Goal: Contribute content

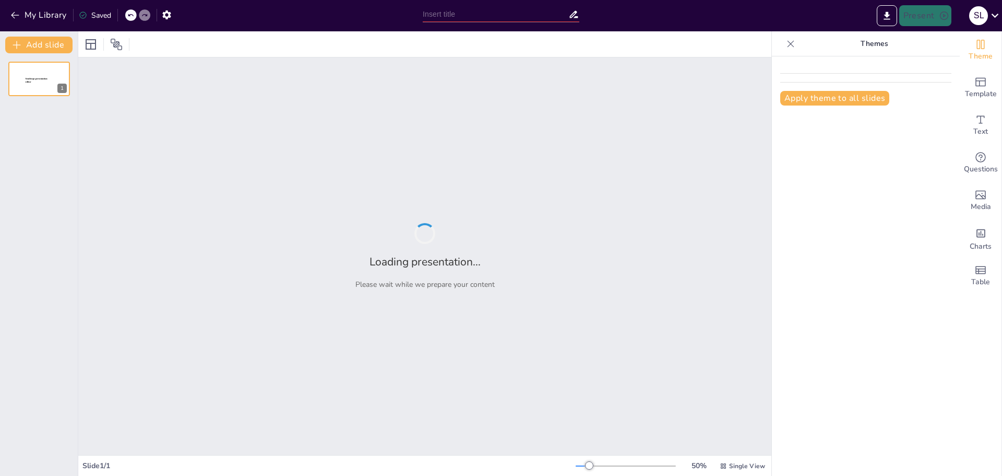
type input "Impacto de la Teoría del Apego en la Psicopatología del Desarrollo"
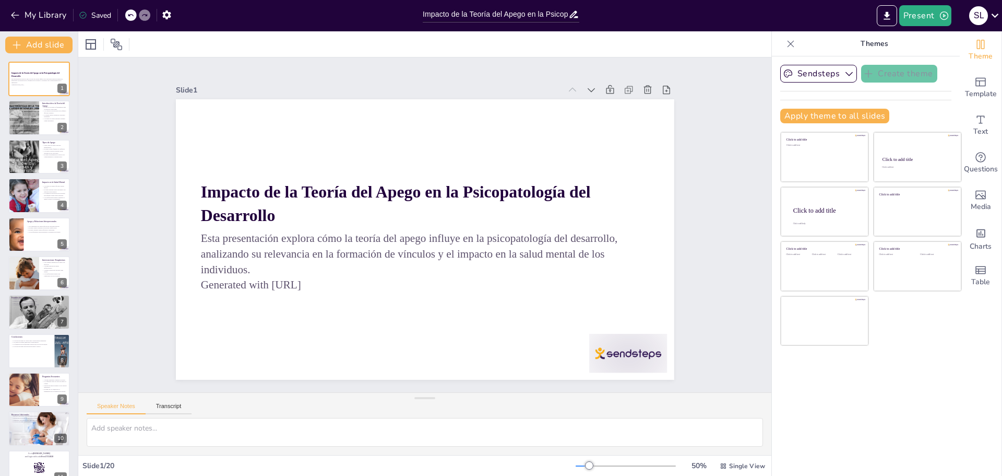
checkbox input "true"
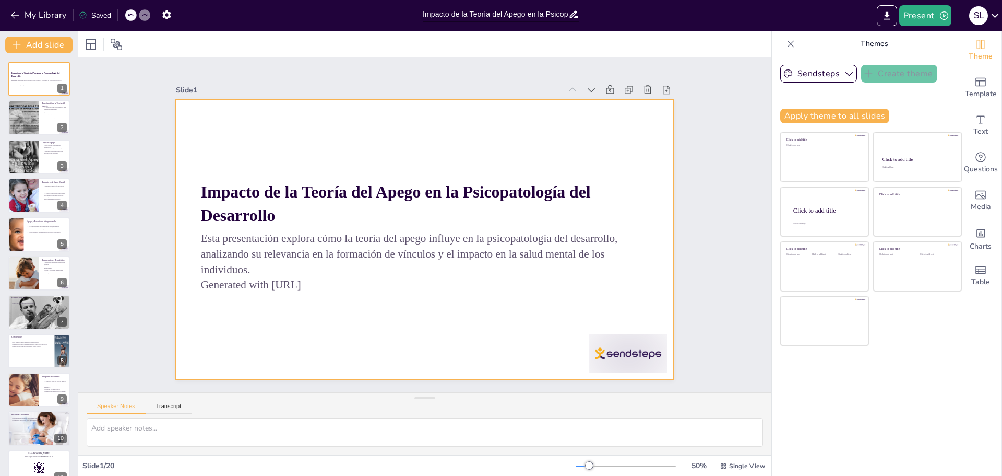
checkbox input "true"
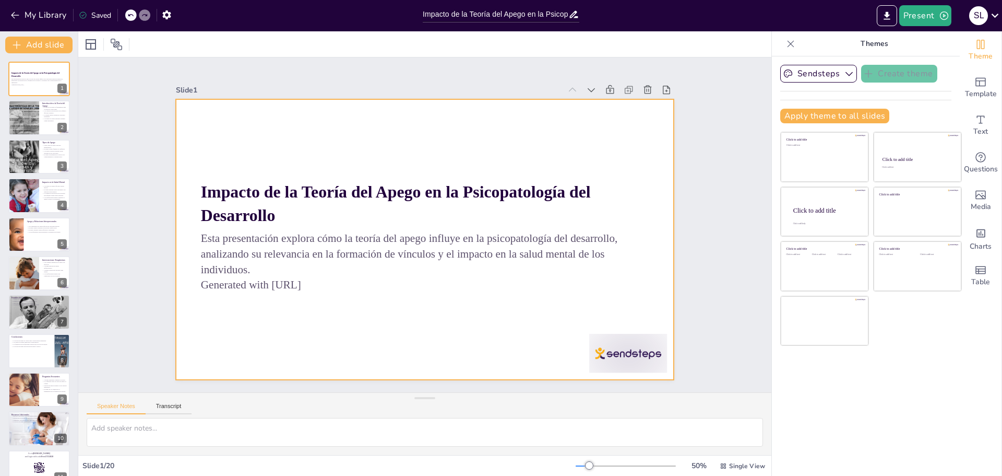
checkbox input "true"
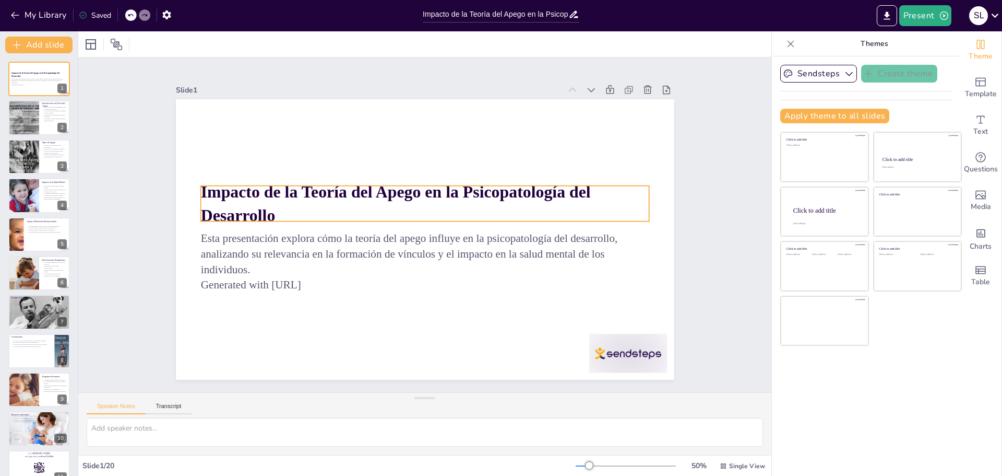
checkbox input "true"
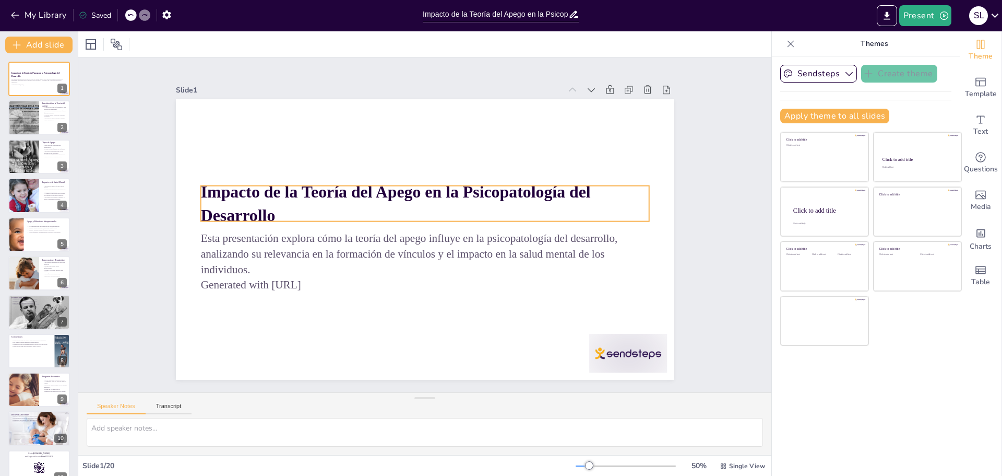
checkbox input "true"
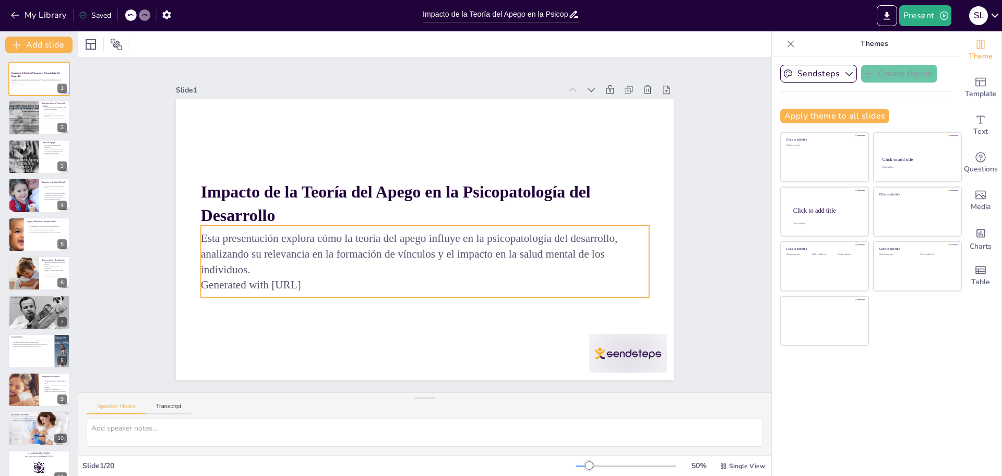
checkbox input "true"
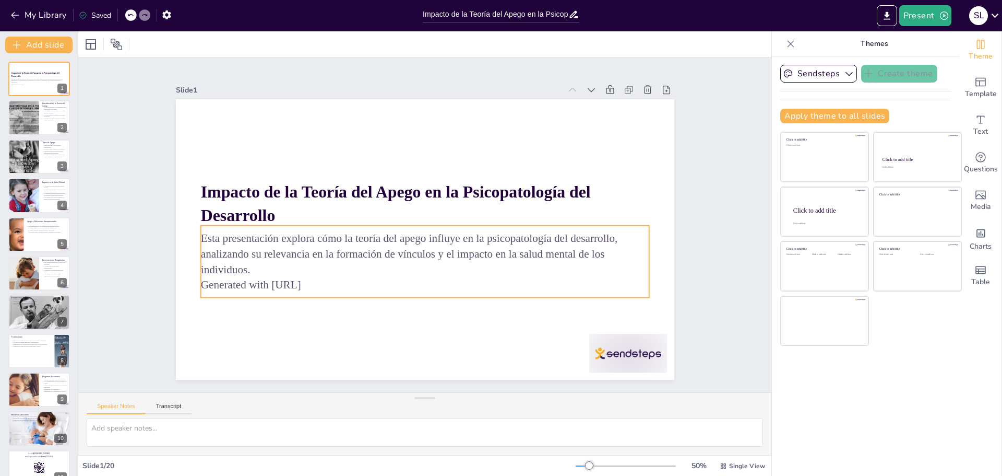
checkbox input "true"
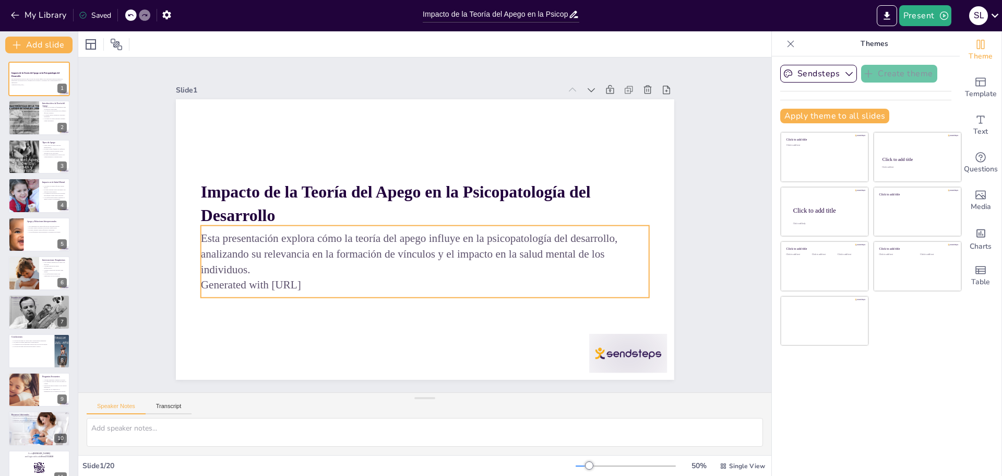
checkbox input "true"
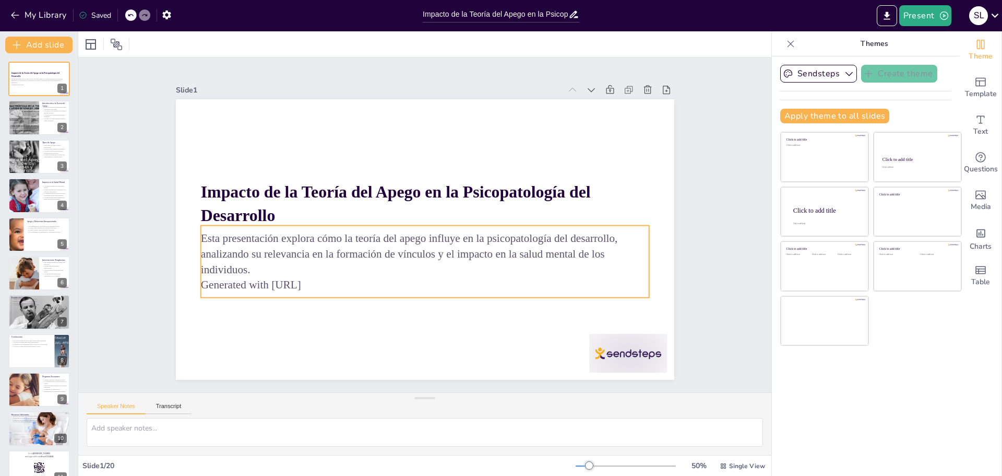
checkbox input "true"
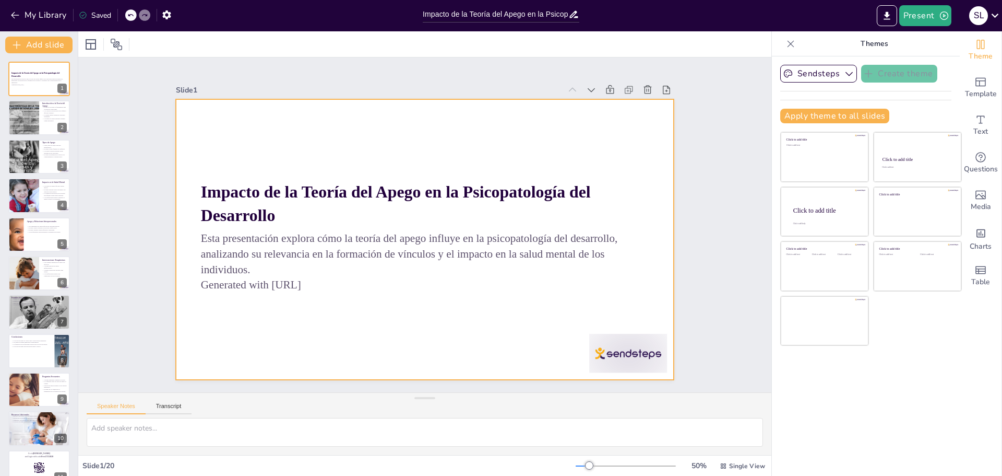
checkbox input "true"
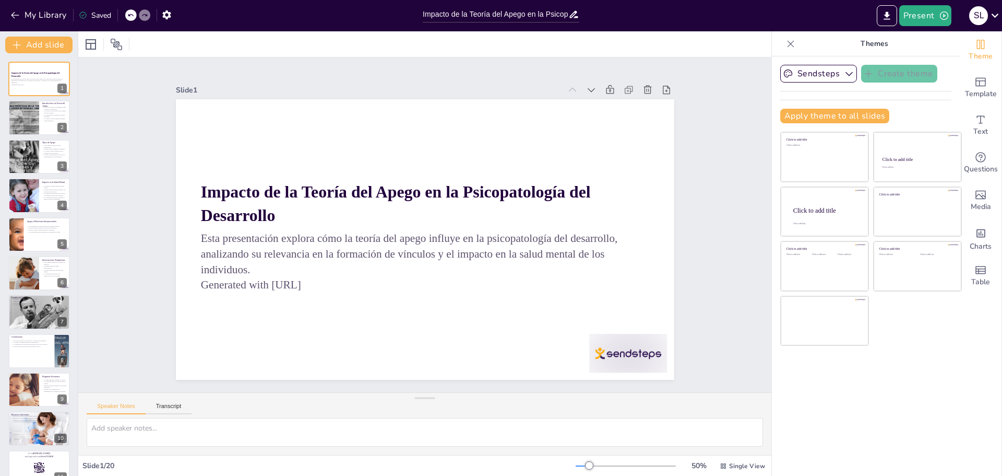
checkbox input "true"
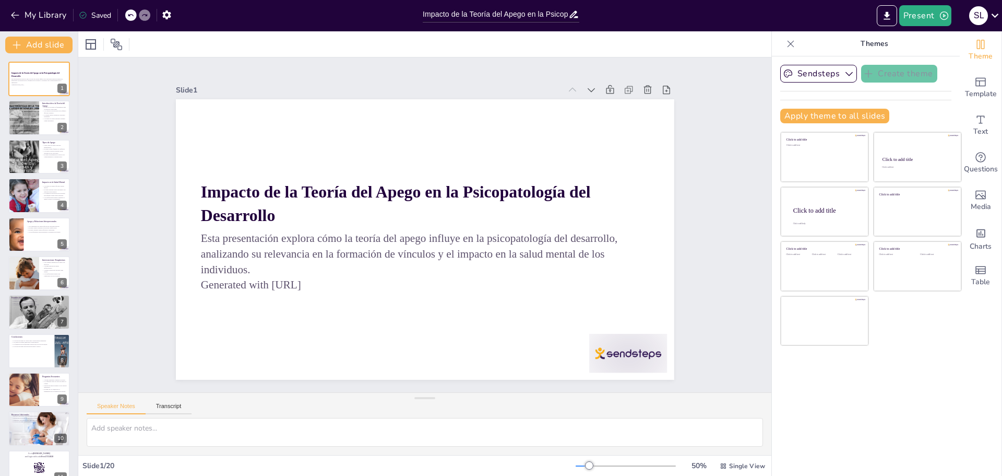
checkbox input "true"
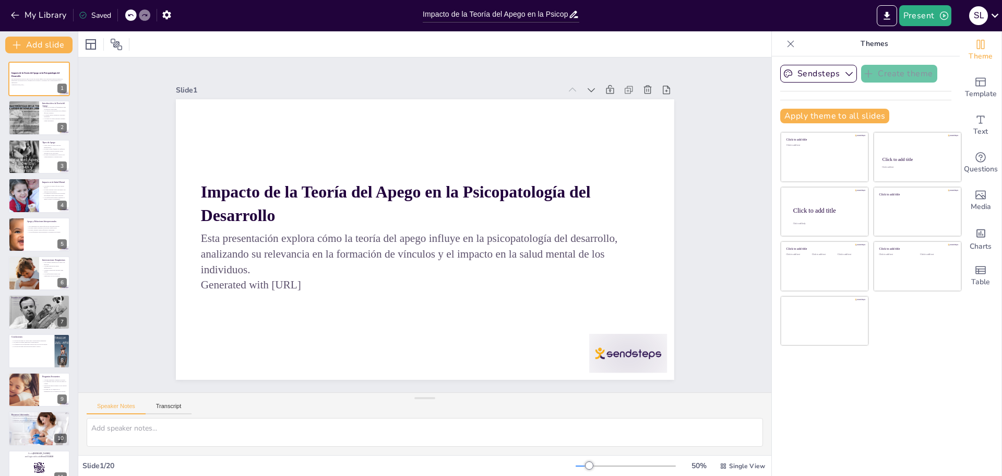
checkbox input "true"
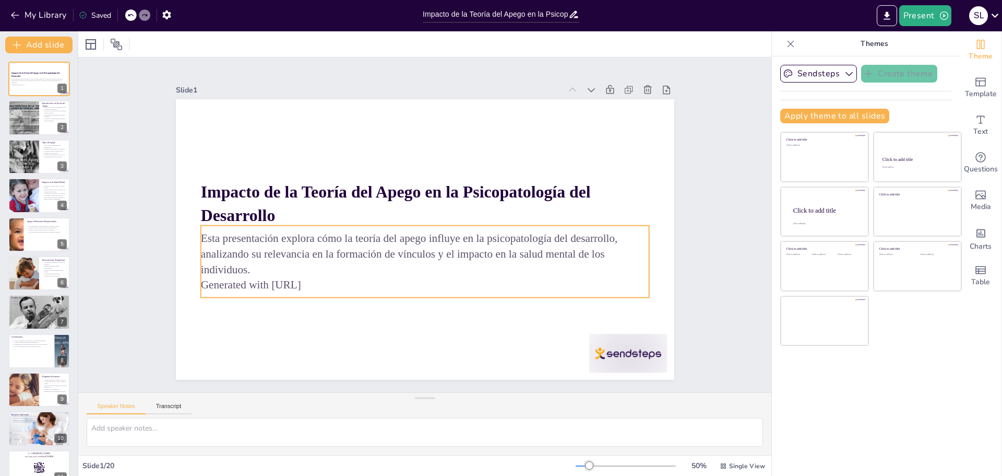
checkbox input "true"
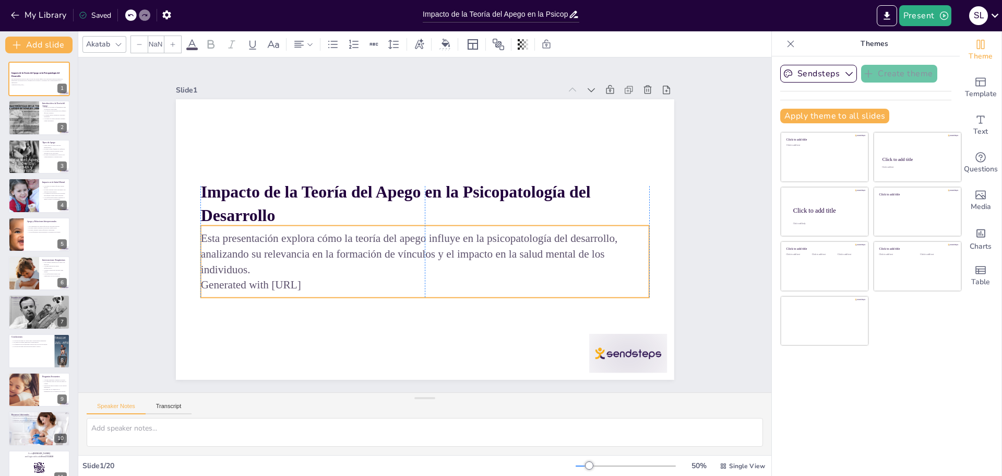
type input "32"
click at [250, 280] on p "Generated with [URL]" at bounding box center [413, 283] width 442 height 108
checkbox input "true"
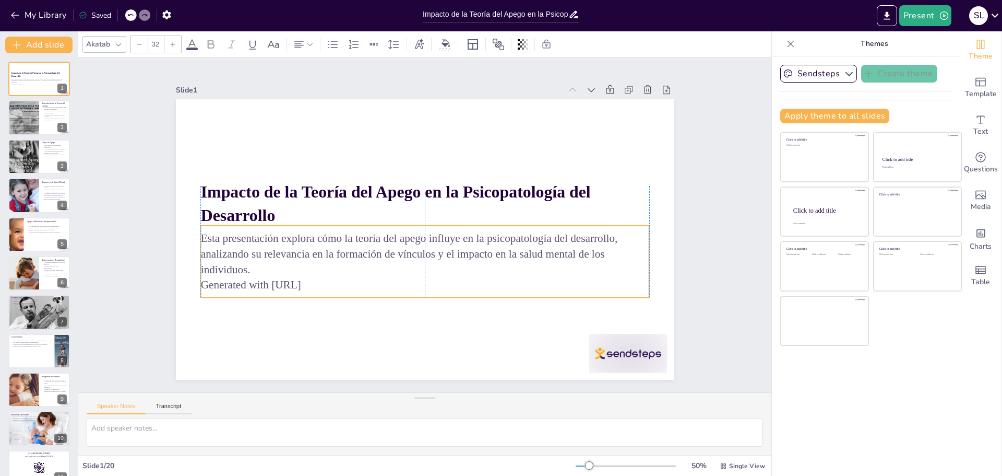
checkbox input "true"
click at [259, 280] on p "Generated with [URL]" at bounding box center [419, 284] width 448 height 62
checkbox input "true"
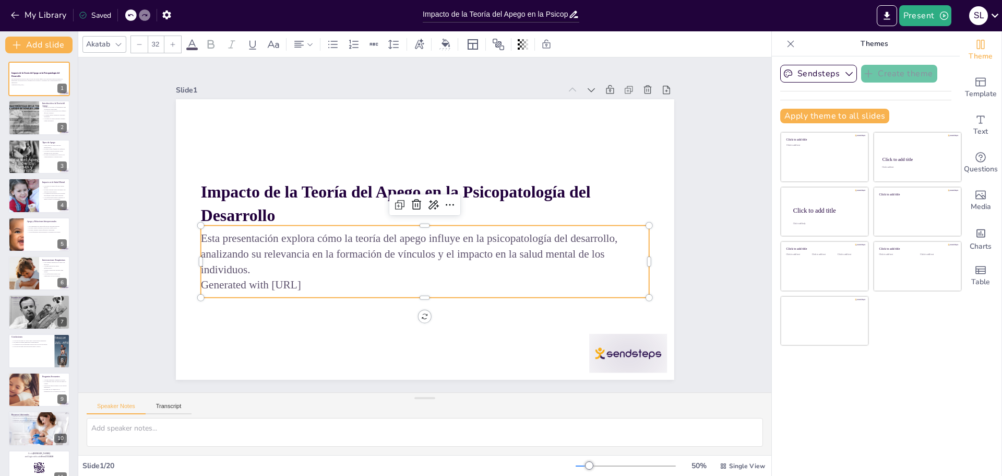
checkbox input "true"
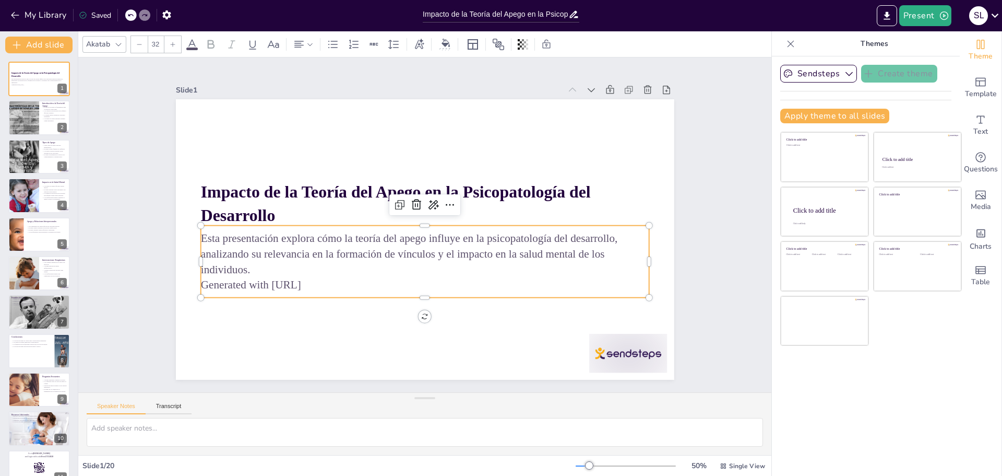
checkbox input "true"
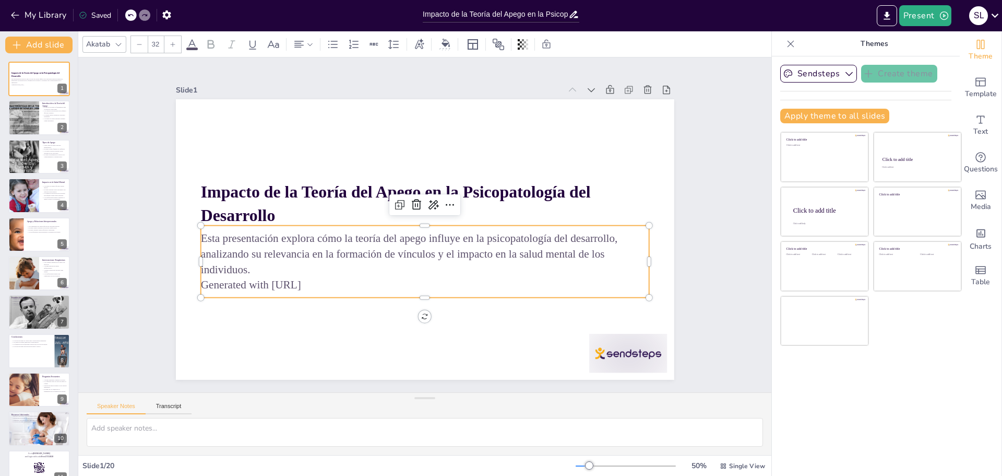
checkbox input "true"
click at [262, 280] on p "Generated with [URL]" at bounding box center [406, 281] width 431 height 153
checkbox input "true"
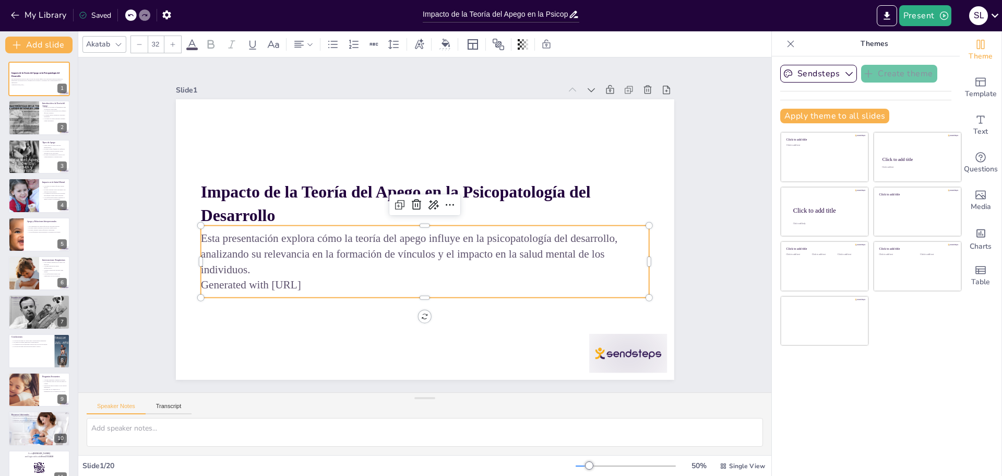
checkbox input "true"
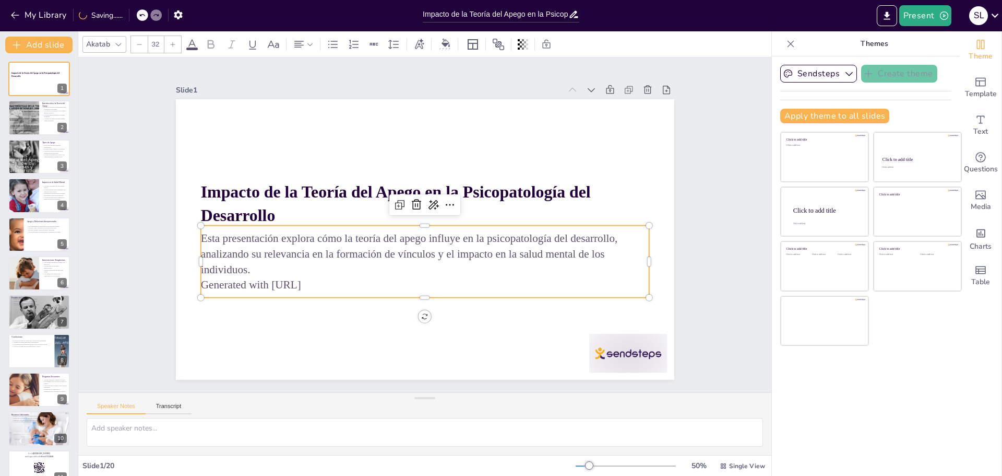
checkbox input "true"
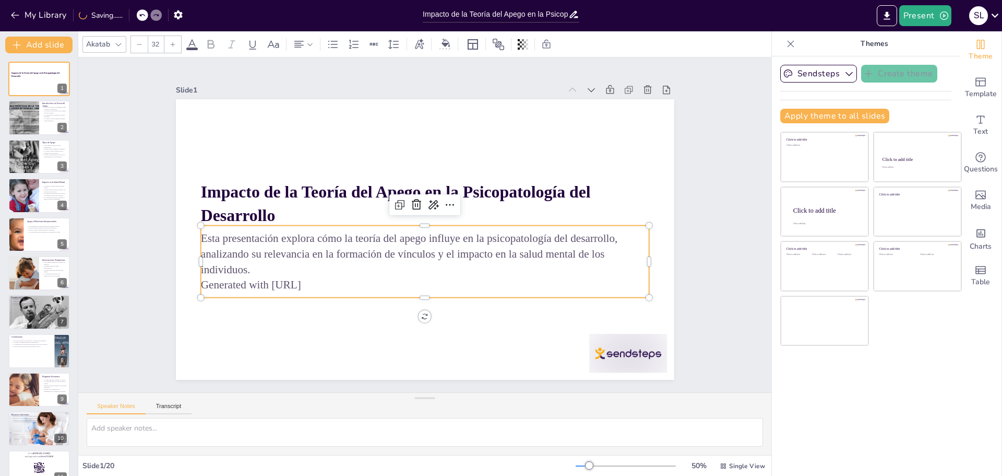
checkbox input "true"
drag, startPoint x: 320, startPoint y: 282, endPoint x: 193, endPoint y: 279, distance: 126.4
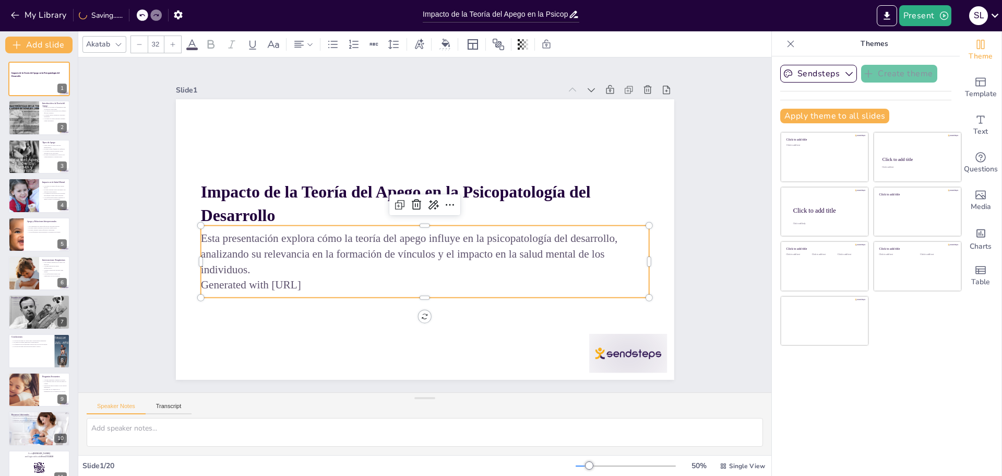
click at [272, 279] on p "Generated with [URL]" at bounding box center [370, 249] width 196 height 416
checkbox input "true"
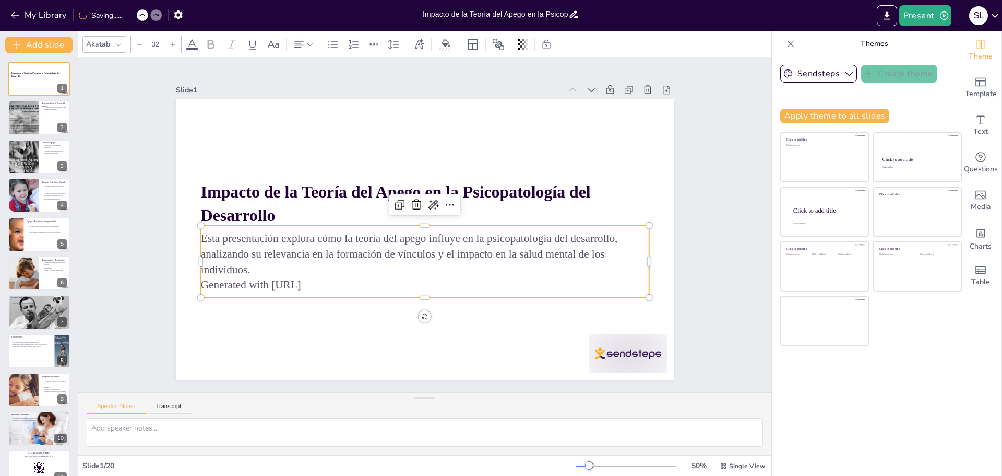
checkbox input "true"
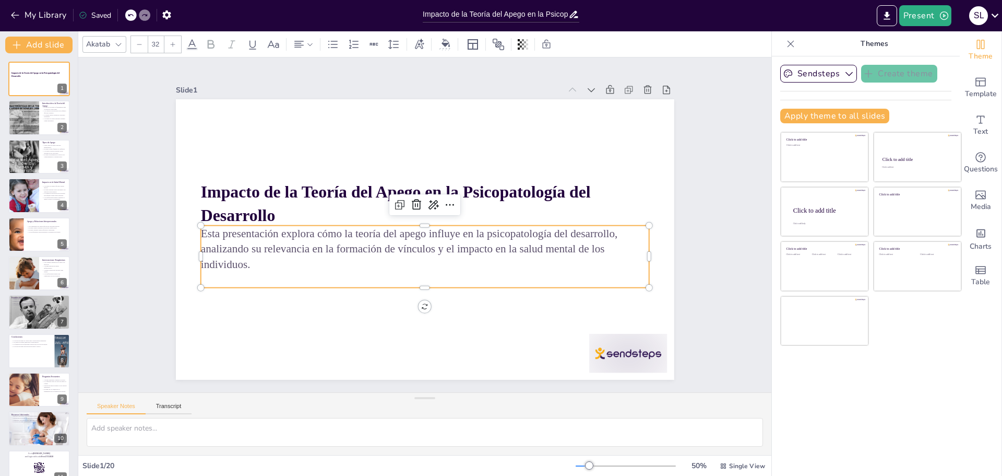
checkbox input "true"
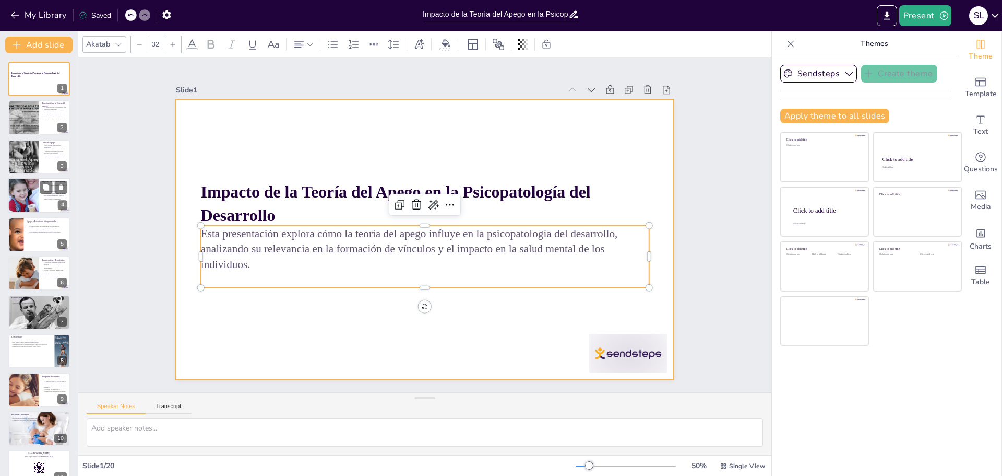
checkbox input "true"
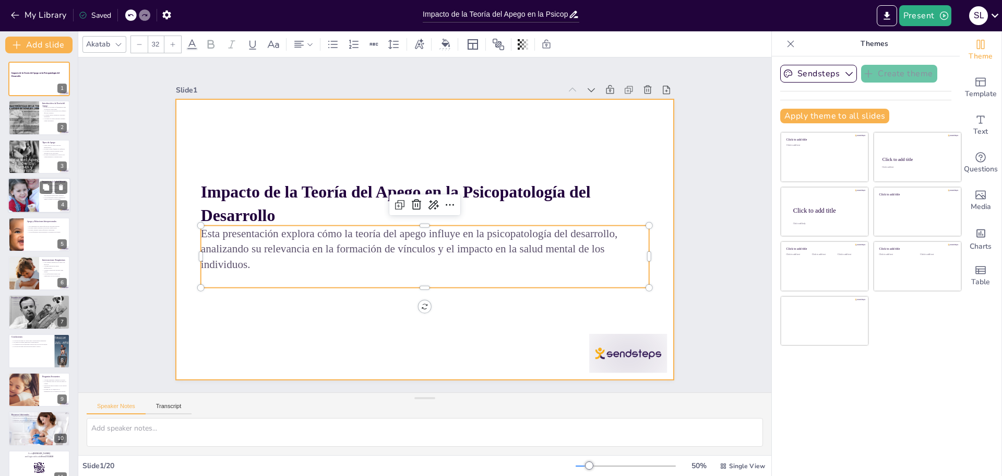
checkbox input "true"
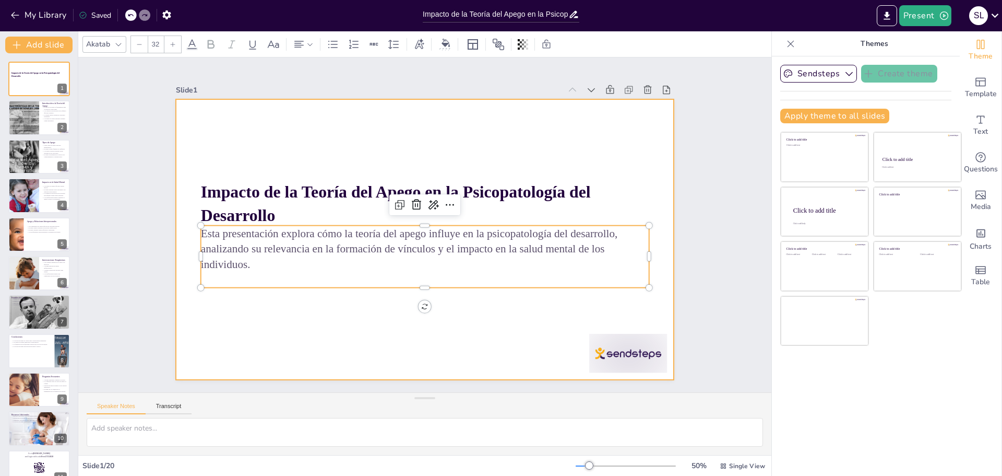
checkbox input "true"
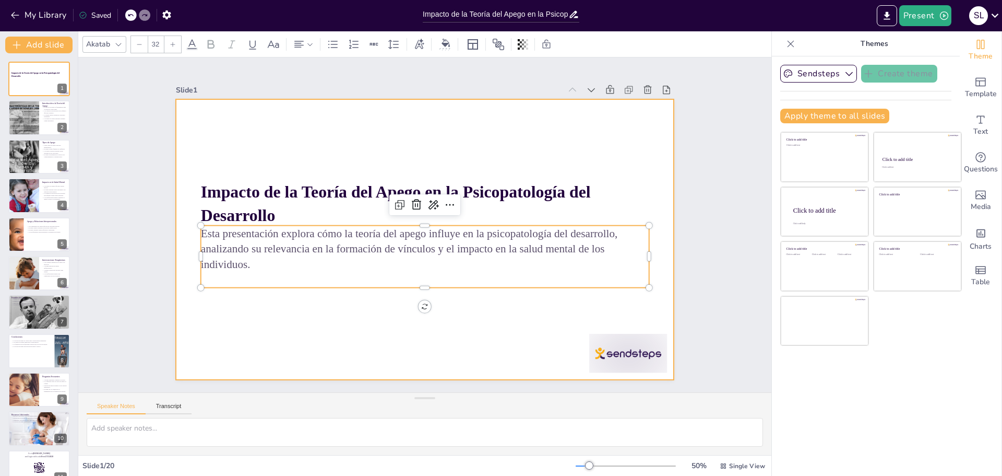
checkbox input "true"
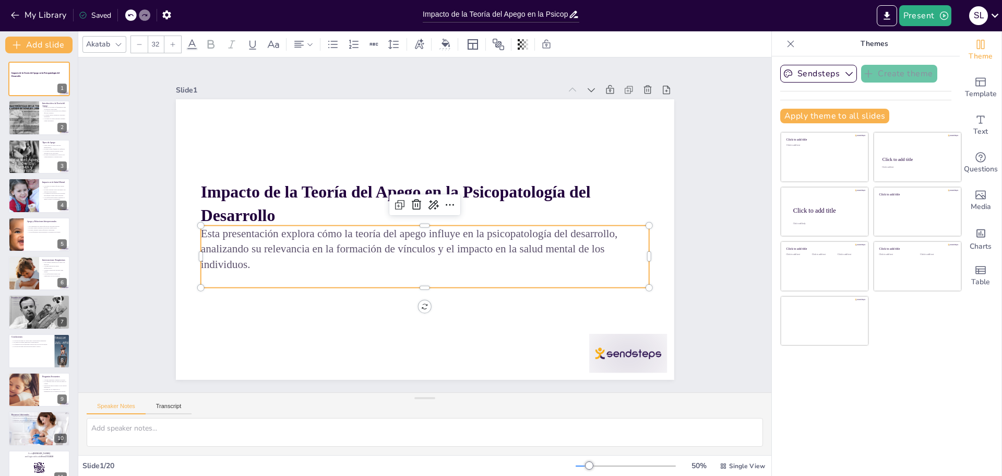
checkbox input "true"
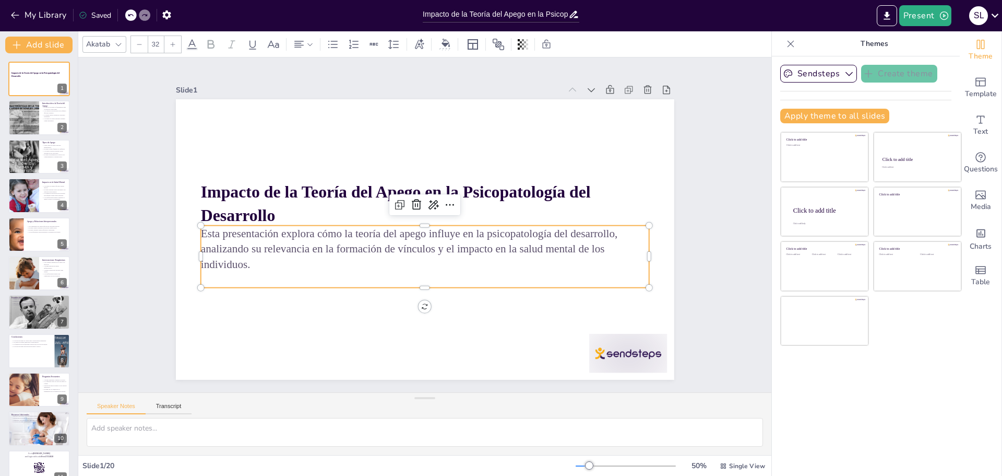
checkbox input "true"
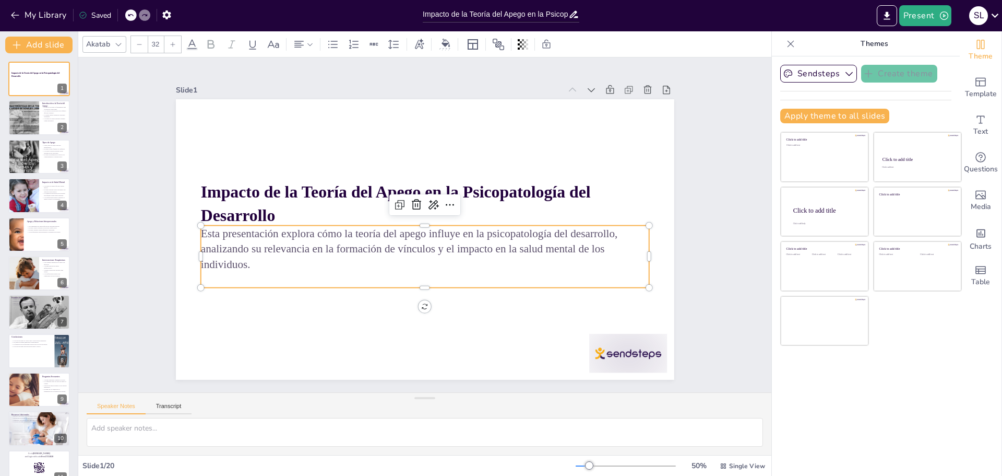
checkbox input "true"
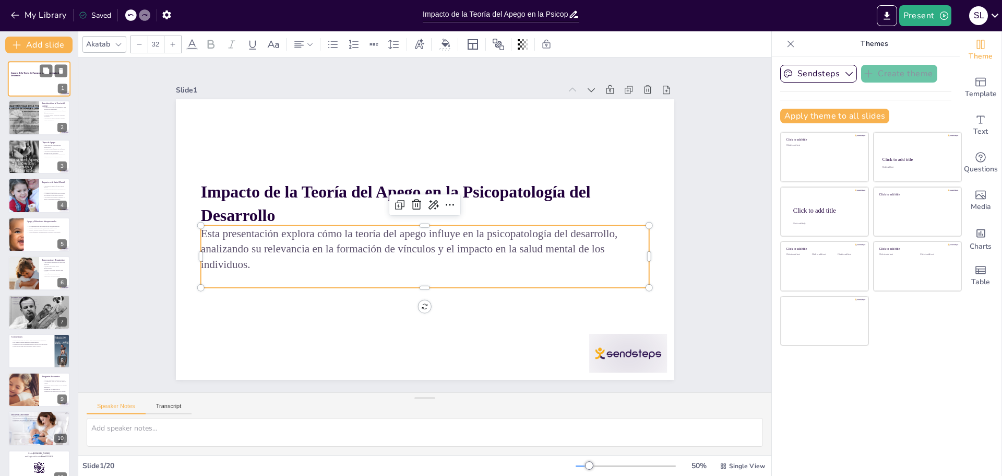
checkbox input "true"
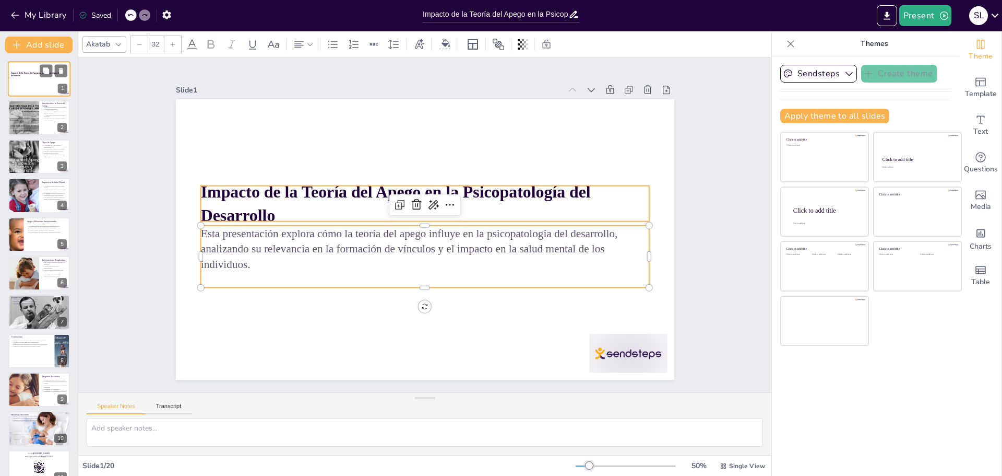
click at [26, 75] on p "Impacto de la Teoría del Apego en la Psicopatología del Desarrollo" at bounding box center [39, 75] width 56 height 6
checkbox input "true"
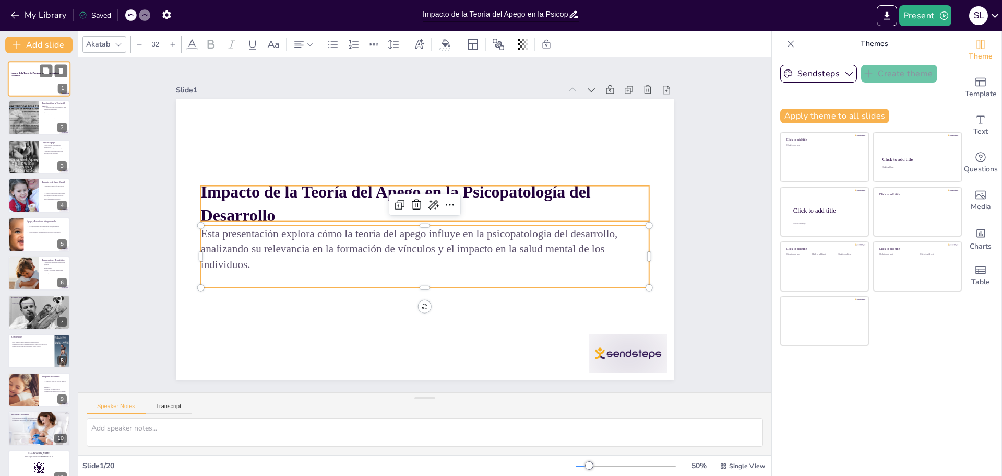
checkbox input "true"
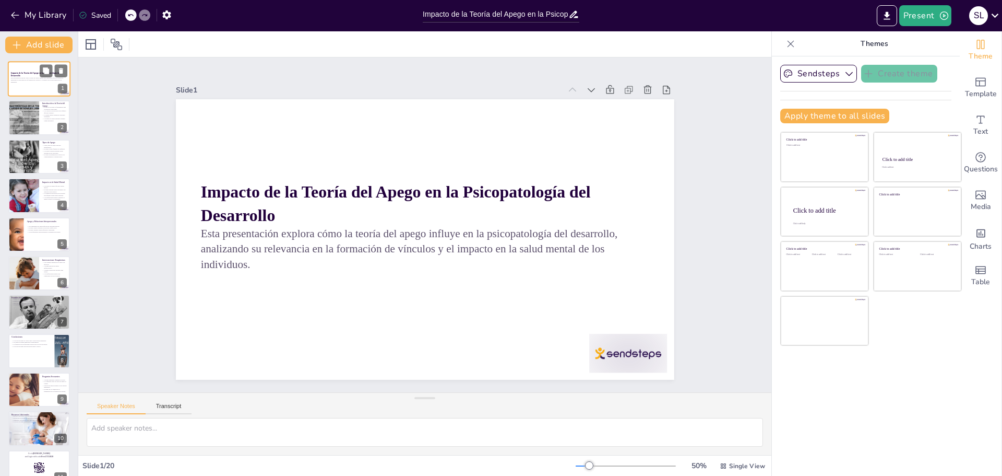
checkbox input "true"
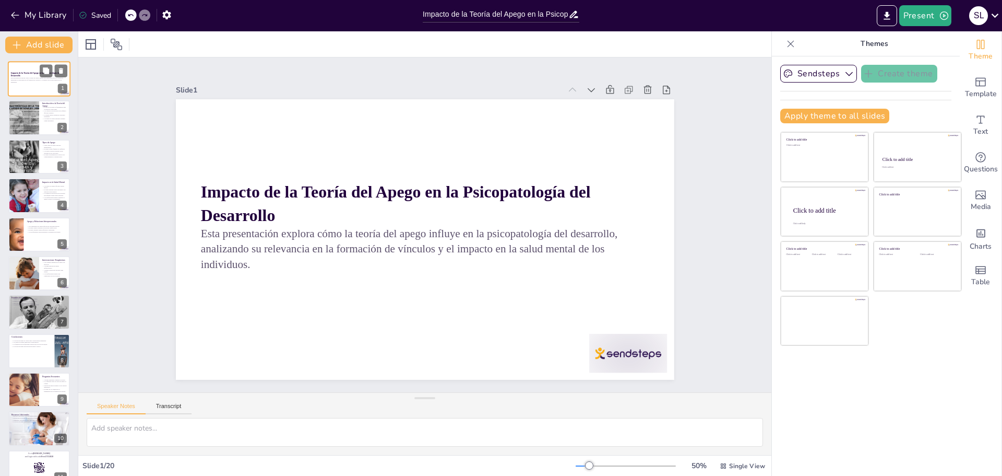
scroll to position [21, 0]
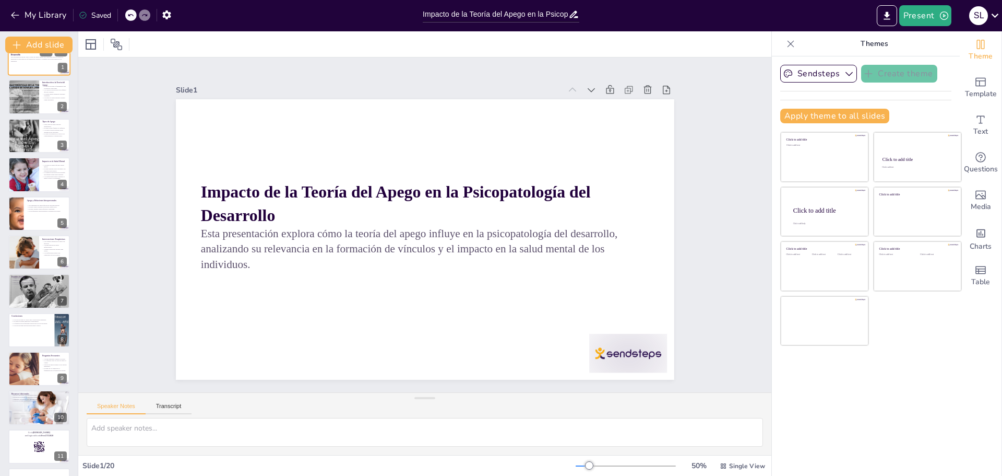
checkbox input "true"
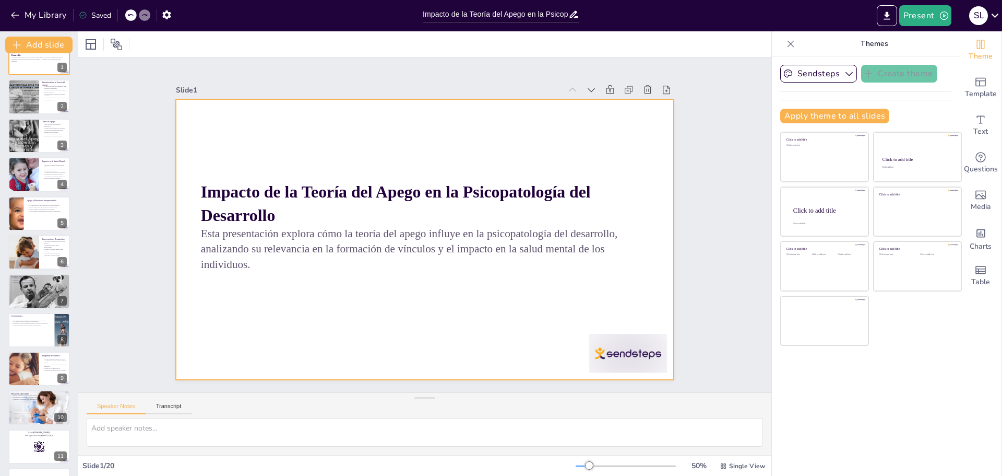
checkbox input "true"
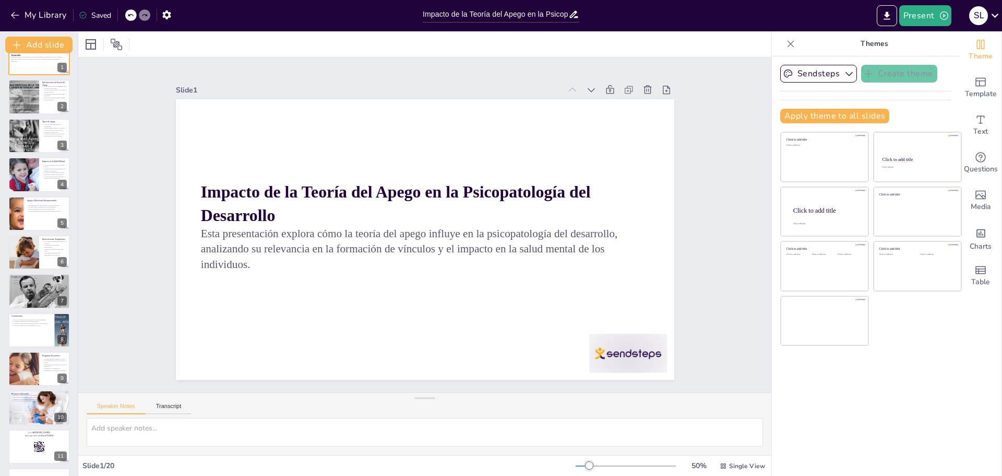
checkbox input "true"
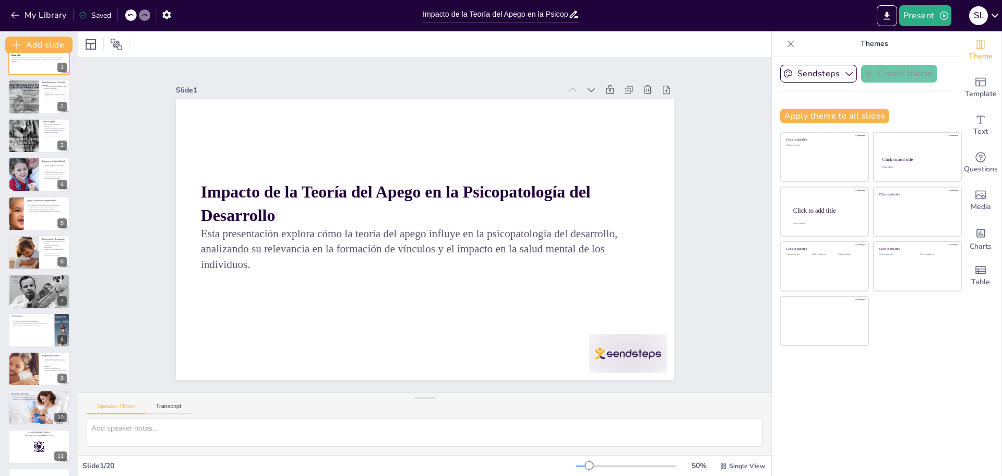
checkbox input "true"
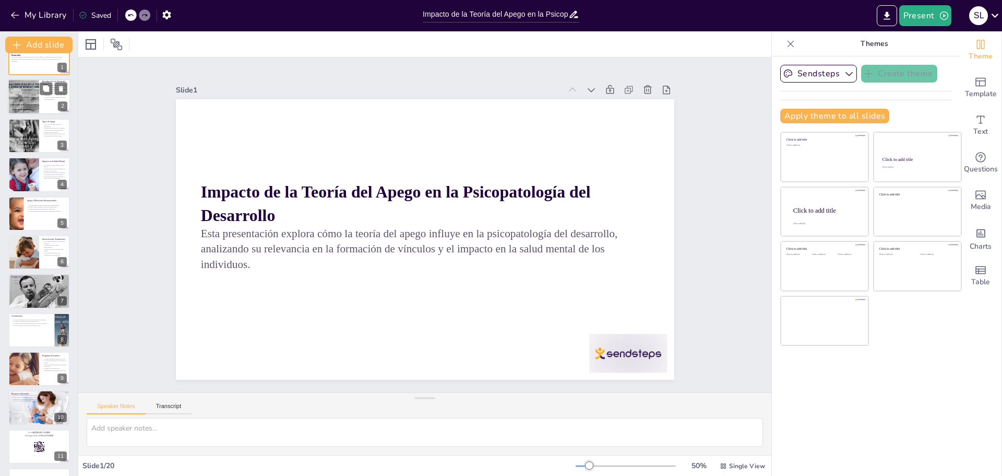
checkbox input "true"
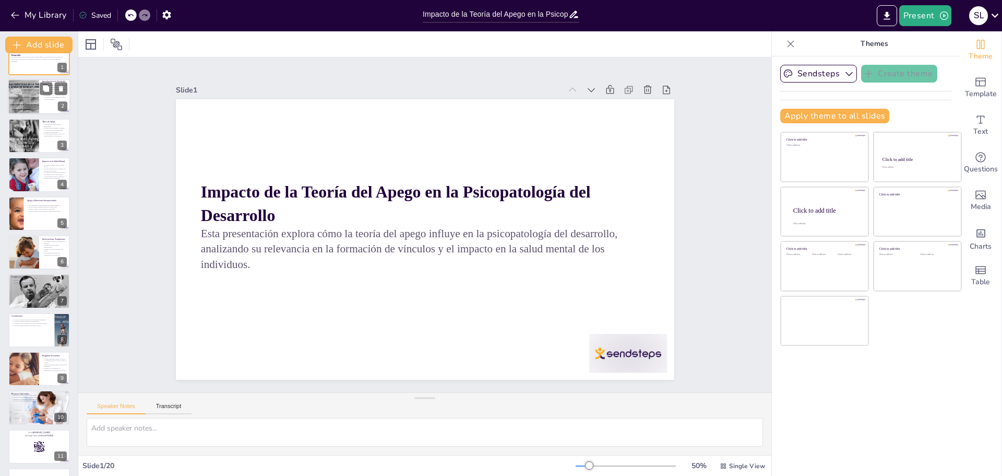
click at [29, 89] on div at bounding box center [23, 97] width 47 height 36
type textarea "Lo ipsumd sit ametc ad elitsed doeius temporinc utl etdol ma aliq eni adminimve…"
checkbox input "true"
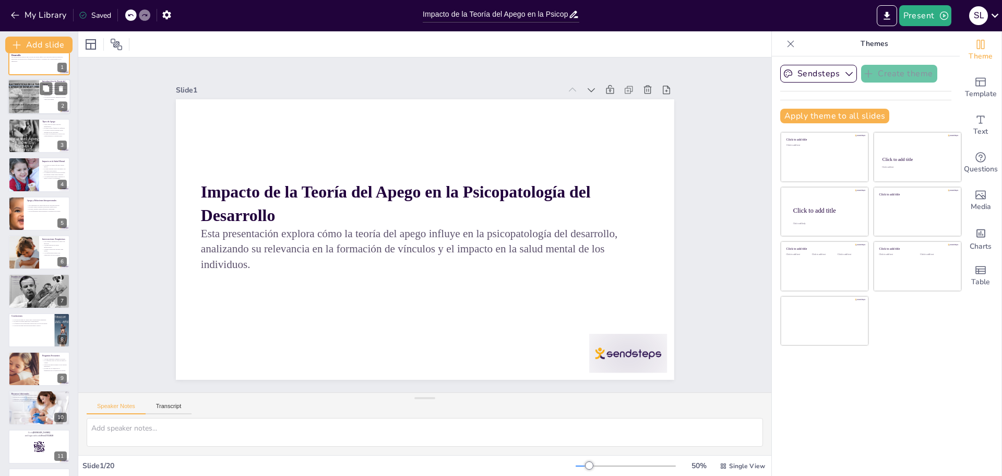
checkbox input "true"
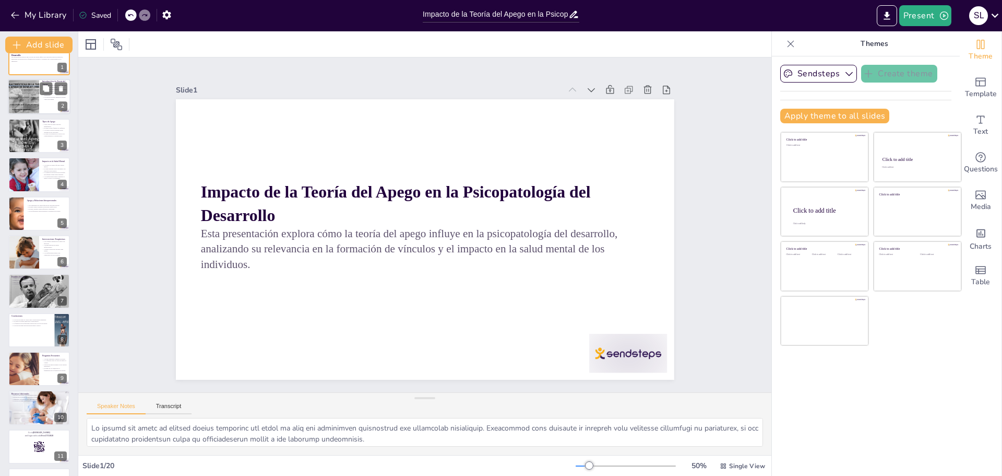
checkbox input "true"
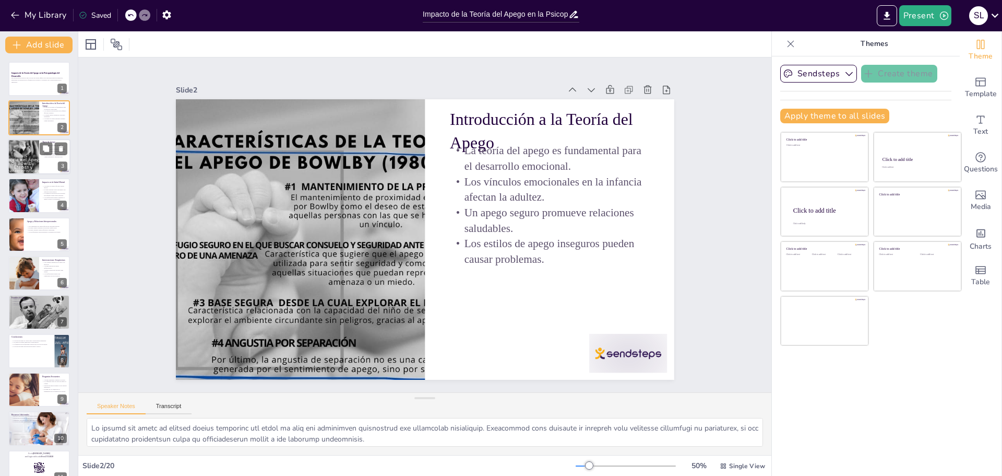
checkbox input "true"
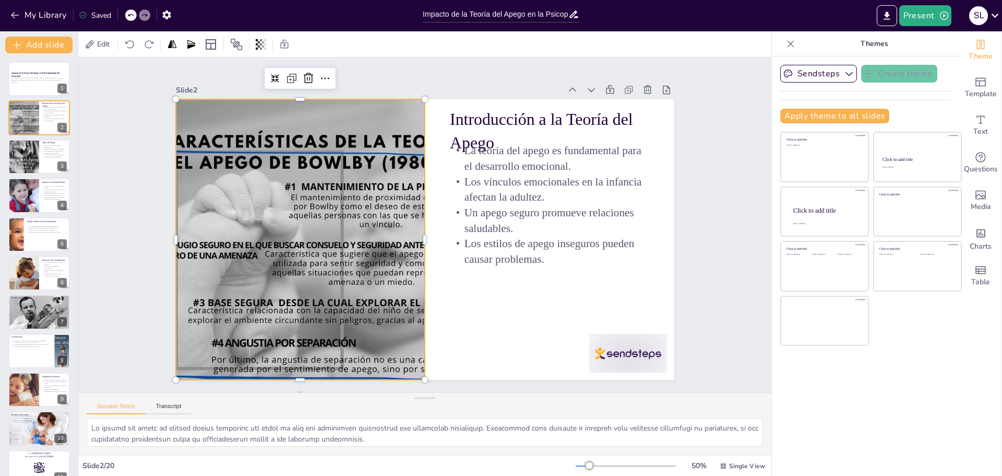
click at [231, 238] on div at bounding box center [300, 213] width 424 height 352
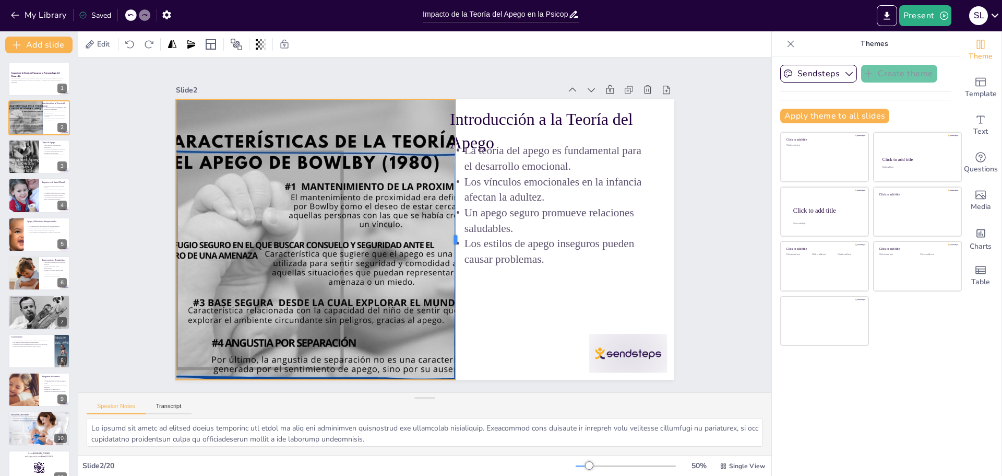
drag, startPoint x: 418, startPoint y: 234, endPoint x: 448, endPoint y: 231, distance: 30.9
click at [448, 231] on div at bounding box center [453, 249] width 94 height 269
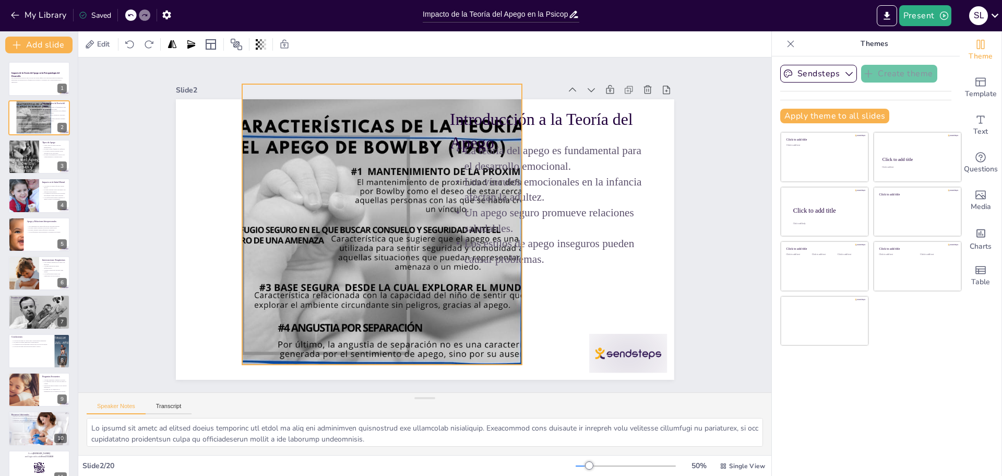
drag, startPoint x: 316, startPoint y: 220, endPoint x: 383, endPoint y: 205, distance: 68.0
click at [383, 205] on div at bounding box center [375, 195] width 464 height 430
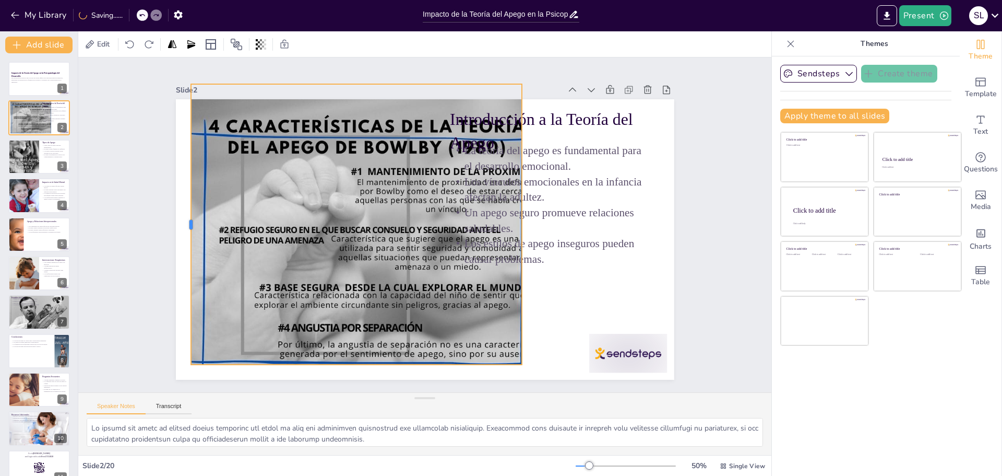
drag, startPoint x: 233, startPoint y: 219, endPoint x: 182, endPoint y: 228, distance: 51.9
click at [182, 228] on div at bounding box center [208, 126] width 122 height 259
drag, startPoint x: 515, startPoint y: 223, endPoint x: 518, endPoint y: 231, distance: 8.6
click at [518, 231] on div at bounding box center [521, 266] width 122 height 259
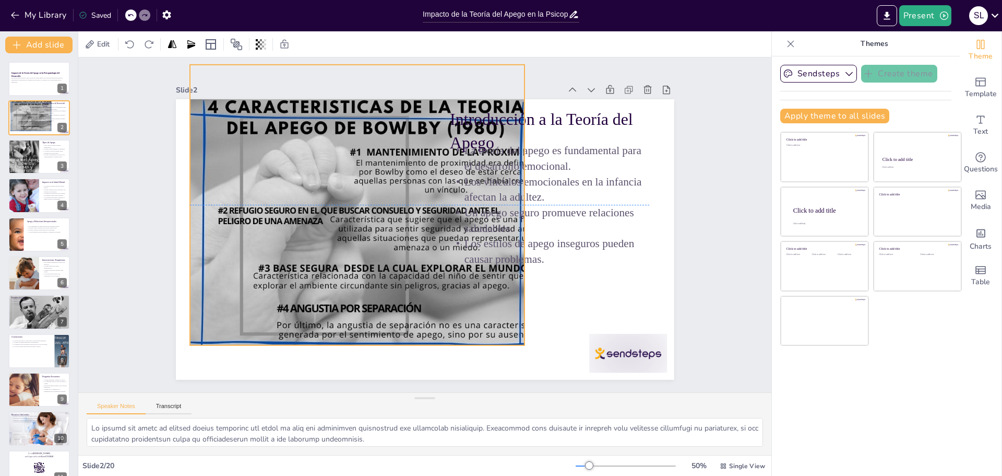
drag, startPoint x: 348, startPoint y: 359, endPoint x: 347, endPoint y: 339, distance: 19.3
click at [347, 339] on div at bounding box center [393, 170] width 465 height 458
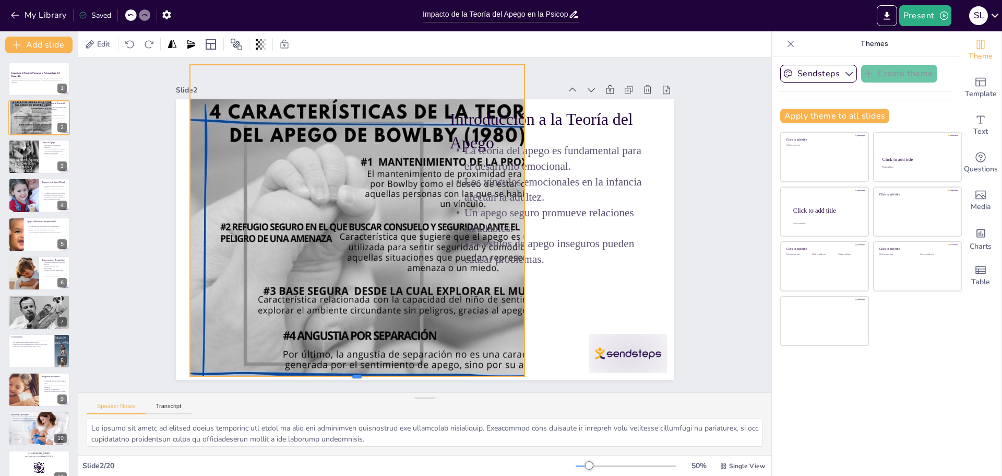
drag, startPoint x: 348, startPoint y: 341, endPoint x: 362, endPoint y: 373, distance: 34.4
click at [362, 373] on div at bounding box center [326, 363] width 329 height 78
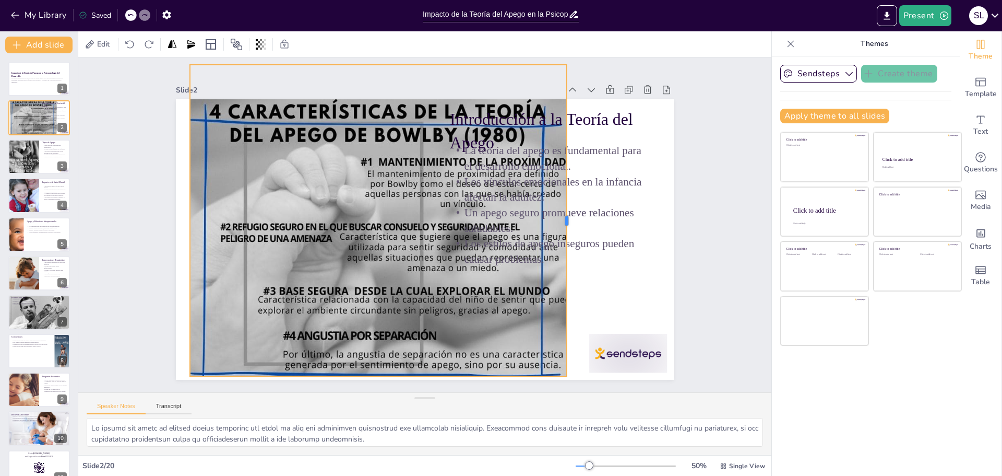
drag, startPoint x: 518, startPoint y: 216, endPoint x: 560, endPoint y: 226, distance: 43.4
click at [560, 226] on div at bounding box center [569, 251] width 73 height 306
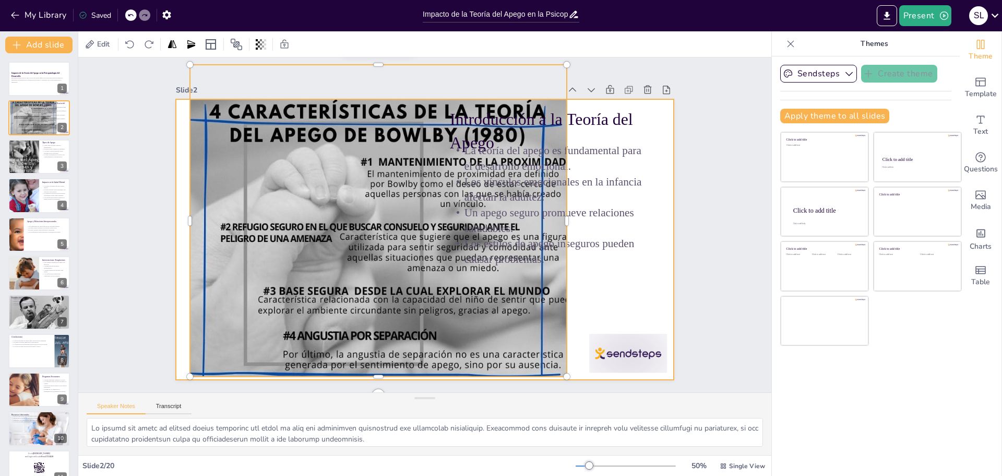
click at [634, 268] on div at bounding box center [412, 233] width 519 height 568
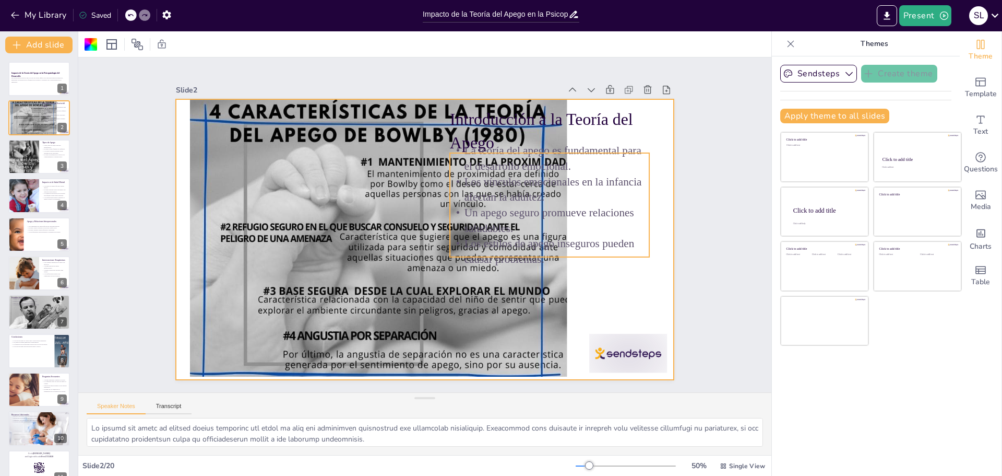
click at [620, 220] on p "Un apego seguro promueve relaciones saludables." at bounding box center [535, 283] width 188 height 126
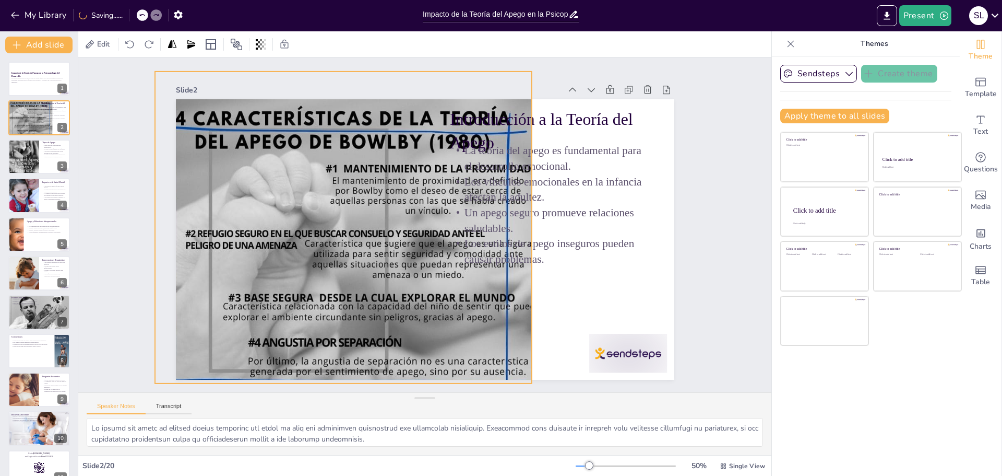
drag, startPoint x: 288, startPoint y: 243, endPoint x: 253, endPoint y: 250, distance: 35.6
click at [253, 250] on div at bounding box center [356, 178] width 505 height 486
drag, startPoint x: 147, startPoint y: 224, endPoint x: 168, endPoint y: 228, distance: 21.8
click at [168, 207] on div at bounding box center [219, 78] width 190 height 257
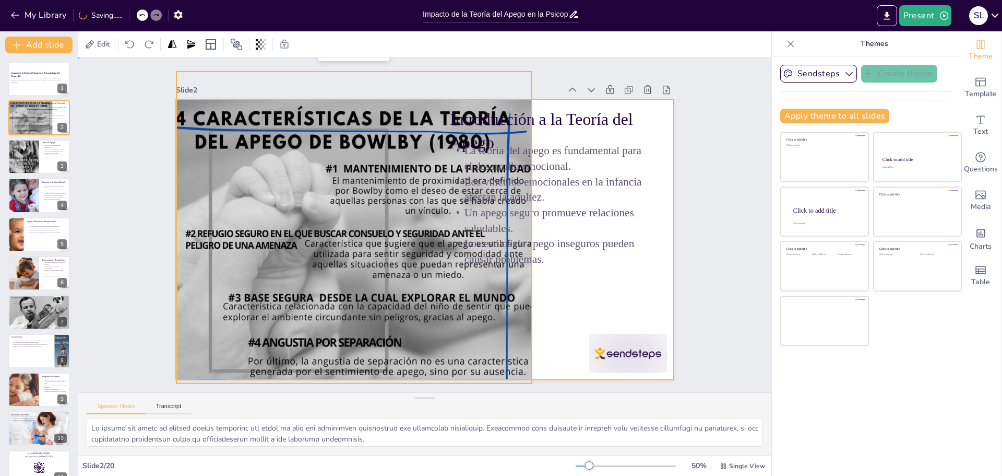
click at [594, 277] on div at bounding box center [411, 229] width 421 height 561
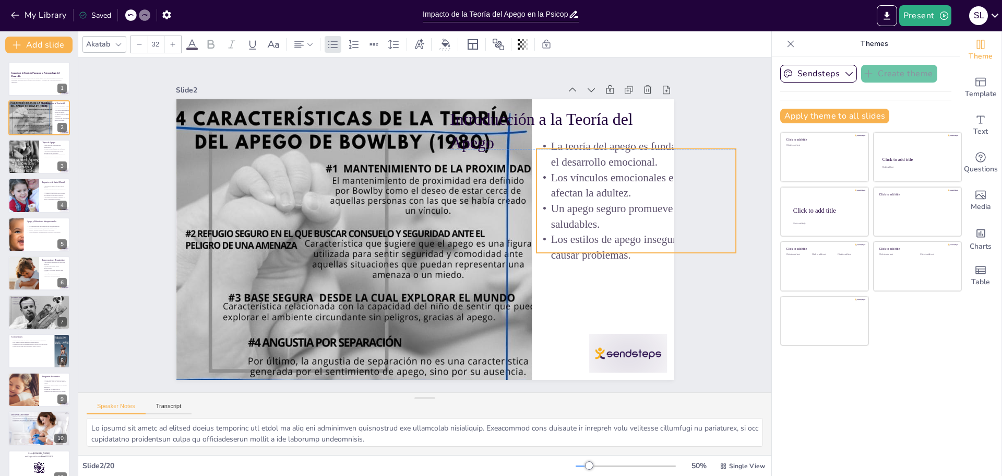
drag, startPoint x: 566, startPoint y: 202, endPoint x: 653, endPoint y: 200, distance: 86.7
click at [653, 224] on p "Un apego seguro promueve relaciones saludables." at bounding box center [634, 260] width 202 height 72
click at [628, 277] on p "Los estilos de apego inseguros pueden causar problemas." at bounding box center [609, 332] width 195 height 110
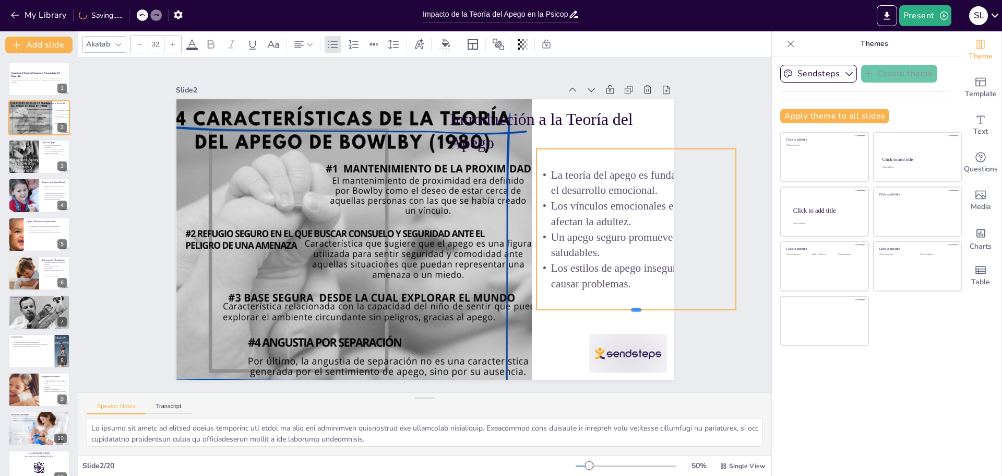
drag, startPoint x: 630, startPoint y: 249, endPoint x: 613, endPoint y: 306, distance: 59.8
click at [614, 331] on div at bounding box center [613, 356] width 197 height 50
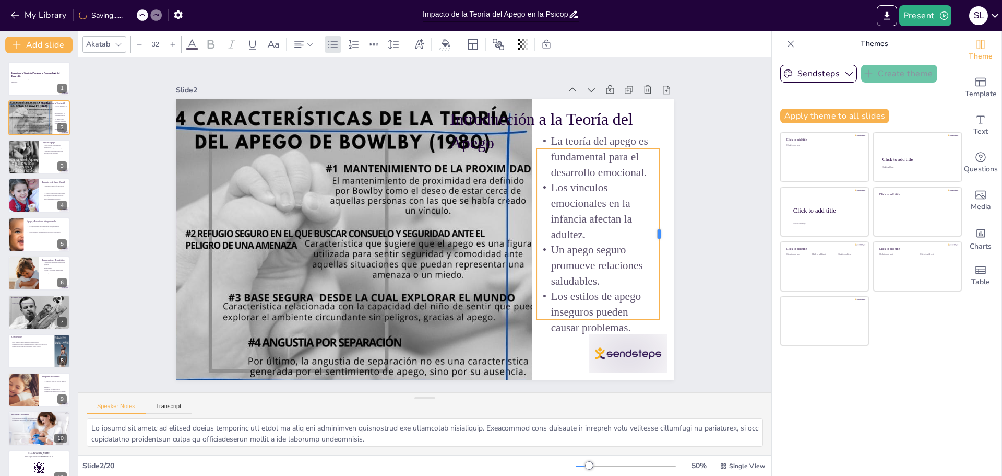
drag, startPoint x: 729, startPoint y: 225, endPoint x: 652, endPoint y: 231, distance: 77.0
click at [659, 231] on div at bounding box center [663, 234] width 8 height 171
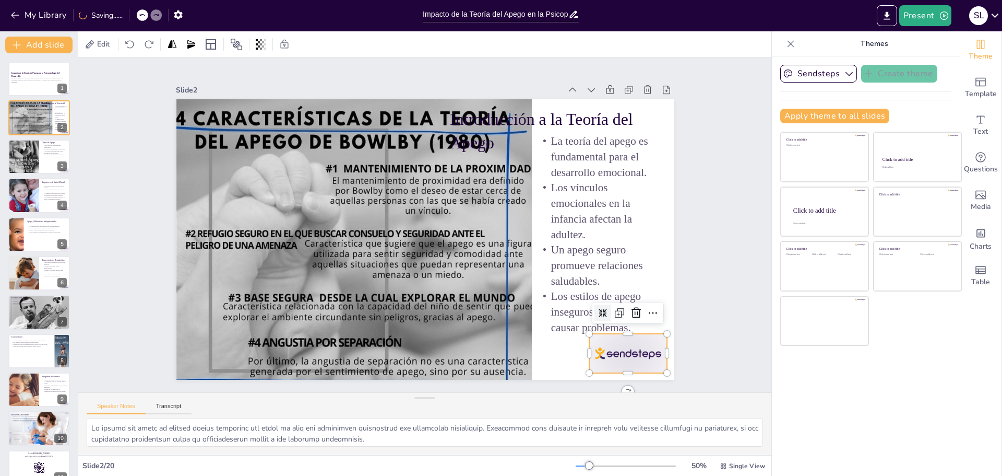
click at [617, 352] on div at bounding box center [613, 373] width 81 height 47
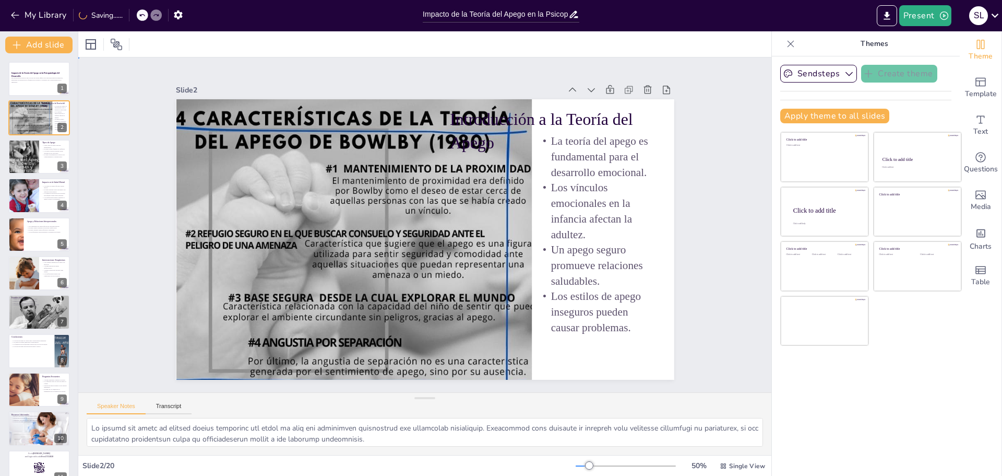
click at [724, 306] on div "Slide 1 Impacto de la Teoría del Apego en la Psicopatología del Desarrollo Esta…" at bounding box center [425, 224] width 725 height 405
click at [30, 150] on div at bounding box center [23, 157] width 47 height 36
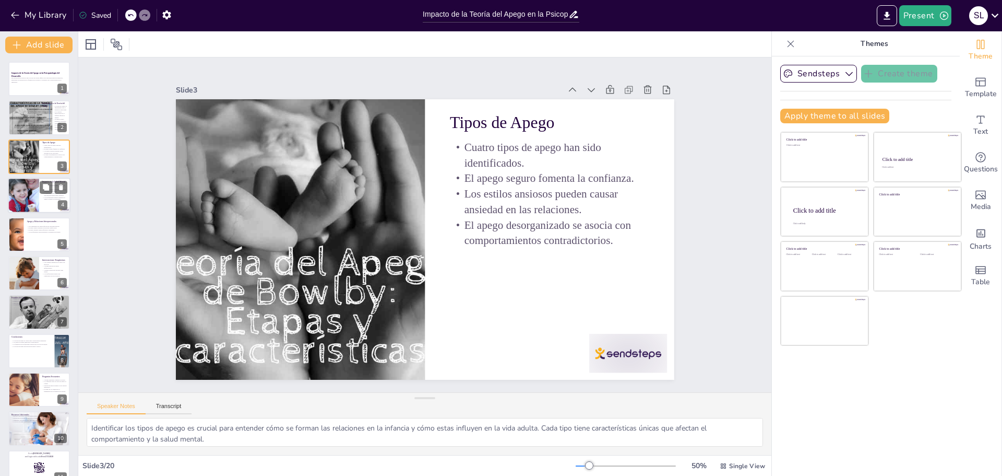
click at [40, 206] on div at bounding box center [39, 196] width 63 height 36
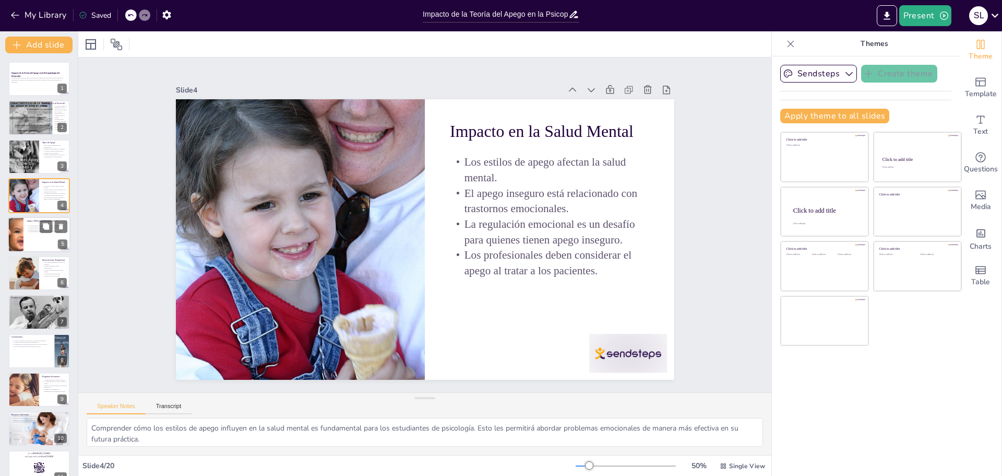
click at [30, 229] on p "El apego inseguro puede dificultar la intimidad." at bounding box center [47, 230] width 41 height 2
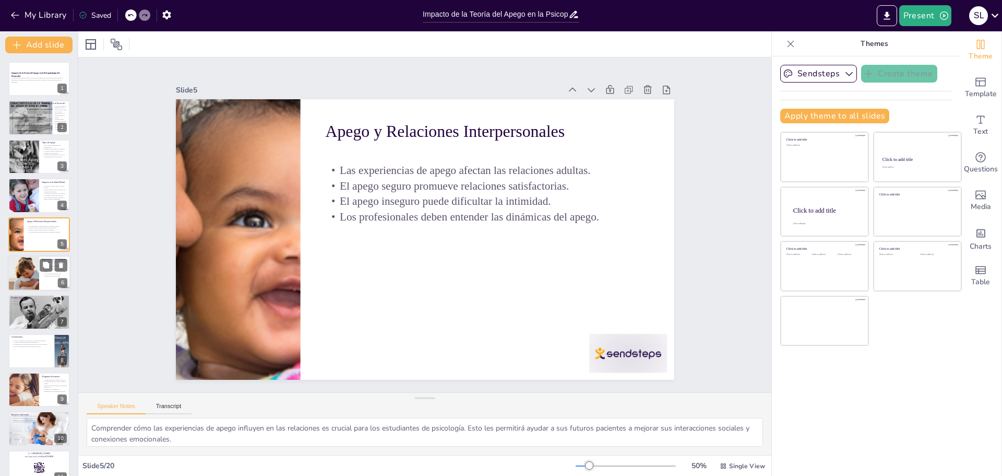
click at [33, 275] on div at bounding box center [23, 273] width 53 height 36
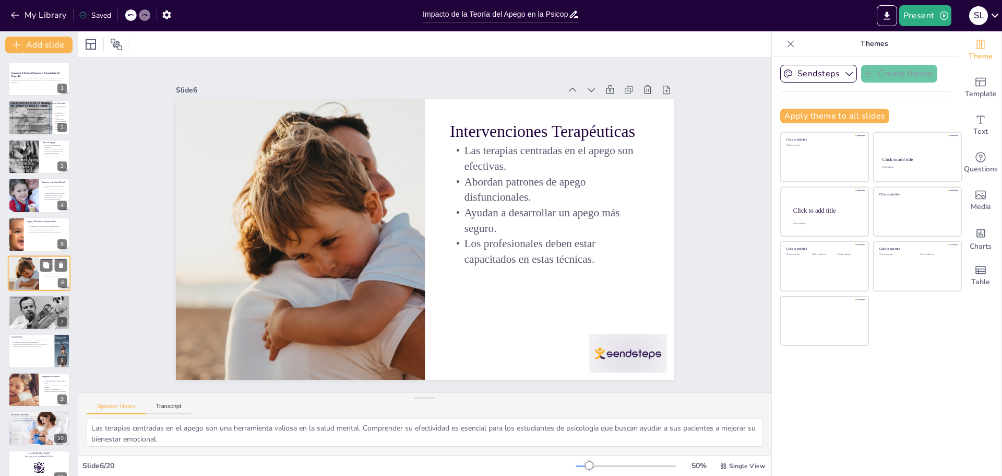
scroll to position [9, 0]
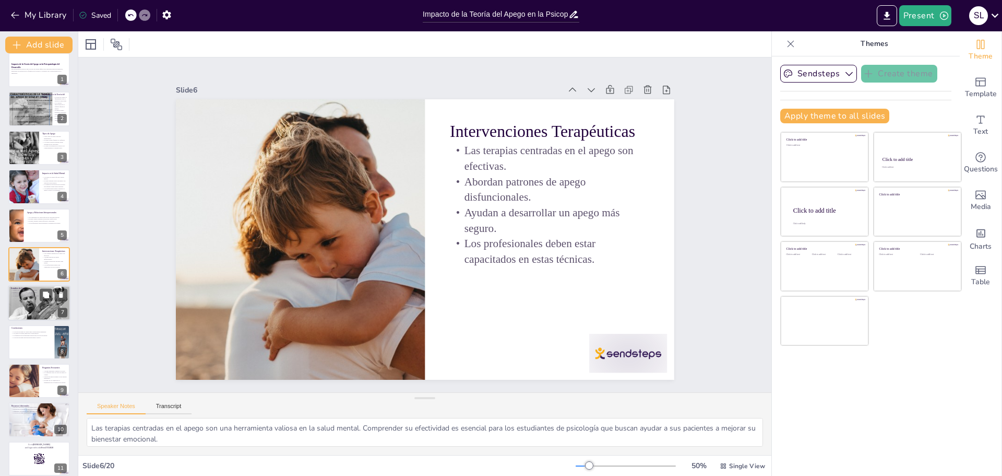
click at [36, 305] on div at bounding box center [39, 304] width 63 height 36
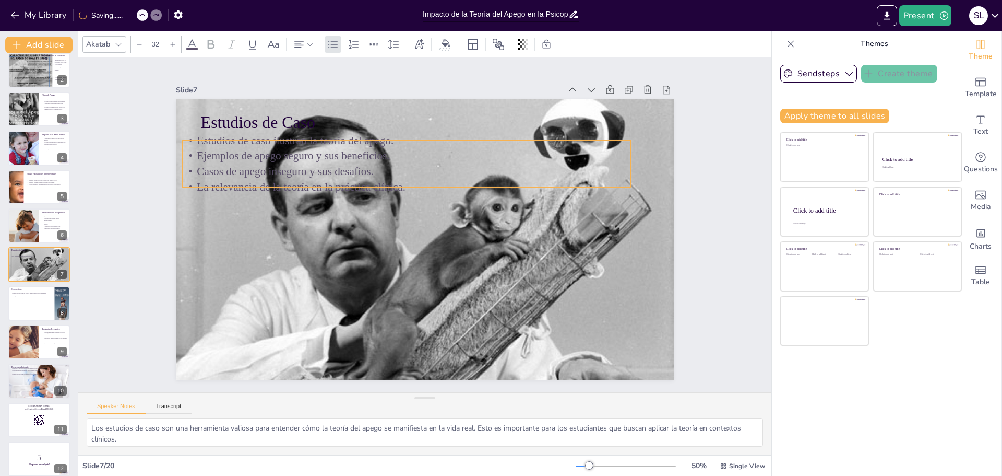
drag, startPoint x: 309, startPoint y: 155, endPoint x: 291, endPoint y: 159, distance: 18.7
click at [291, 159] on p "Ejemplos de apego seguro y sus beneficios." at bounding box center [406, 156] width 448 height 16
click at [276, 117] on p "Estudios de Caso" at bounding box center [435, 123] width 448 height 70
click at [317, 116] on p "Estudios de Caso" at bounding box center [435, 123] width 448 height 70
click at [317, 115] on p "Estudios de Caso" at bounding box center [446, 125] width 444 height 116
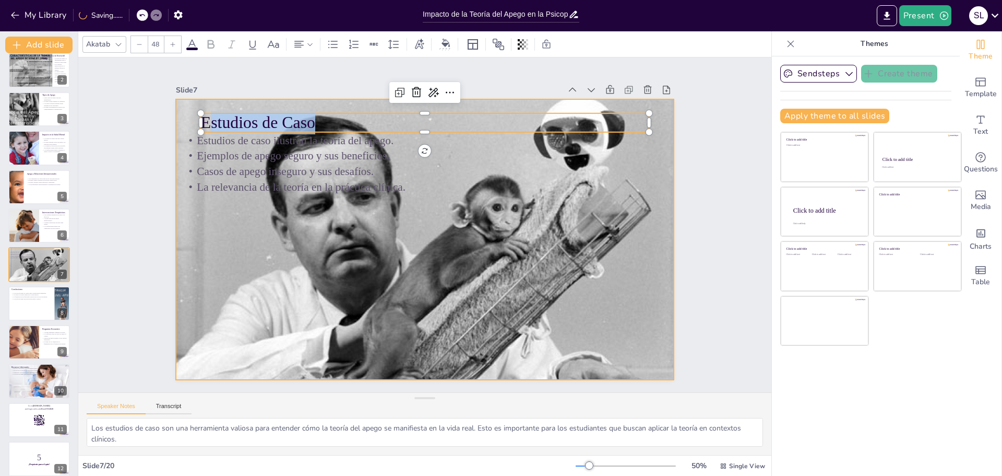
drag, startPoint x: 307, startPoint y: 117, endPoint x: 174, endPoint y: 116, distance: 133.1
click at [174, 116] on div "Estudios de caso ilustran la teoría del apego. Ejemplos de apego seguro y sus b…" at bounding box center [419, 238] width 570 height 459
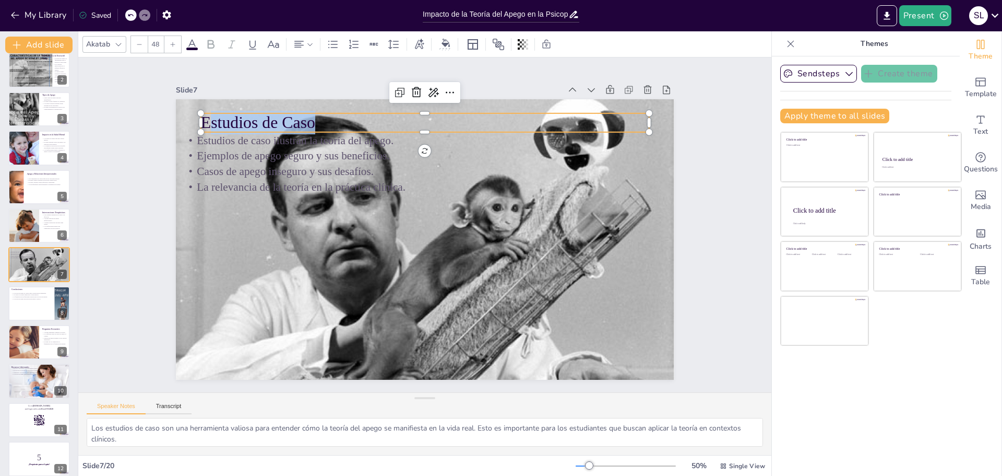
click at [319, 115] on p "Estudios de Caso" at bounding box center [493, 148] width 349 height 317
drag, startPoint x: 317, startPoint y: 115, endPoint x: 160, endPoint y: 115, distance: 157.2
click at [160, 115] on div "Slide 1 Impacto de la Teoría del Apego en la Psicopatología del Desarrollo Esta…" at bounding box center [425, 224] width 609 height 419
click at [194, 43] on icon at bounding box center [191, 44] width 9 height 10
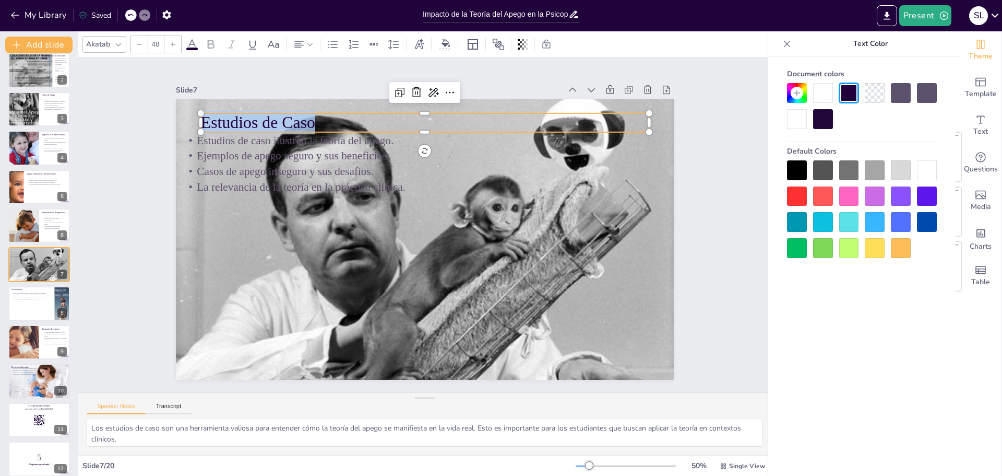
click at [792, 117] on div at bounding box center [797, 119] width 20 height 20
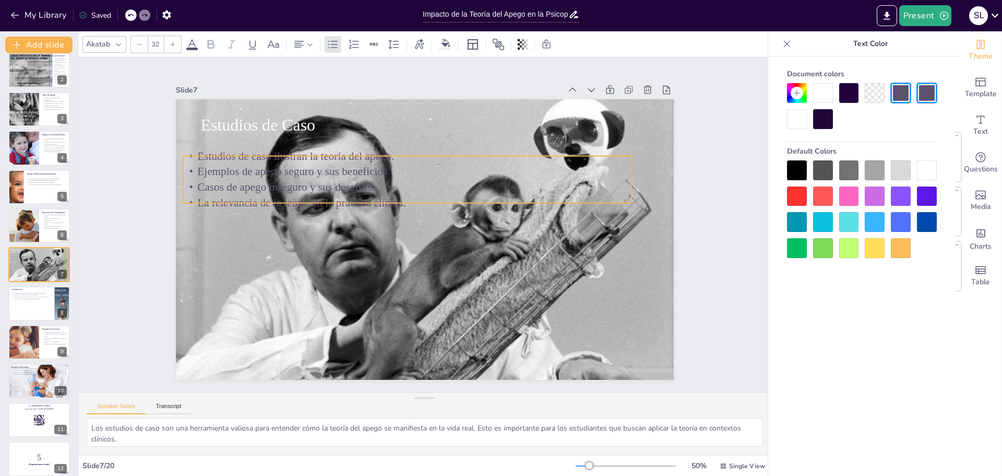
drag, startPoint x: 306, startPoint y: 188, endPoint x: 307, endPoint y: 204, distance: 15.7
click at [307, 204] on p "La relevancia de la teoría en la práctica clínica." at bounding box center [412, 199] width 442 height 108
click at [394, 187] on p "Casos de apego inseguro y sus desafíos." at bounding box center [411, 185] width 448 height 62
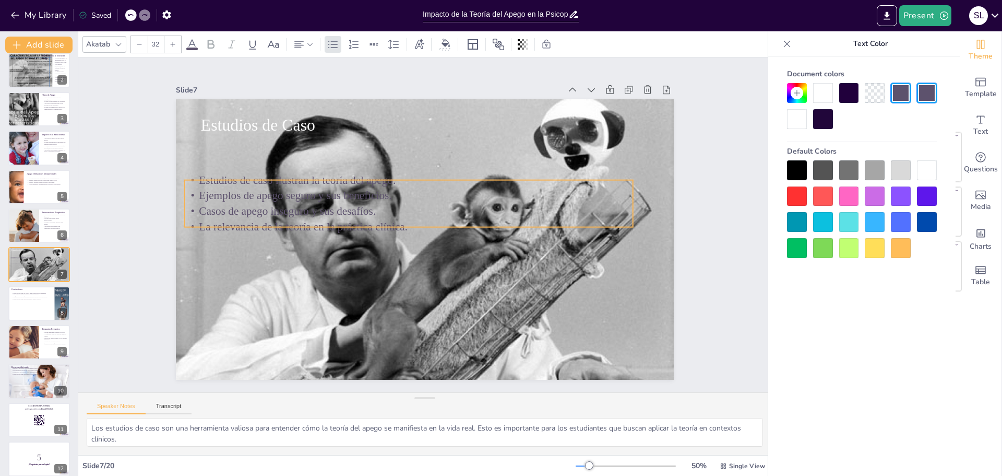
drag, startPoint x: 399, startPoint y: 197, endPoint x: 400, endPoint y: 221, distance: 24.0
click at [400, 221] on p "La relevancia de la teoría en la práctica clínica." at bounding box center [409, 223] width 442 height 109
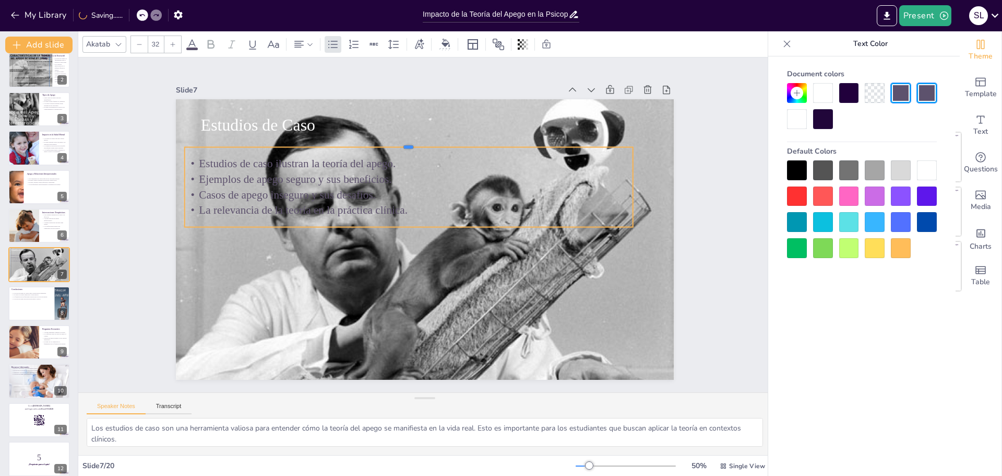
drag, startPoint x: 399, startPoint y: 174, endPoint x: 403, endPoint y: 140, distance: 34.1
click at [403, 140] on div at bounding box center [417, 141] width 447 height 55
click at [405, 206] on p "La relevancia de la teoría en la práctica clínica." at bounding box center [413, 204] width 431 height 153
drag, startPoint x: 405, startPoint y: 206, endPoint x: 424, endPoint y: 204, distance: 19.4
click at [424, 204] on p "La relevancia de la teoría en la práctica clínica." at bounding box center [442, 219] width 238 height 396
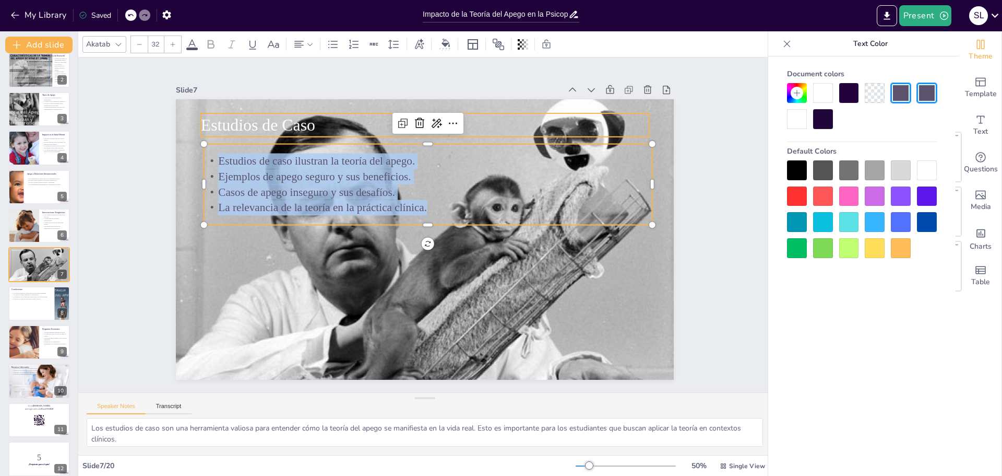
drag, startPoint x: 430, startPoint y: 204, endPoint x: 199, endPoint y: 127, distance: 243.0
click at [199, 127] on div "Estudios de Caso Estudios de caso ilustran la teoría del apego. Ejemplos de ape…" at bounding box center [420, 238] width 561 height 421
click at [795, 120] on div at bounding box center [797, 119] width 20 height 20
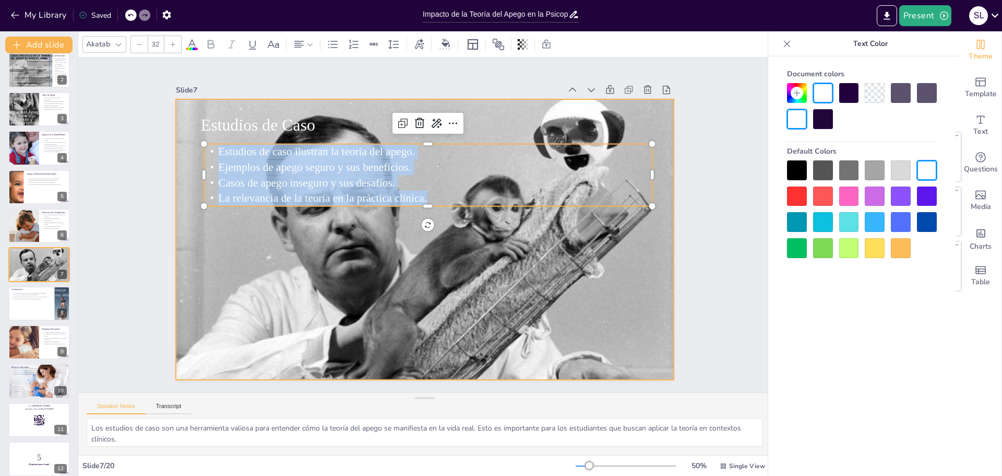
click at [622, 288] on div at bounding box center [417, 236] width 568 height 519
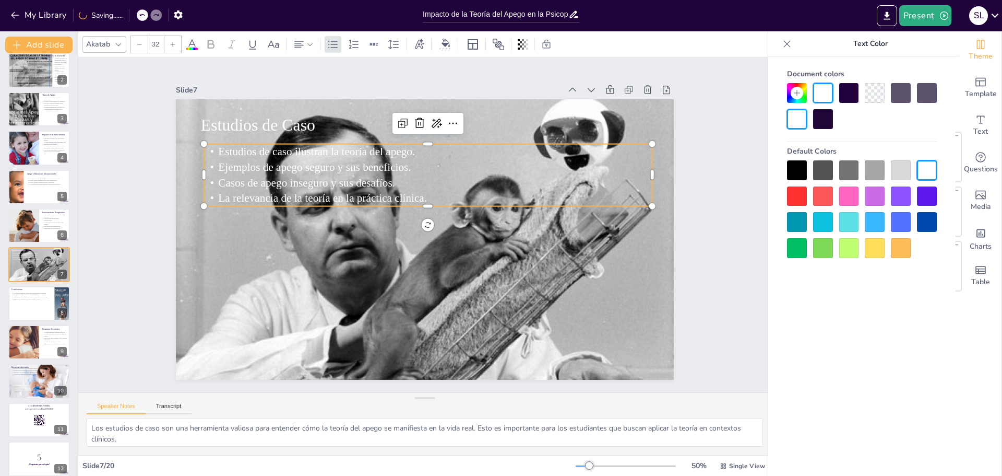
click at [350, 167] on span "Ejemplos de apego seguro y sus beneficios." at bounding box center [328, 146] width 191 height 52
drag, startPoint x: 429, startPoint y: 190, endPoint x: 465, endPoint y: 188, distance: 36.0
click at [465, 188] on p "La relevancia de la teoría en la práctica clínica." at bounding box center [469, 206] width 442 height 108
click at [461, 190] on p "La relevancia de la teoría en la práctica clínica." at bounding box center [464, 198] width 448 height 16
click at [458, 190] on p "La relevancia de la teoría en la práctica clínica." at bounding box center [467, 201] width 448 height 62
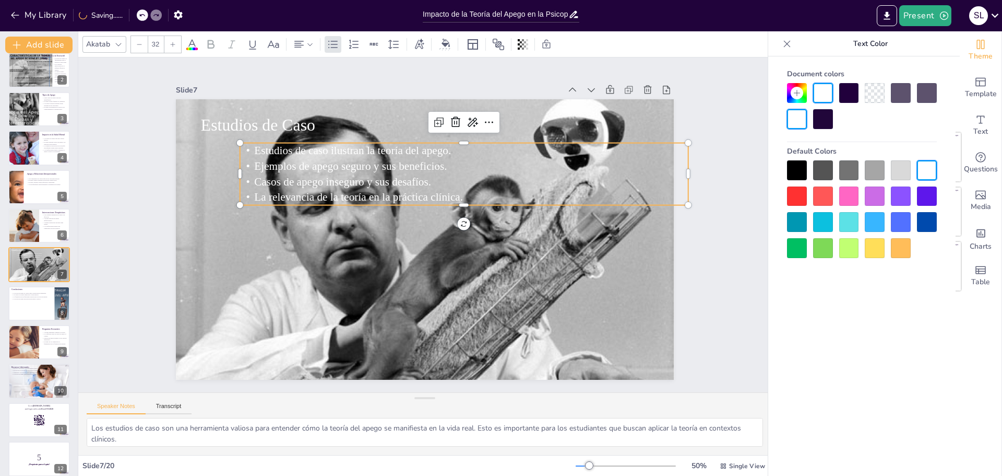
click at [454, 192] on span "La relevancia de la teoría en la práctica clínica." at bounding box center [370, 178] width 202 height 76
click at [454, 192] on span "La relevancia de la teoría en la práctica clínica." at bounding box center [376, 172] width 196 height 96
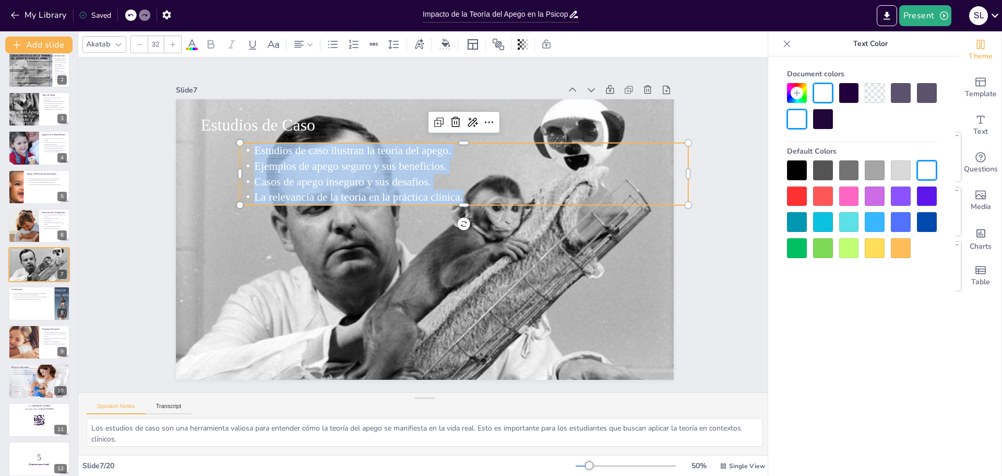
drag, startPoint x: 454, startPoint y: 192, endPoint x: 232, endPoint y: 145, distance: 226.9
click at [368, 145] on div "Estudios de caso ilustran la teoría del apego. Ejemplos de apego seguro y sus b…" at bounding box center [487, 239] width 239 height 435
click at [788, 45] on icon at bounding box center [787, 44] width 10 height 10
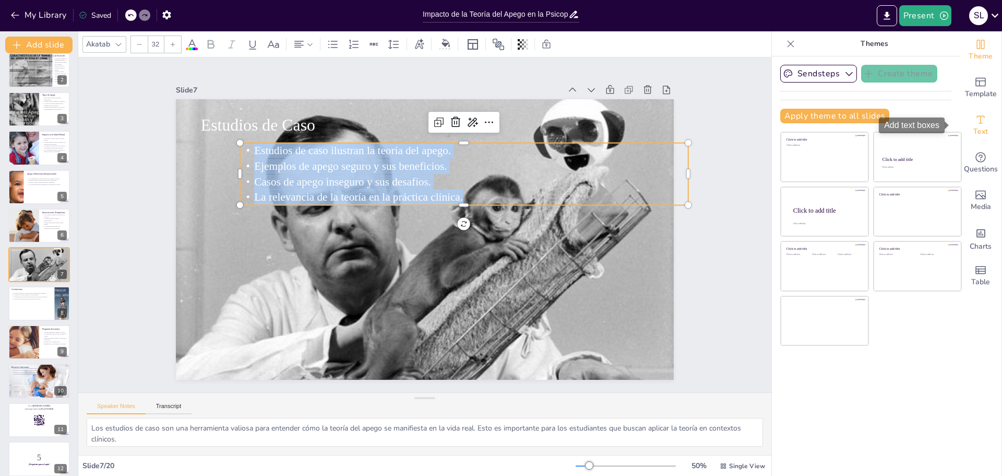
click at [977, 122] on icon "Add text boxes" at bounding box center [981, 119] width 13 height 13
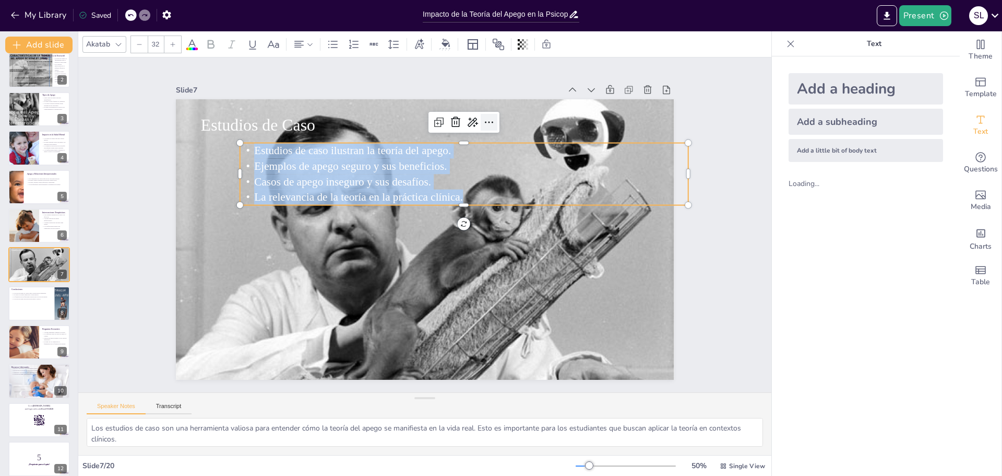
click at [524, 159] on icon at bounding box center [532, 167] width 17 height 17
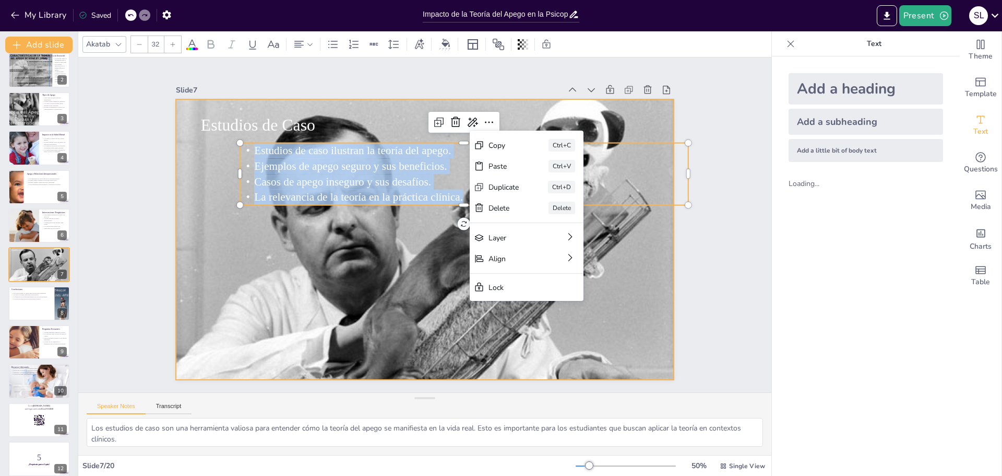
click at [385, 228] on div at bounding box center [422, 239] width 546 height 378
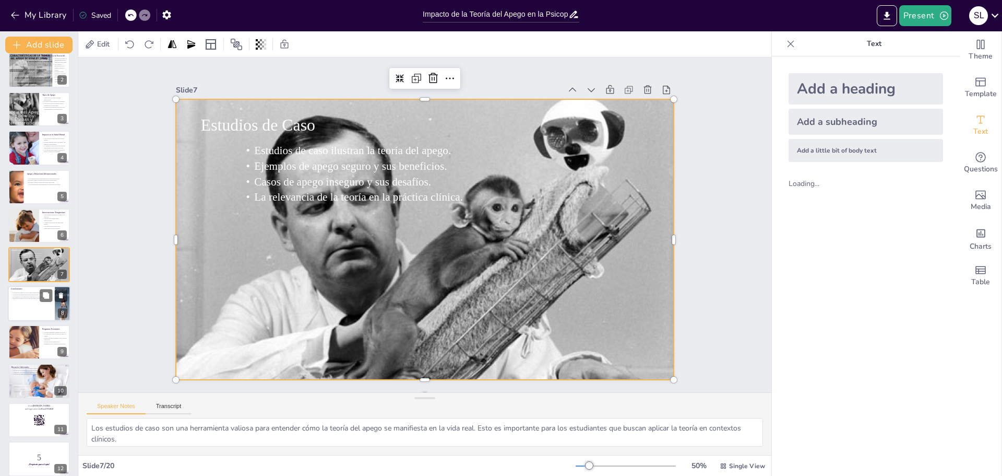
click at [22, 301] on div at bounding box center [39, 304] width 63 height 36
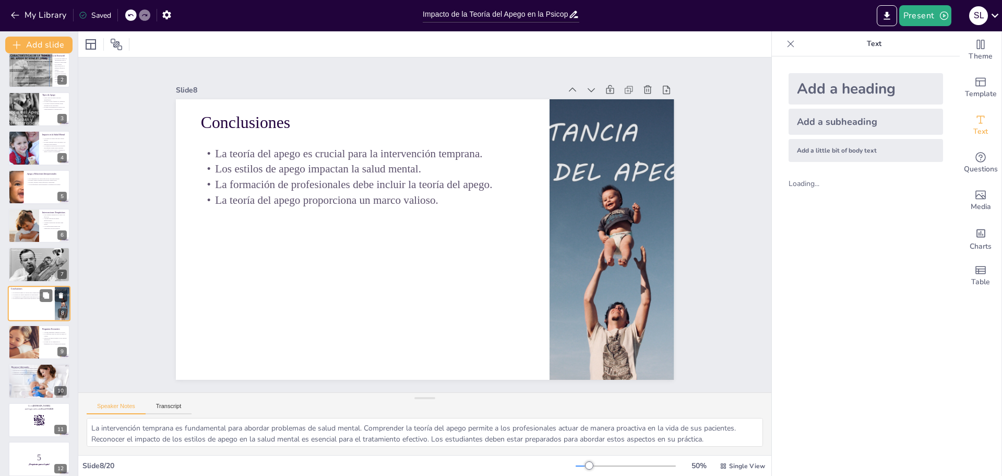
scroll to position [86, 0]
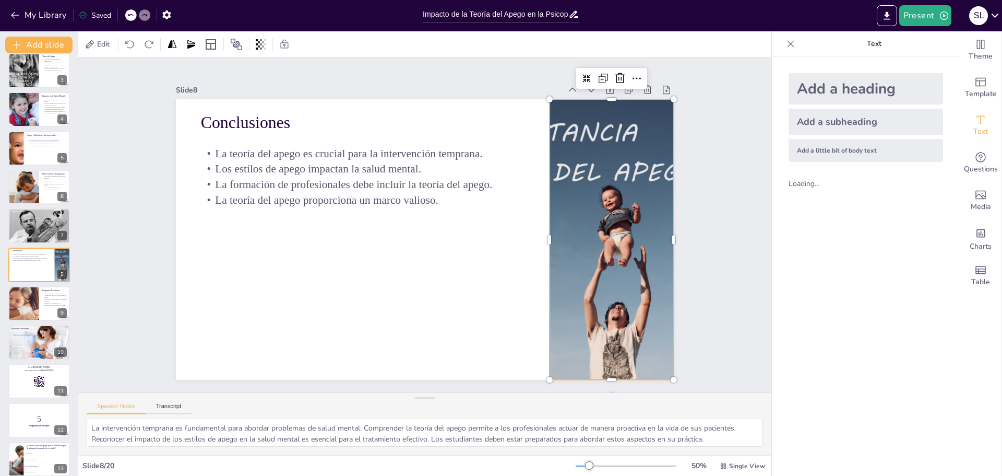
click at [628, 238] on div at bounding box center [554, 361] width 500 height 490
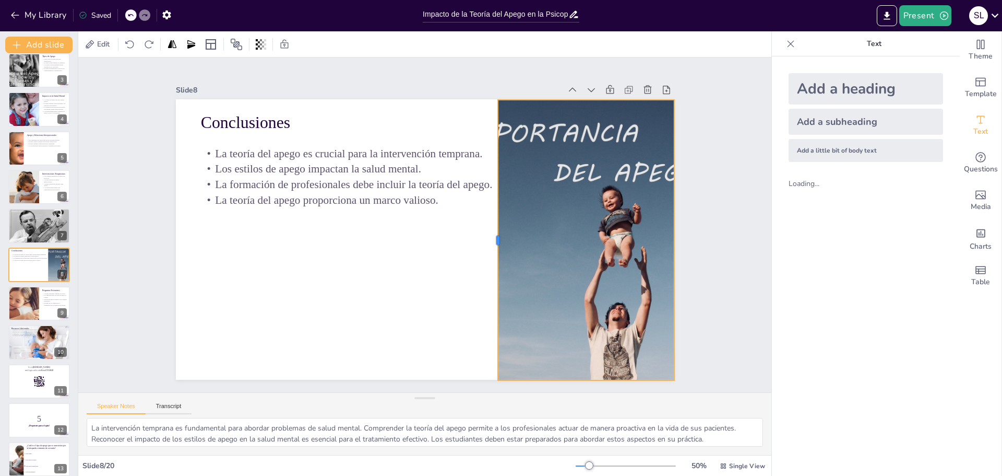
drag, startPoint x: 539, startPoint y: 235, endPoint x: 487, endPoint y: 188, distance: 69.9
click at [487, 188] on div at bounding box center [486, 260] width 94 height 269
click at [27, 299] on div at bounding box center [23, 304] width 77 height 36
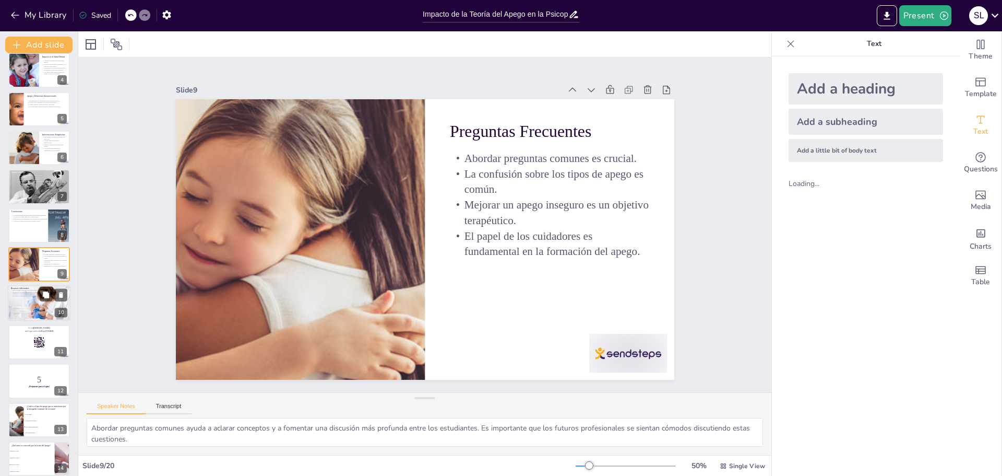
scroll to position [230, 0]
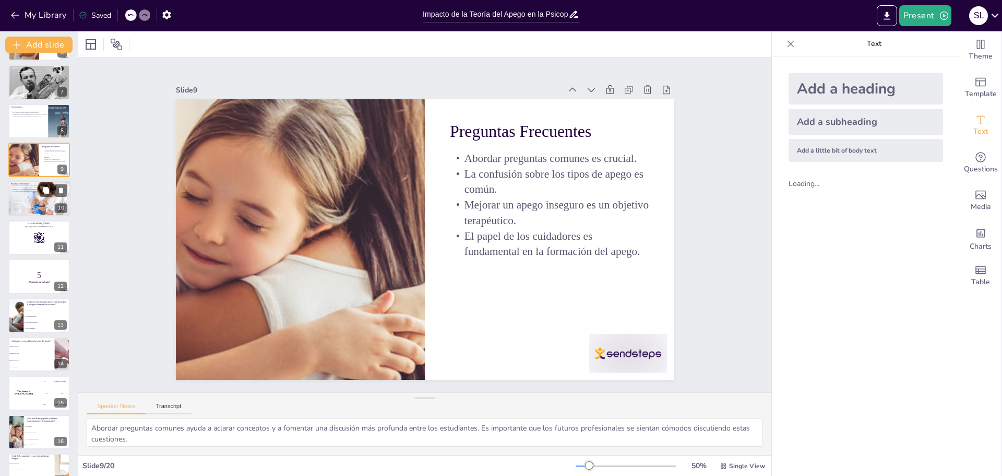
click at [18, 192] on p "La teoría del apego tiene aplicaciones prácticas." at bounding box center [39, 192] width 56 height 2
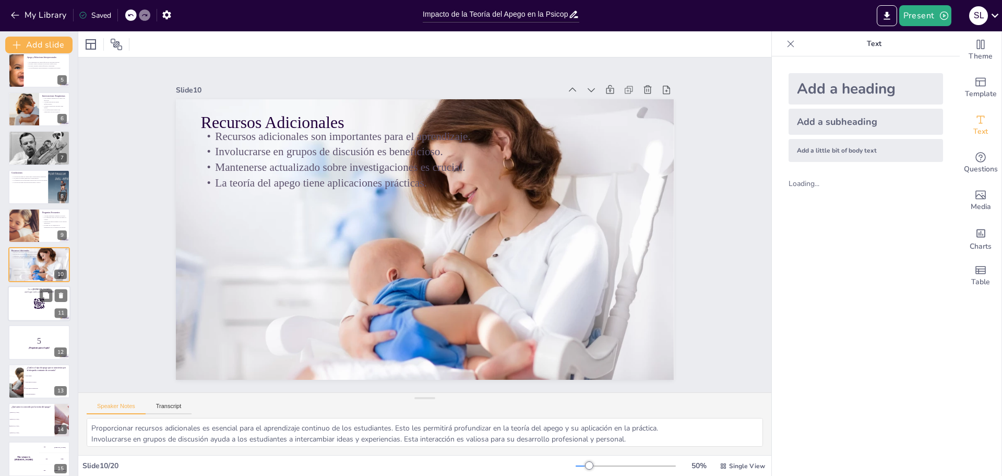
click at [25, 298] on div at bounding box center [39, 304] width 63 height 36
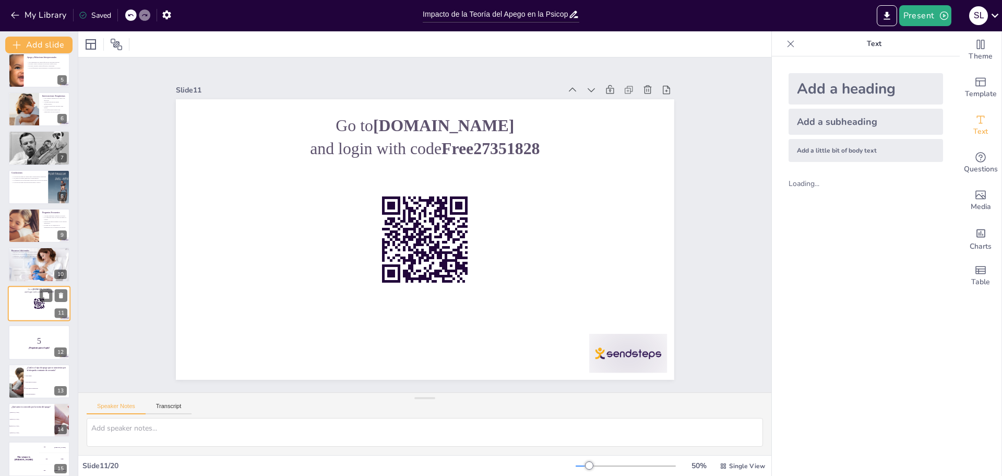
scroll to position [203, 0]
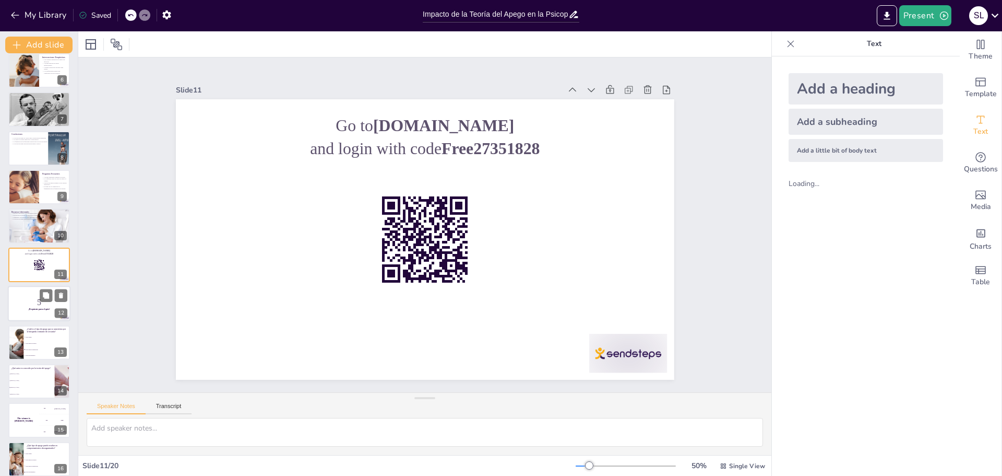
click at [41, 303] on p "5" at bounding box center [39, 302] width 56 height 11
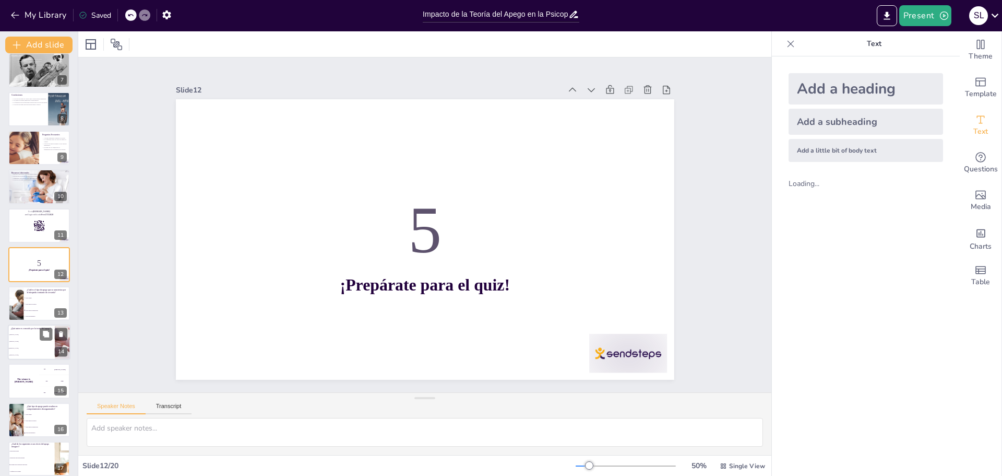
click at [29, 334] on span "[PERSON_NAME]" at bounding box center [31, 335] width 45 height 2
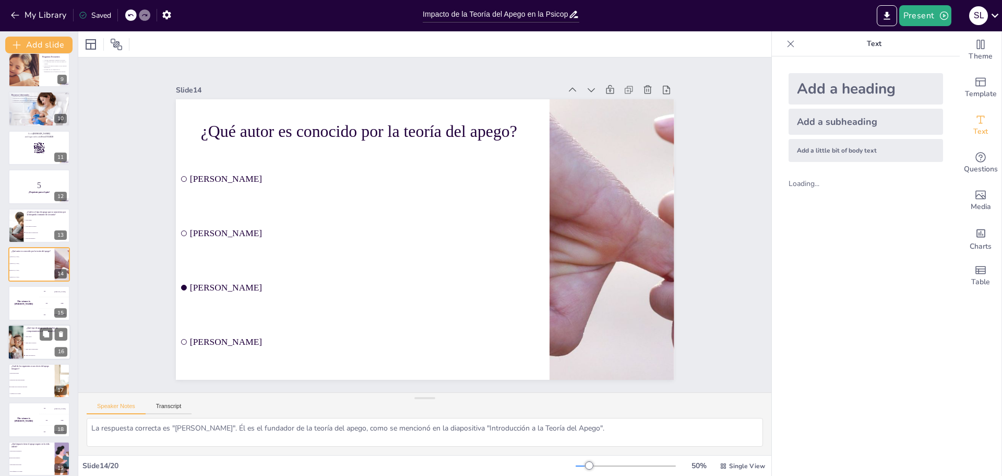
scroll to position [367, 0]
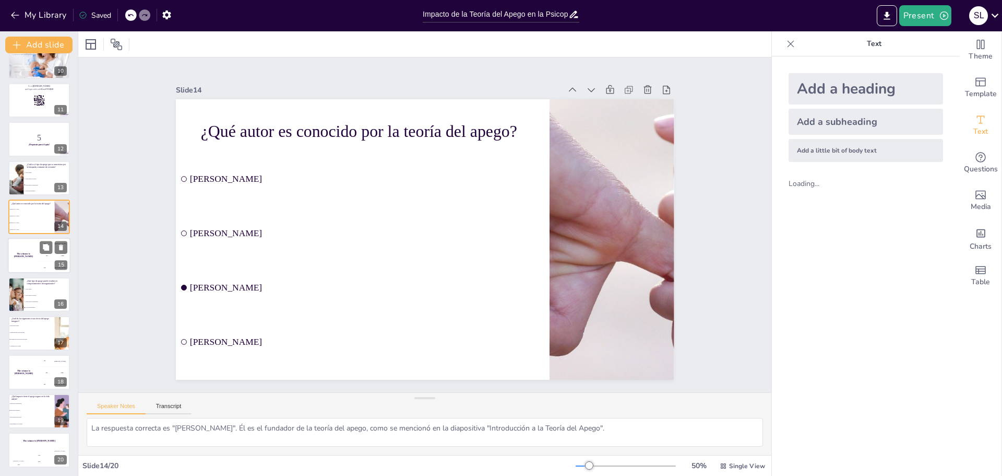
click at [28, 258] on div "The winner is [PERSON_NAME]" at bounding box center [23, 256] width 31 height 36
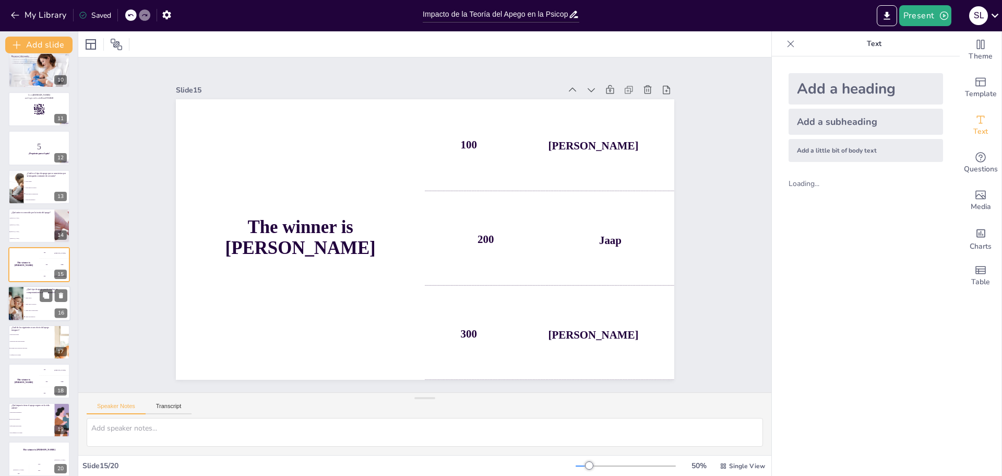
click at [39, 302] on li "Apego ansioso-evitativo" at bounding box center [46, 304] width 47 height 6
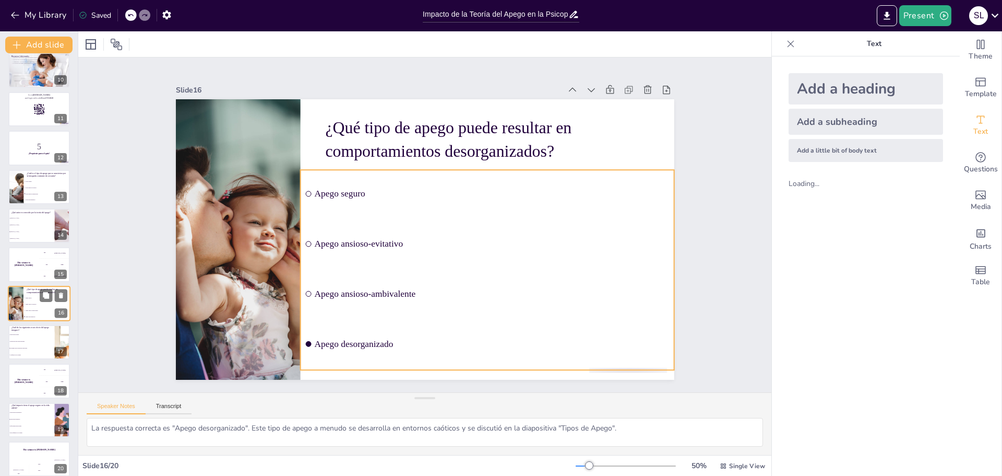
scroll to position [367, 0]
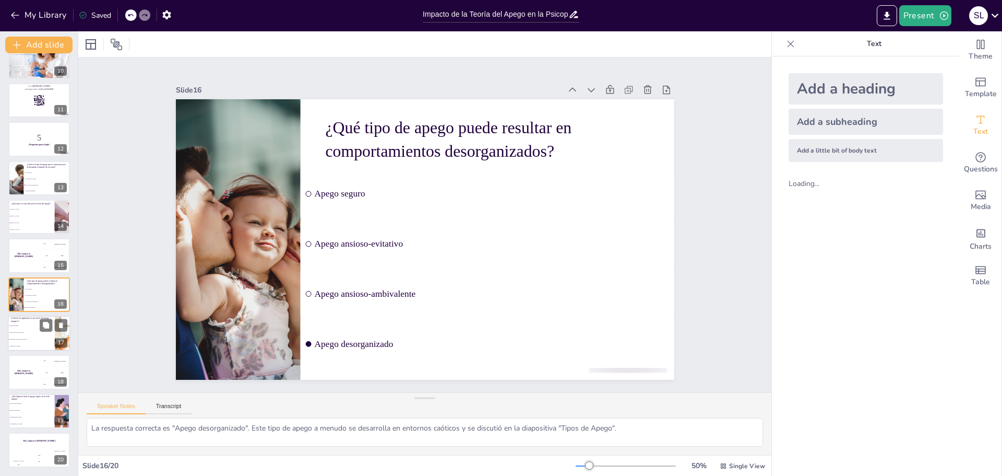
click at [34, 343] on li "Confianza en los demás" at bounding box center [31, 346] width 47 height 7
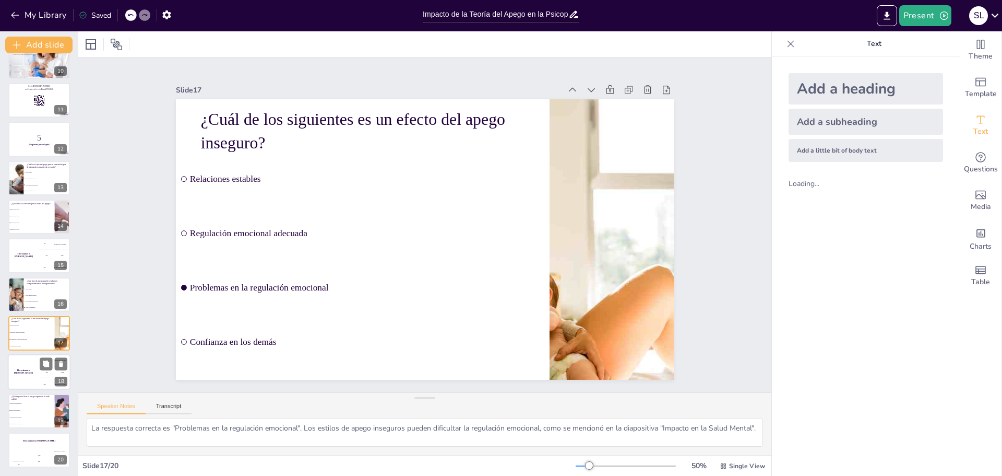
click at [38, 372] on h4 "The winner is [PERSON_NAME]" at bounding box center [23, 371] width 31 height 5
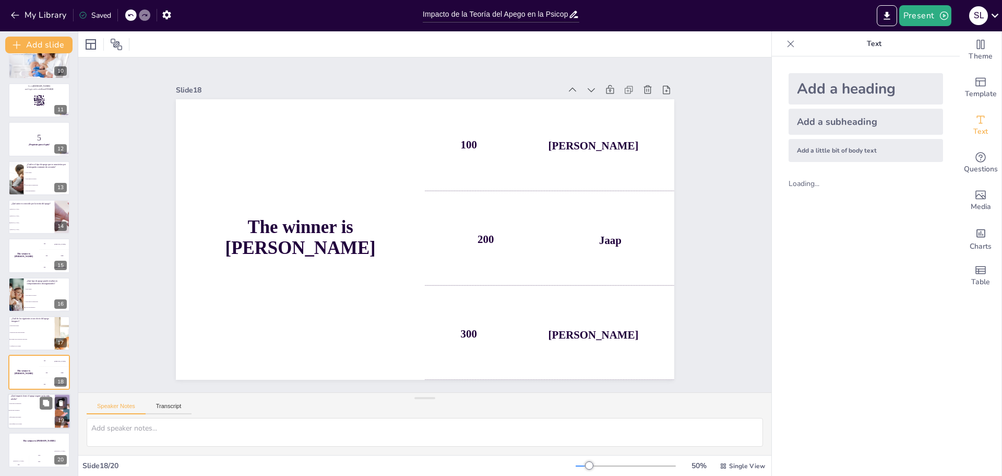
click at [34, 410] on span "Relaciones saludables" at bounding box center [31, 410] width 45 height 2
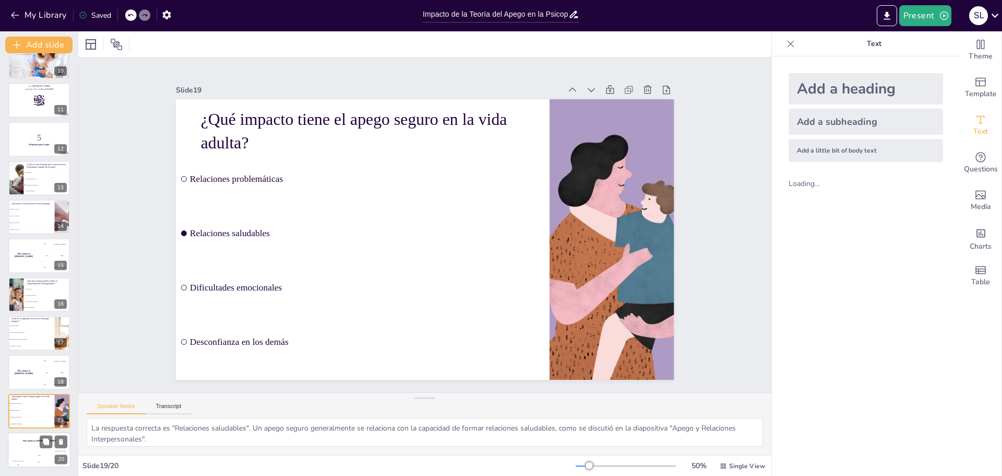
click at [34, 454] on div "Jaap" at bounding box center [39, 455] width 21 height 2
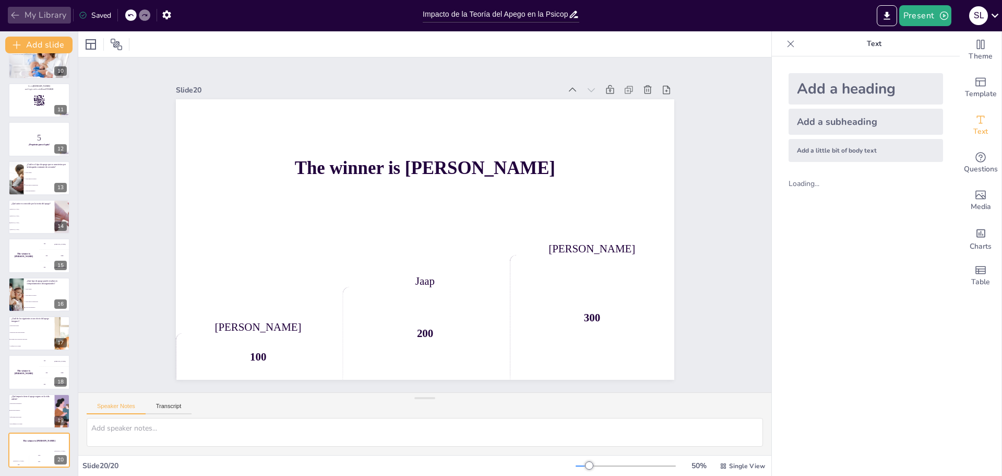
click at [19, 12] on icon "button" at bounding box center [15, 15] width 10 height 10
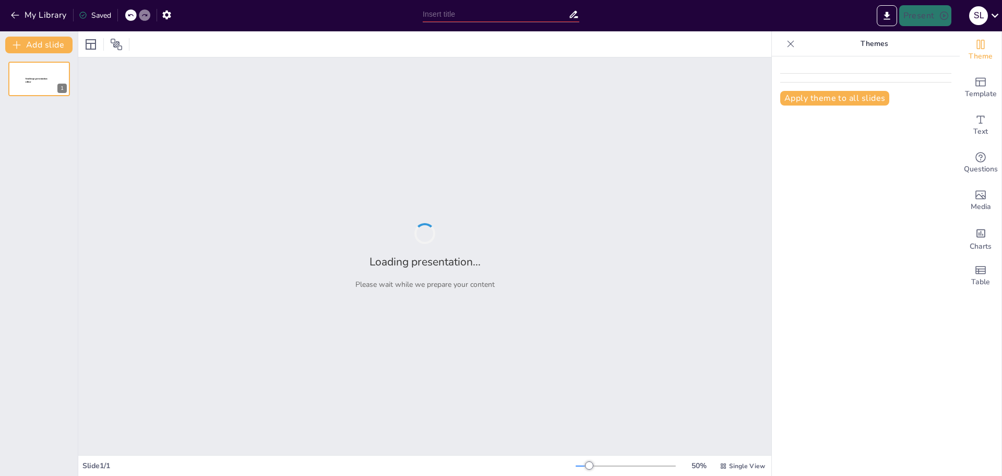
type input "Impacto de la Teoría del Apego en la Psicopatología del Desarrollo"
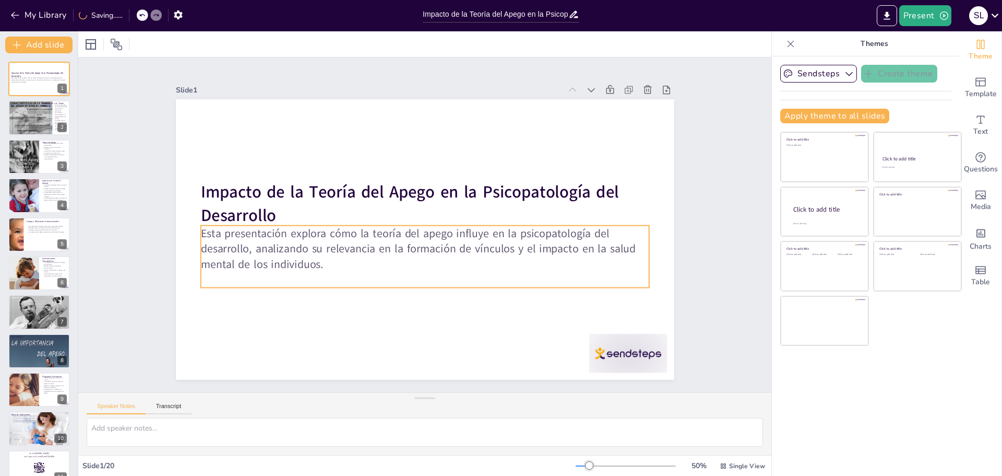
checkbox input "true"
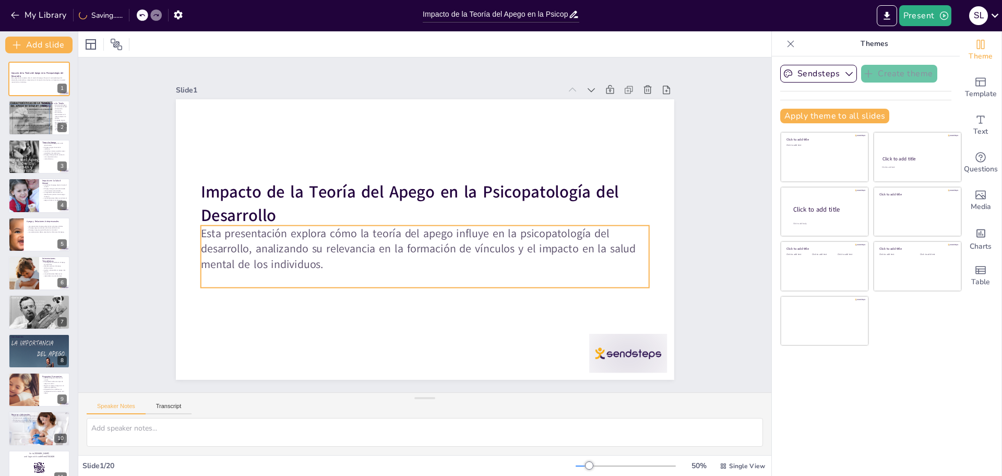
checkbox input "true"
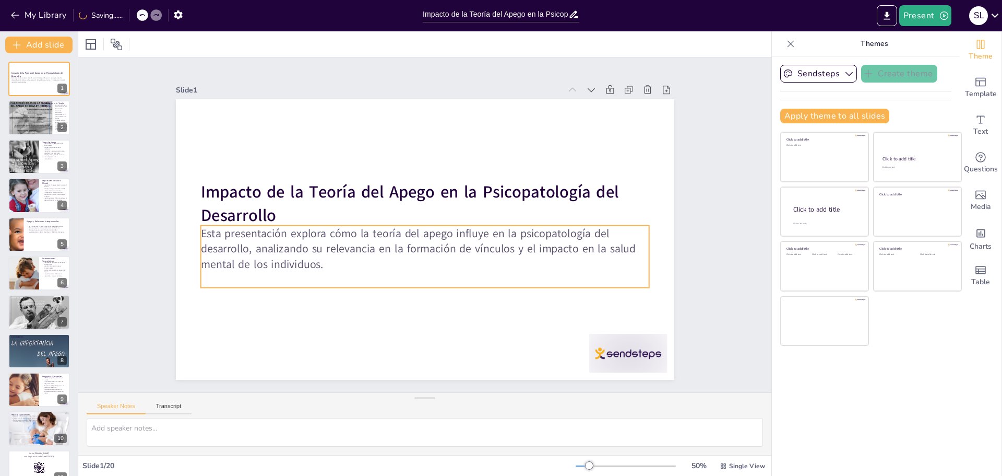
checkbox input "true"
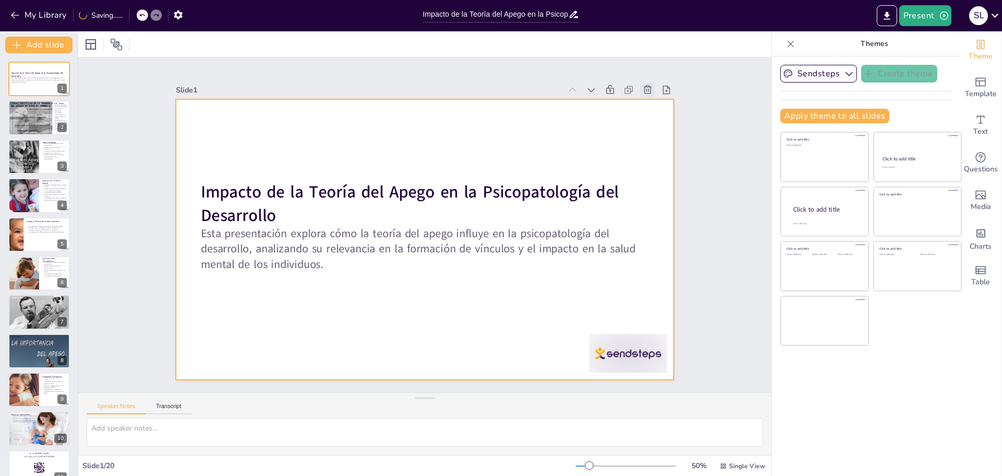
checkbox input "true"
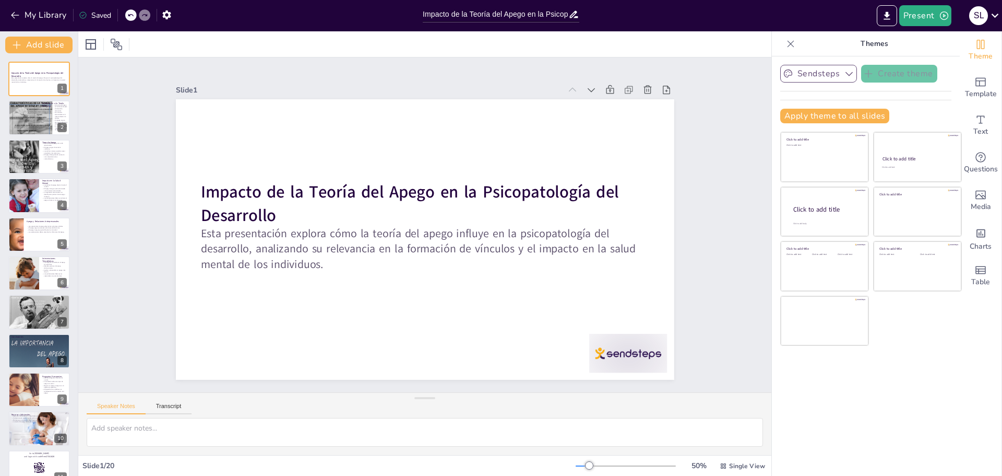
click at [844, 74] on icon "button" at bounding box center [849, 73] width 10 height 10
click at [936, 343] on div "Click to add title Click to add text Click to add title Click to add text Click…" at bounding box center [872, 239] width 182 height 214
click at [976, 267] on icon "Add a table" at bounding box center [981, 270] width 13 height 13
checkbox input "true"
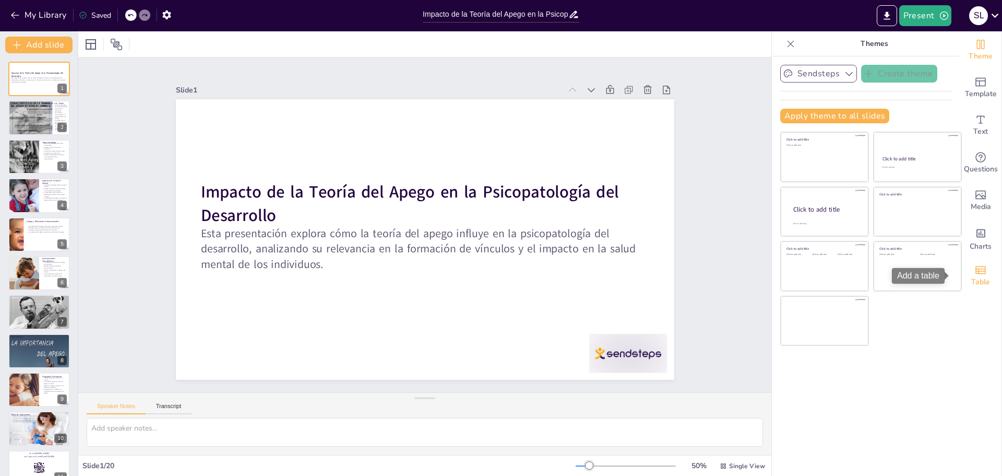
checkbox input "true"
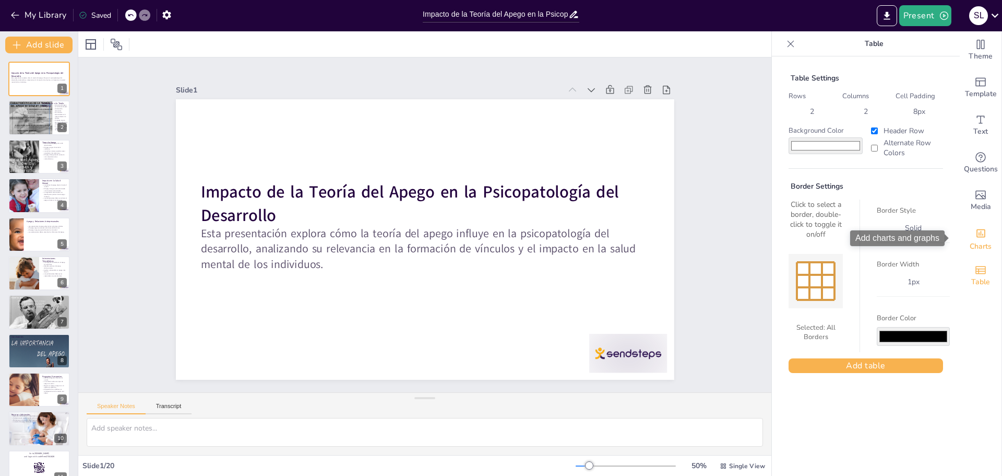
click at [976, 237] on icon "Add charts and graphs" at bounding box center [981, 233] width 11 height 11
checkbox input "true"
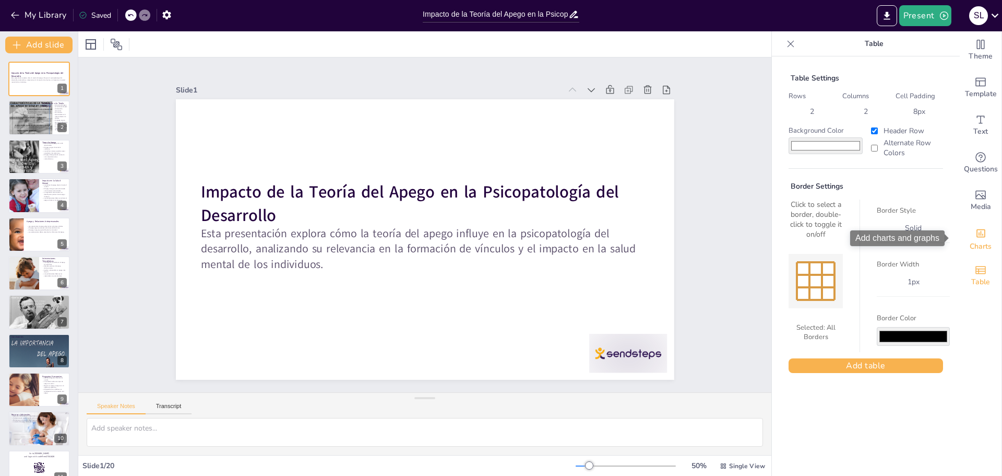
checkbox input "true"
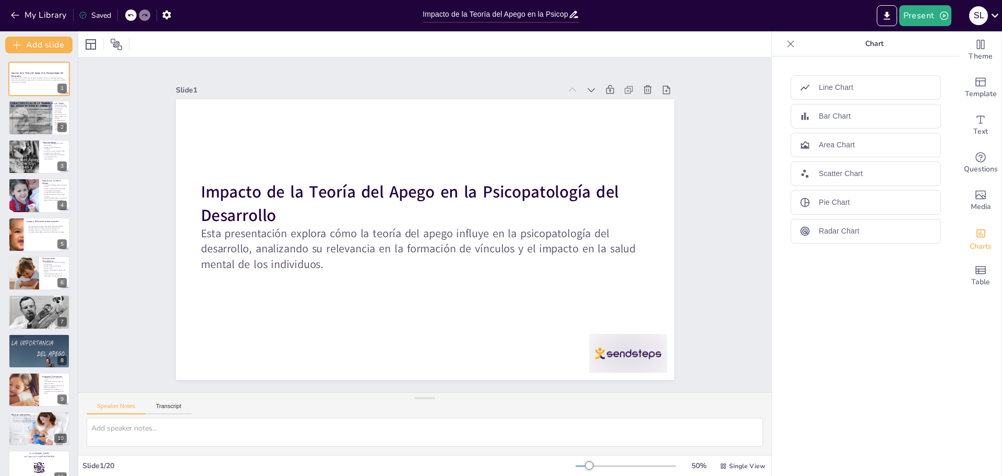
click at [880, 360] on div "Line Chart Bar Chart Area Chart Scatter Chart Pie Chart Radar Chart" at bounding box center [866, 265] width 188 height 419
checkbox input "true"
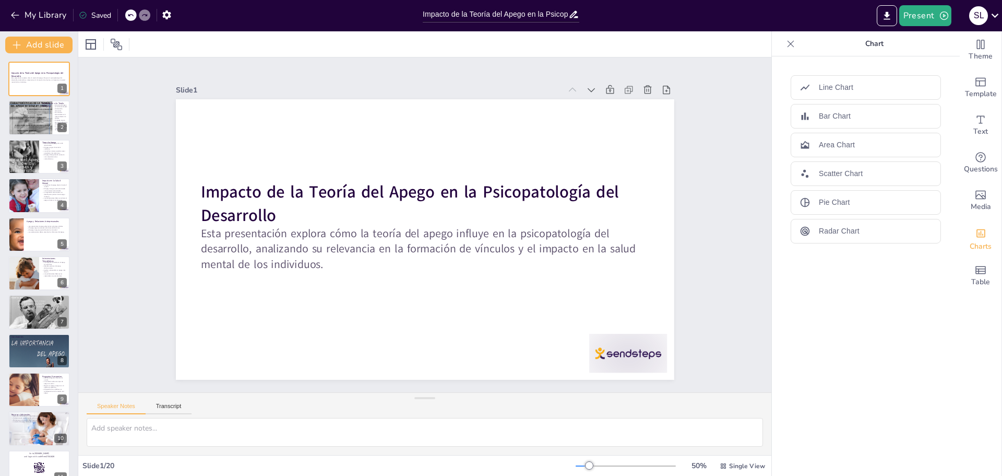
checkbox input "true"
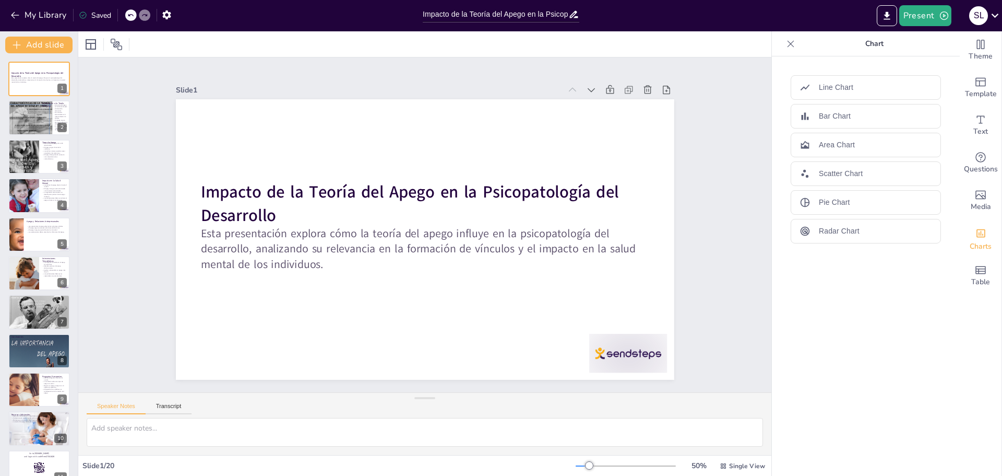
checkbox input "true"
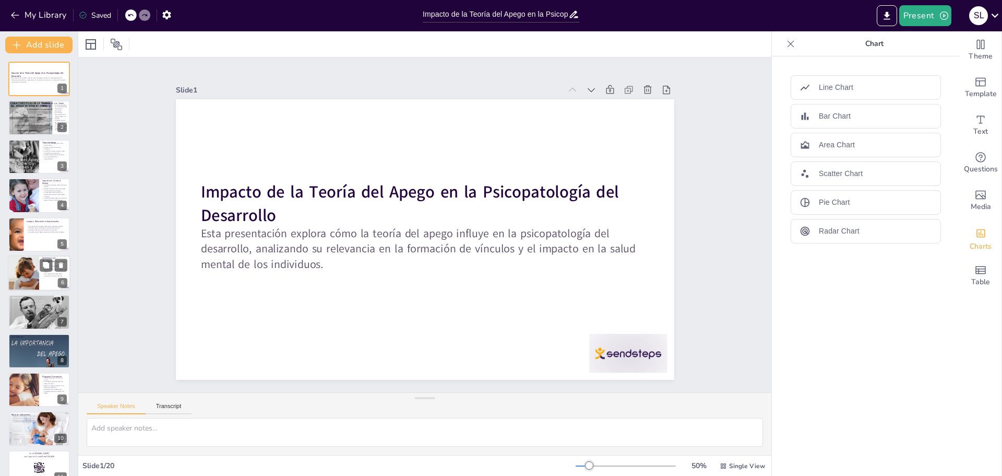
checkbox input "true"
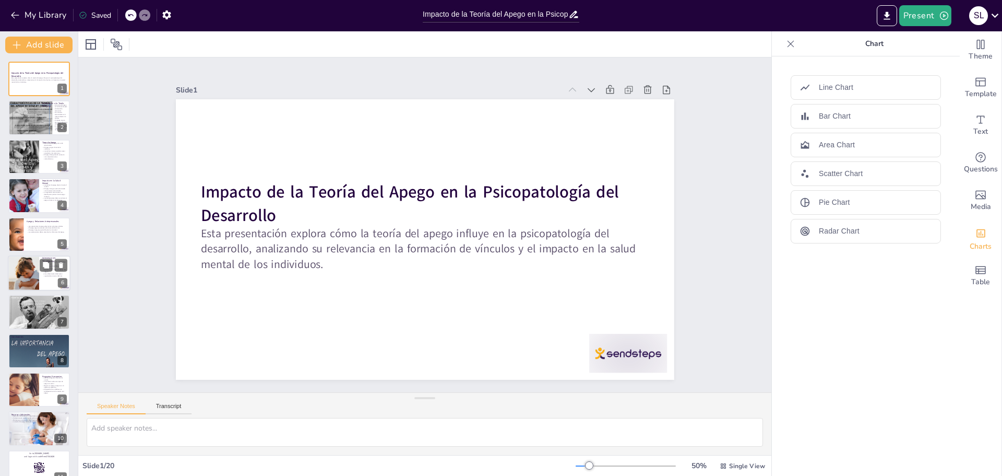
checkbox input "true"
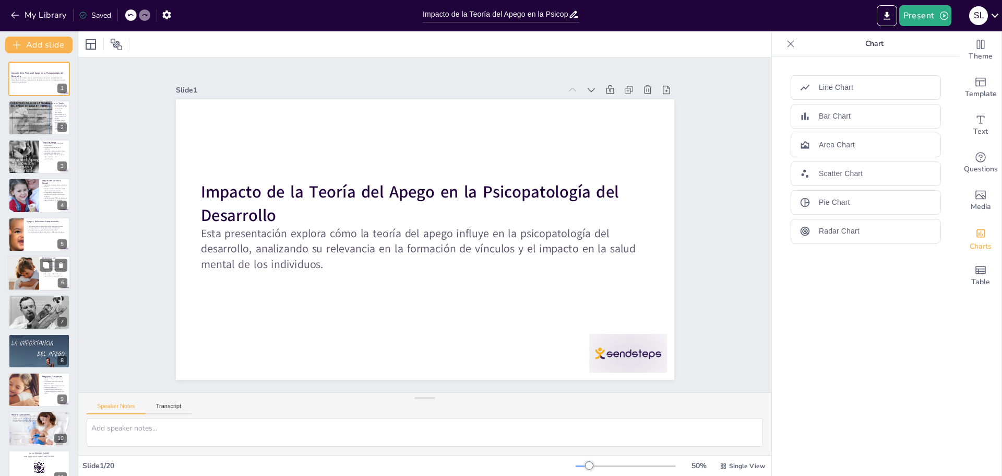
checkbox input "true"
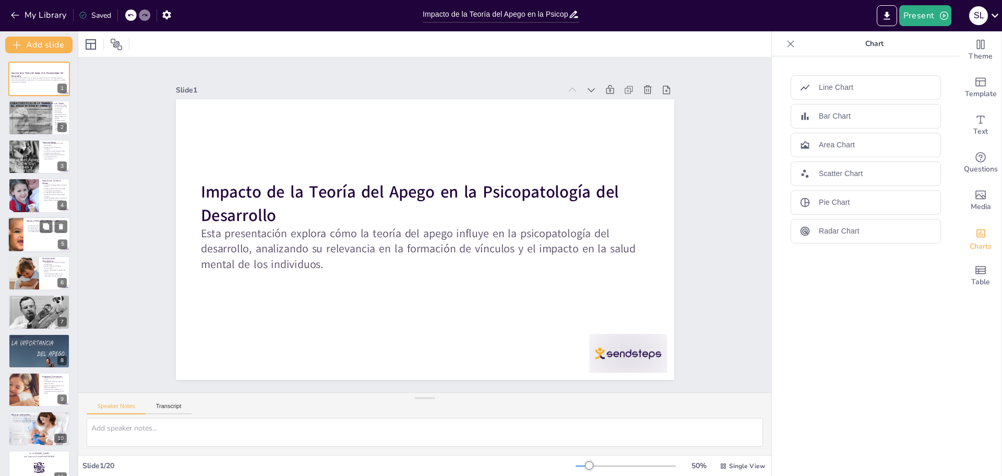
checkbox input "true"
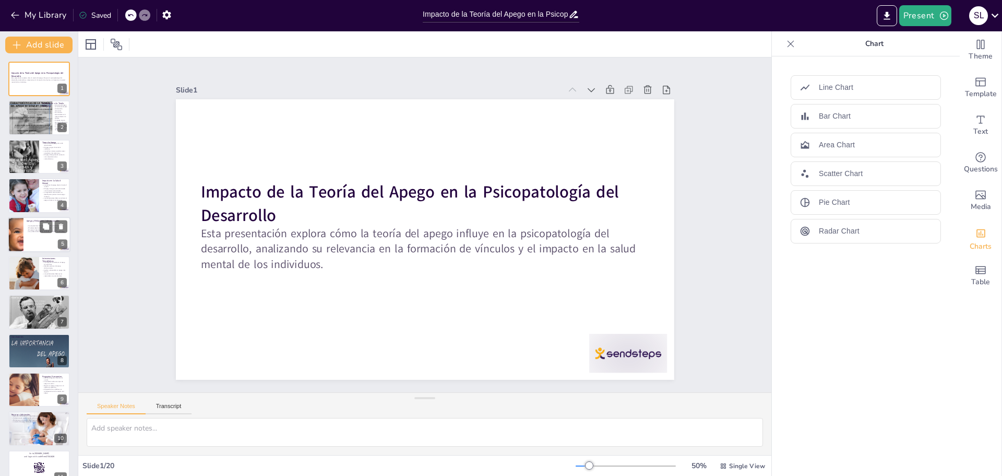
checkbox input "true"
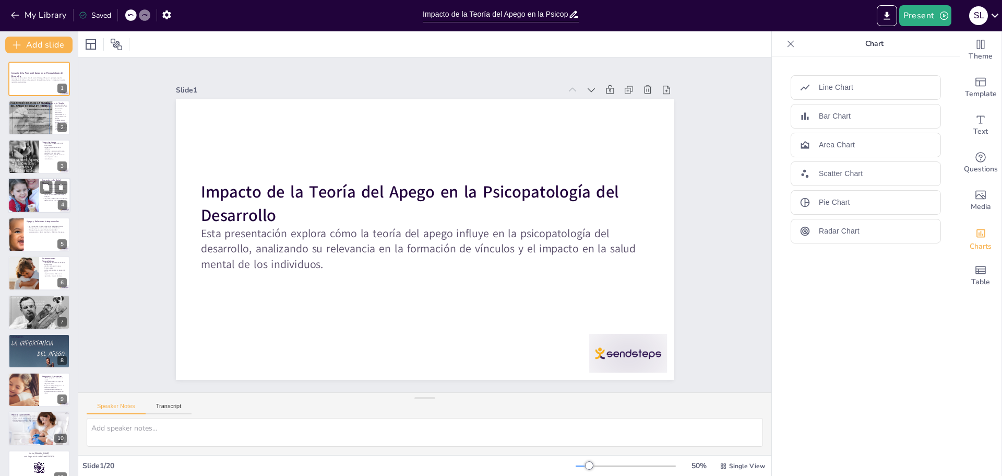
checkbox input "true"
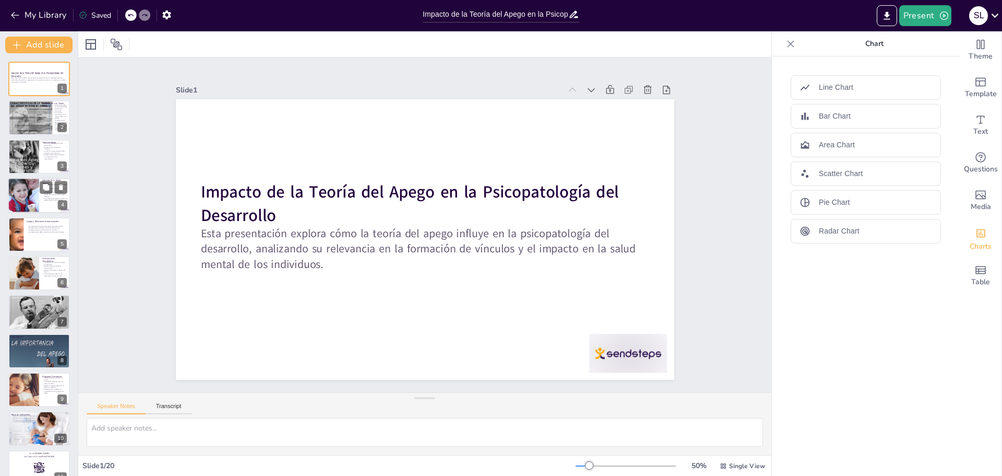
checkbox input "true"
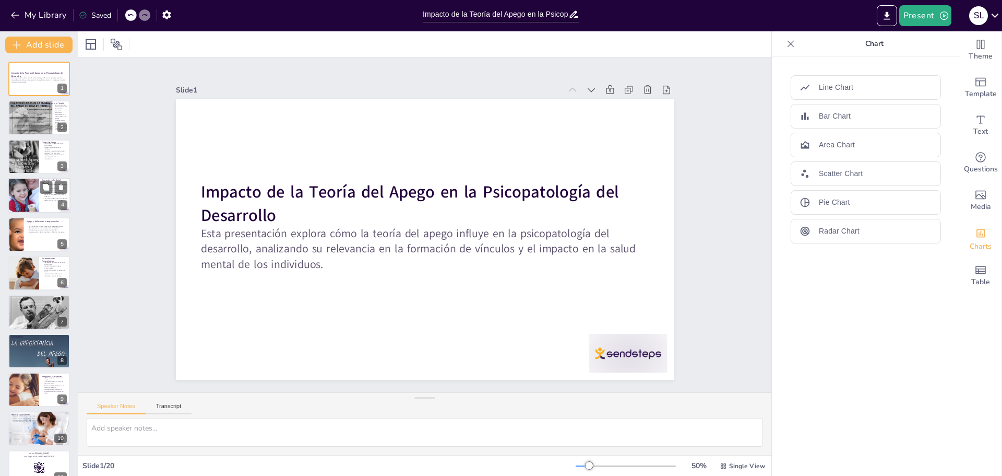
checkbox input "true"
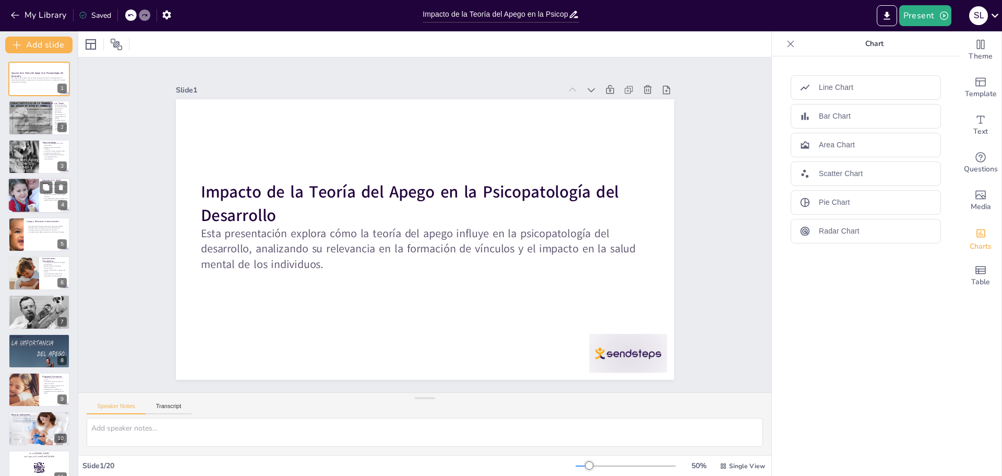
checkbox input "true"
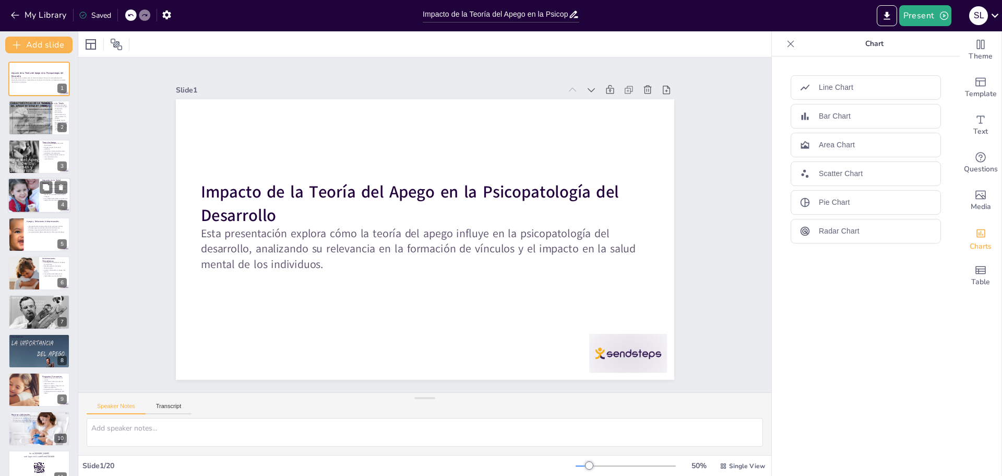
checkbox input "true"
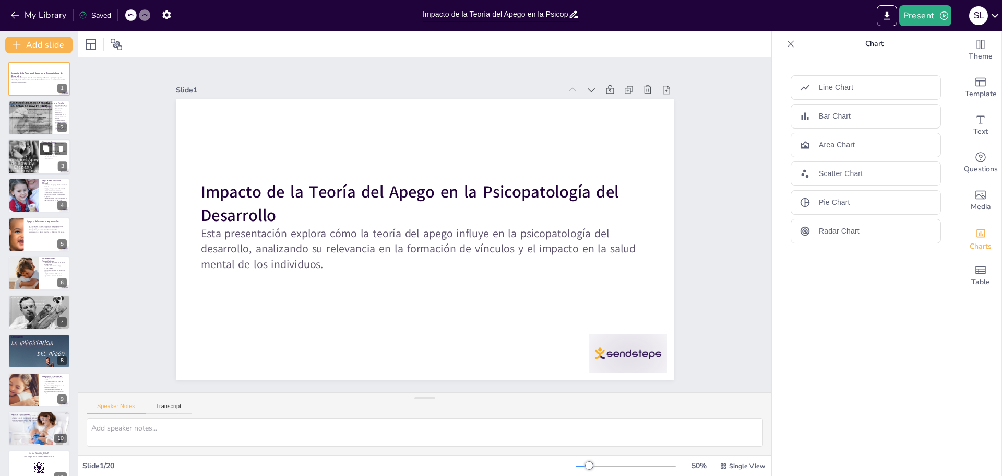
checkbox input "true"
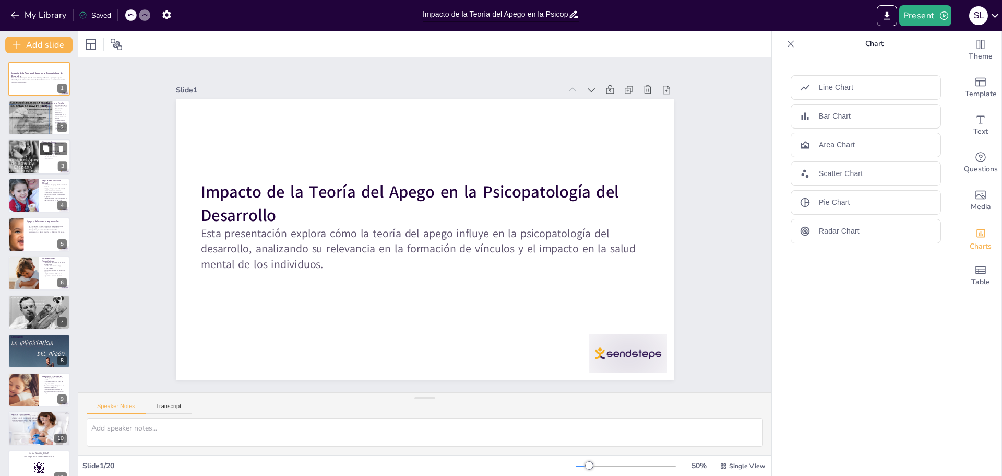
checkbox input "true"
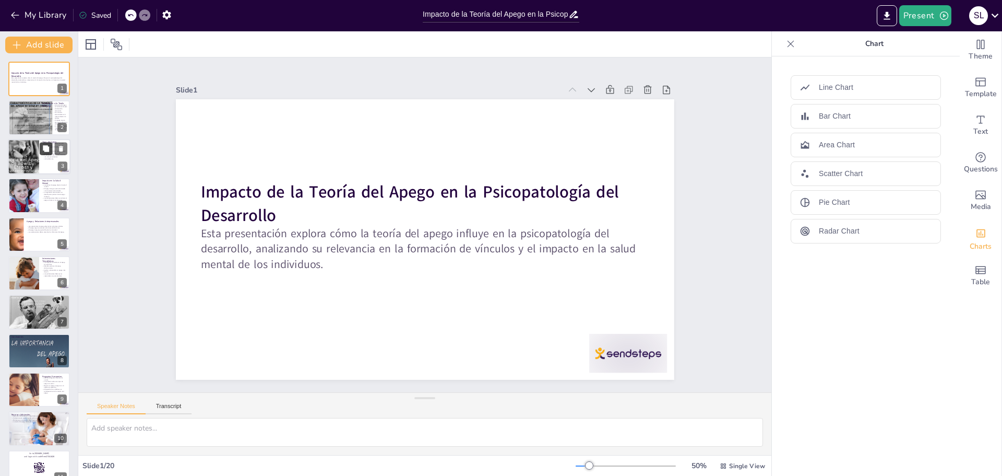
checkbox input "true"
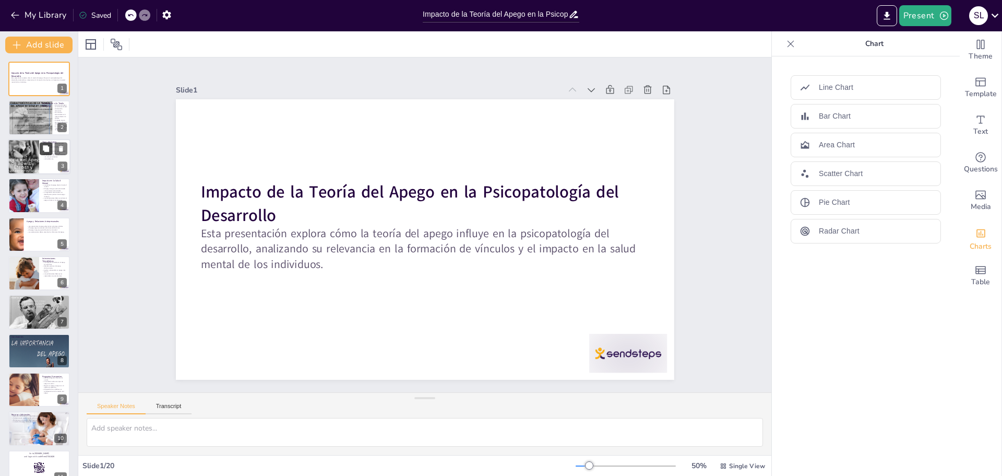
checkbox input "true"
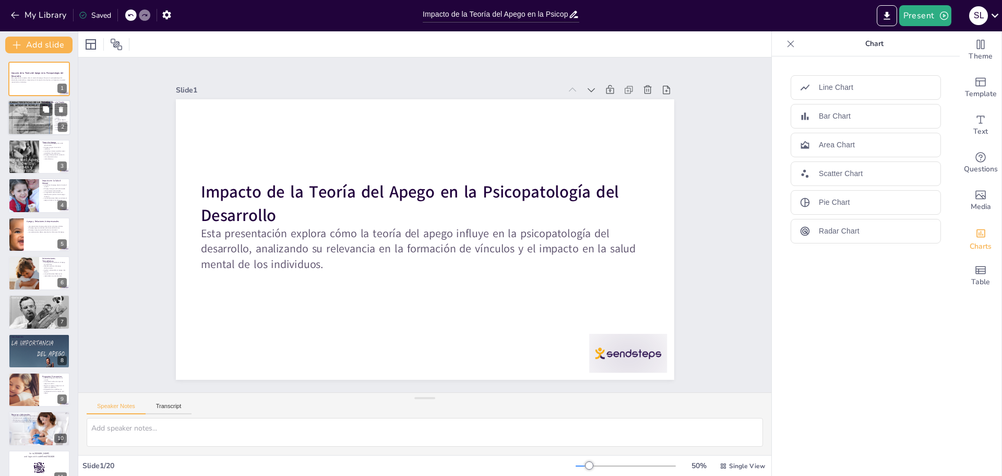
checkbox input "true"
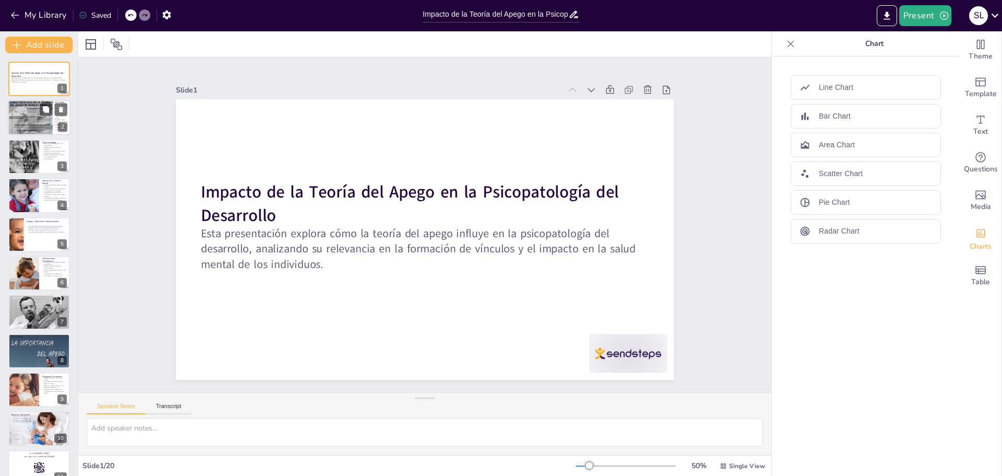
checkbox input "true"
click at [42, 117] on div at bounding box center [29, 116] width 50 height 39
type textarea "Lo ipsumd sit ametc ad elitsed doeius temporinc utl etdol ma aliq eni adminimve…"
checkbox input "true"
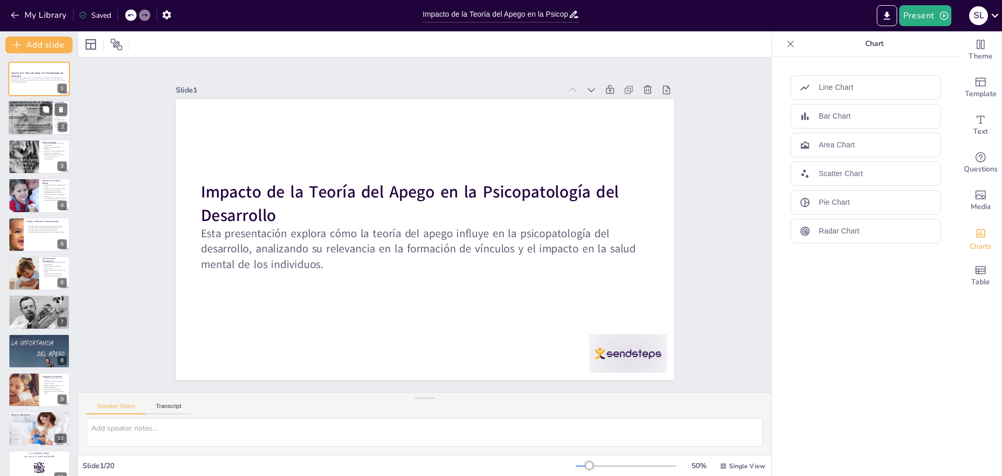
checkbox input "true"
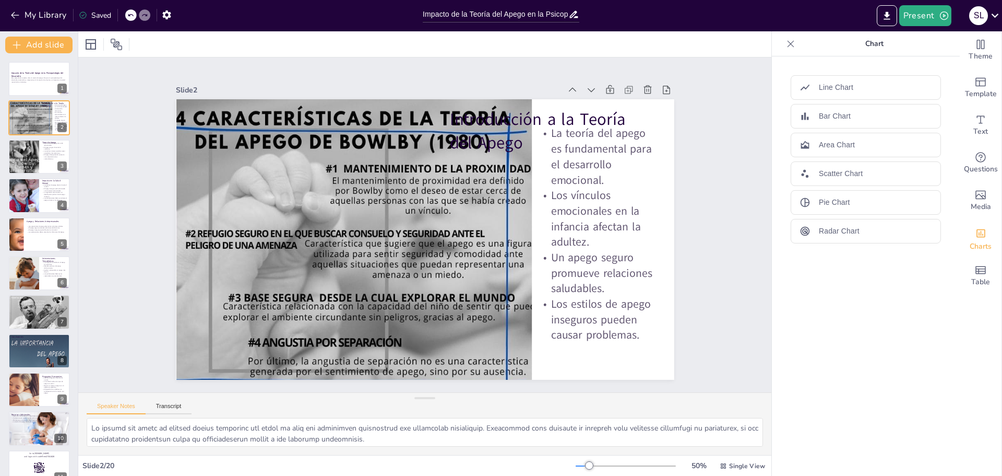
checkbox input "true"
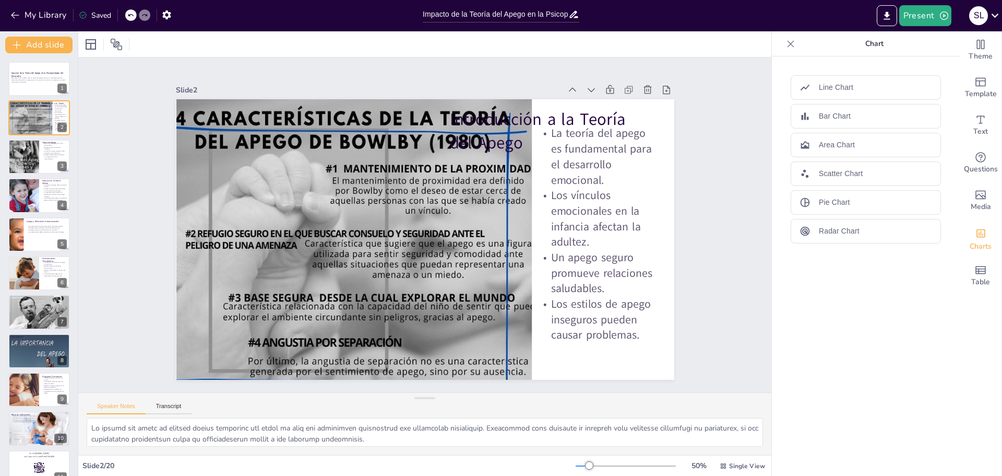
checkbox input "true"
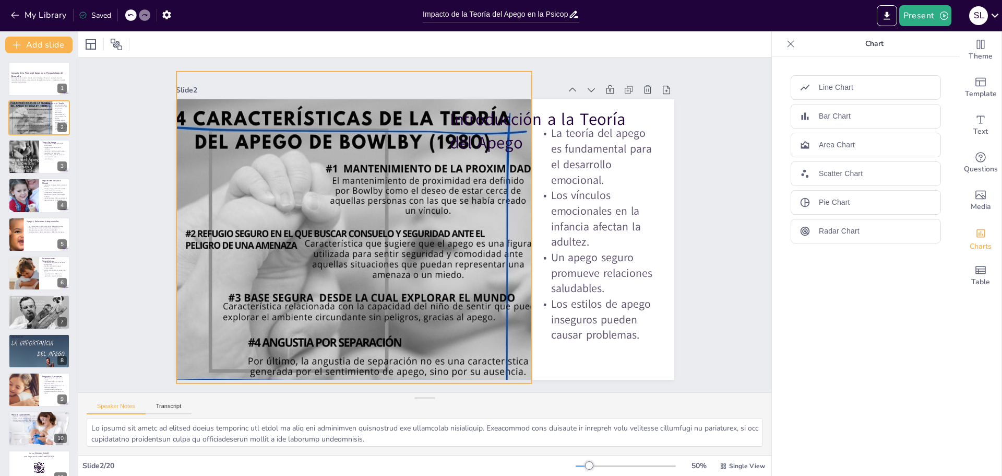
checkbox input "true"
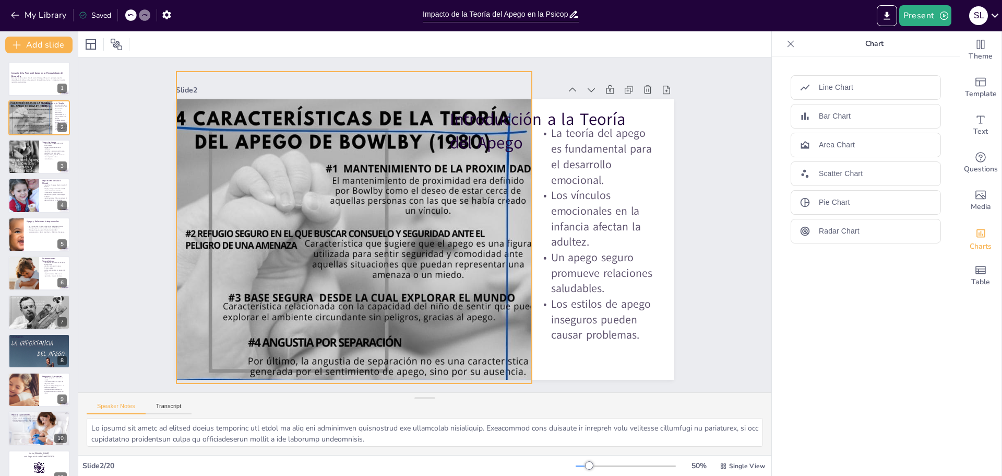
click at [499, 240] on div at bounding box center [343, 209] width 453 height 387
checkbox input "true"
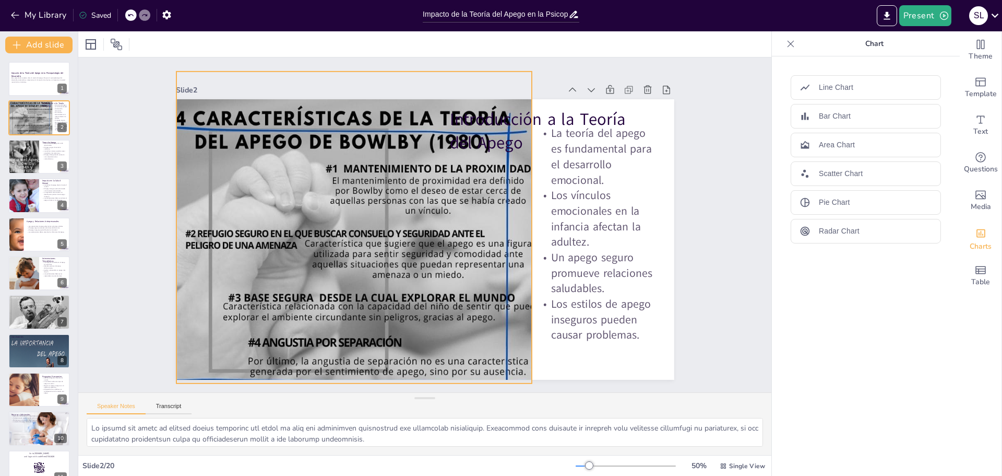
checkbox input "true"
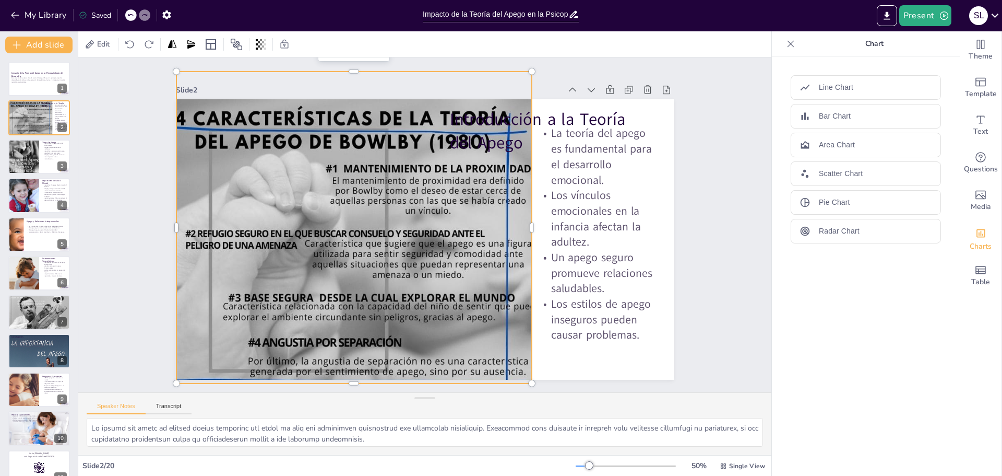
checkbox input "true"
click at [133, 14] on icon at bounding box center [130, 15] width 6 height 6
checkbox input "true"
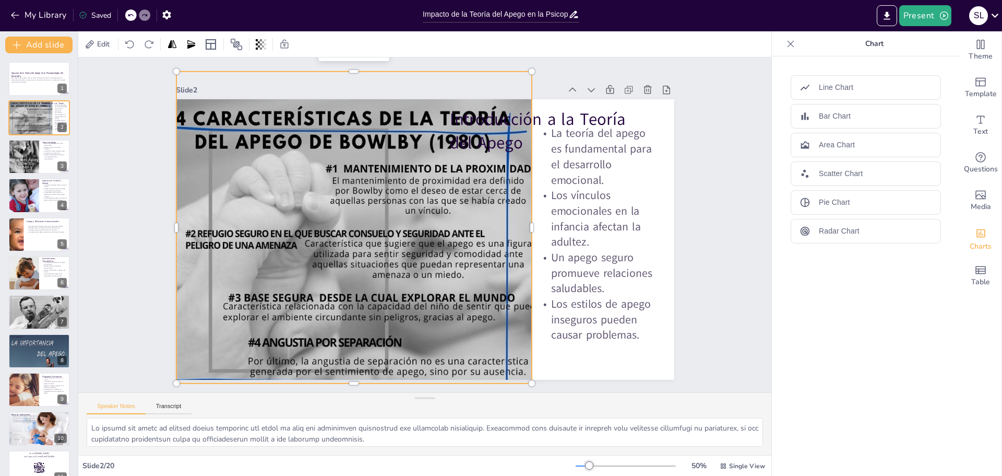
checkbox input "true"
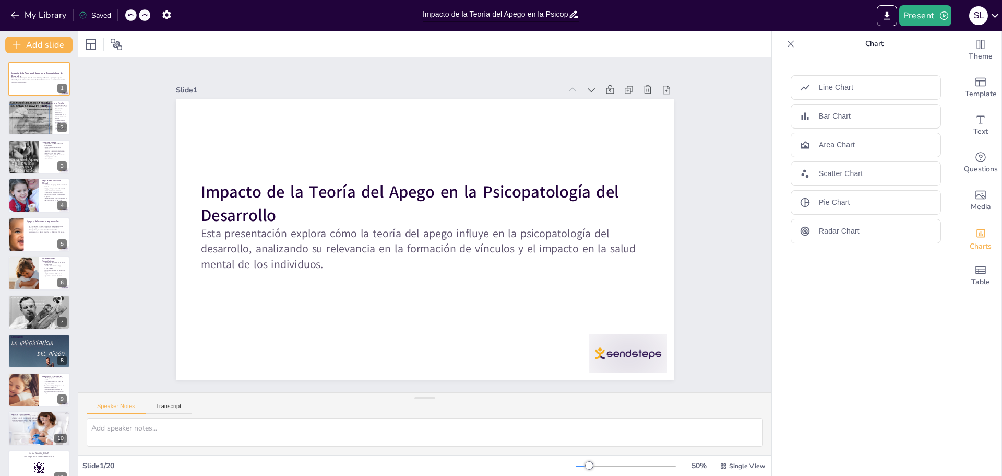
click at [133, 14] on icon at bounding box center [130, 15] width 6 height 6
checkbox input "true"
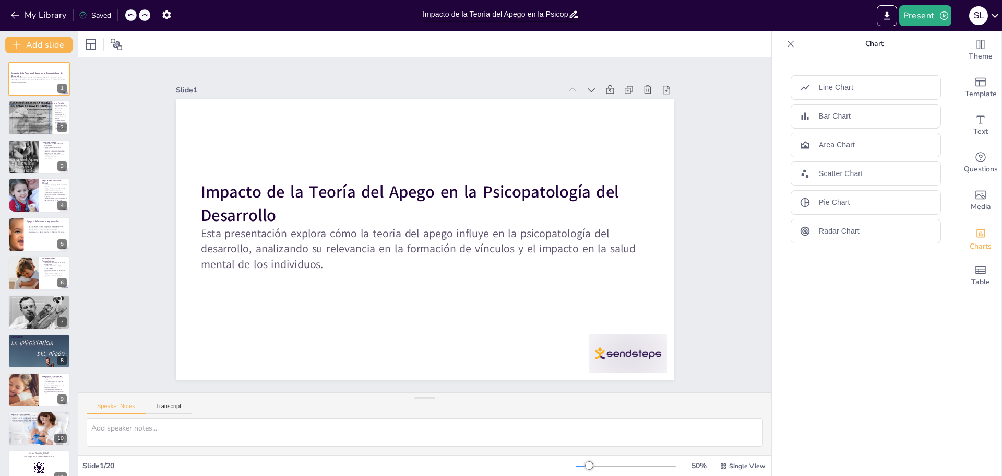
checkbox input "true"
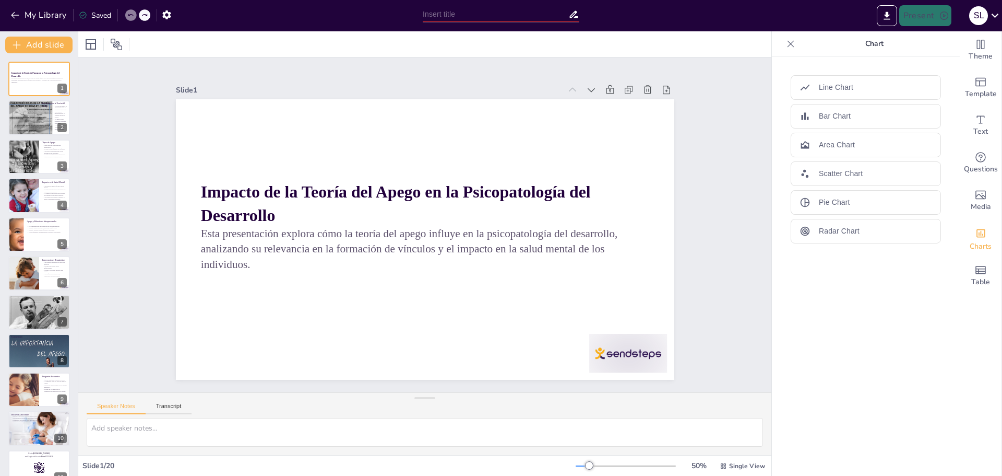
click at [133, 14] on icon at bounding box center [130, 15] width 6 height 6
checkbox input "true"
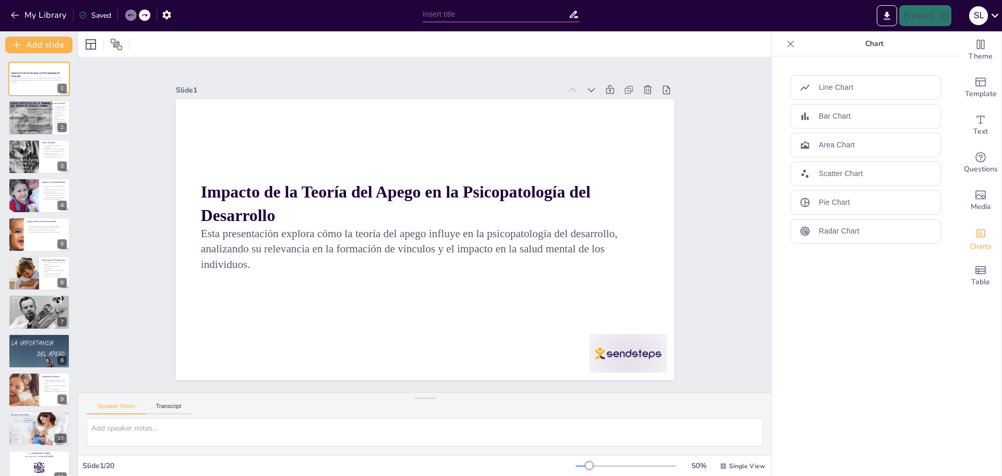
checkbox input "true"
click at [133, 14] on icon at bounding box center [130, 15] width 6 height 6
checkbox input "true"
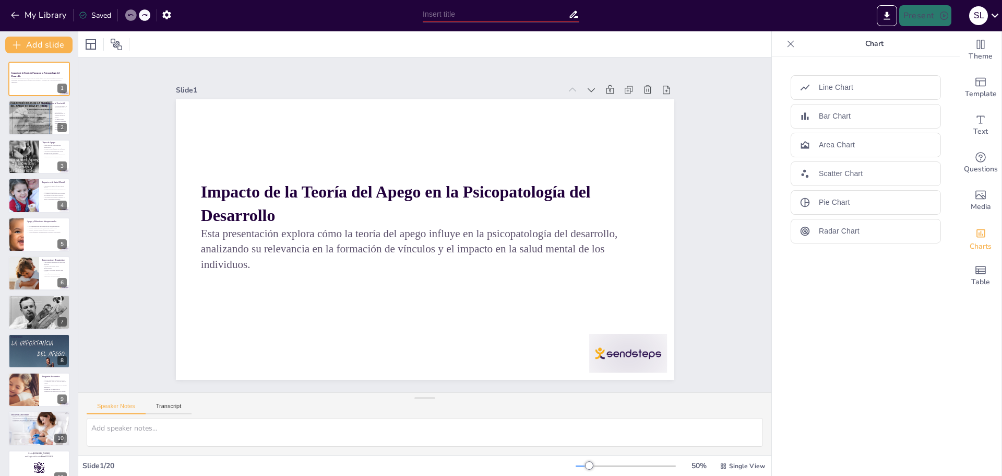
checkbox input "true"
click at [129, 12] on icon at bounding box center [130, 15] width 6 height 6
checkbox input "true"
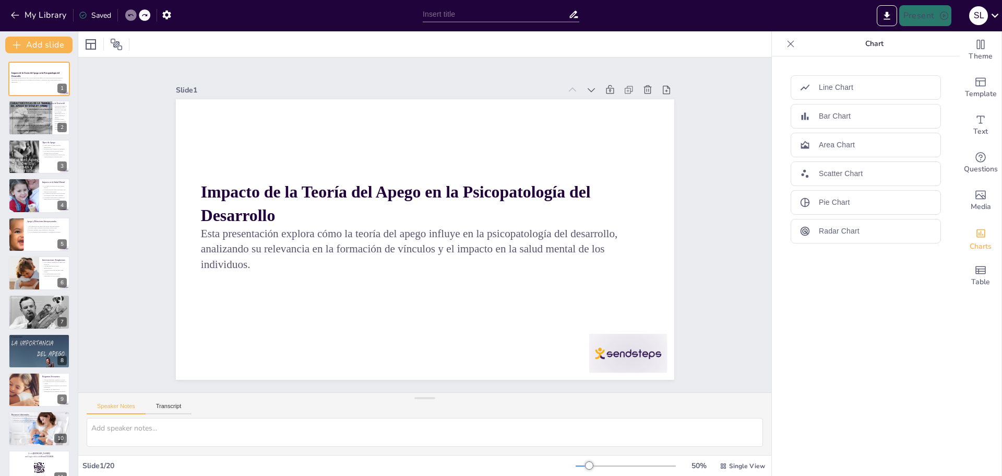
checkbox input "true"
click at [16, 16] on icon "button" at bounding box center [15, 15] width 10 height 10
